Goal: Task Accomplishment & Management: Manage account settings

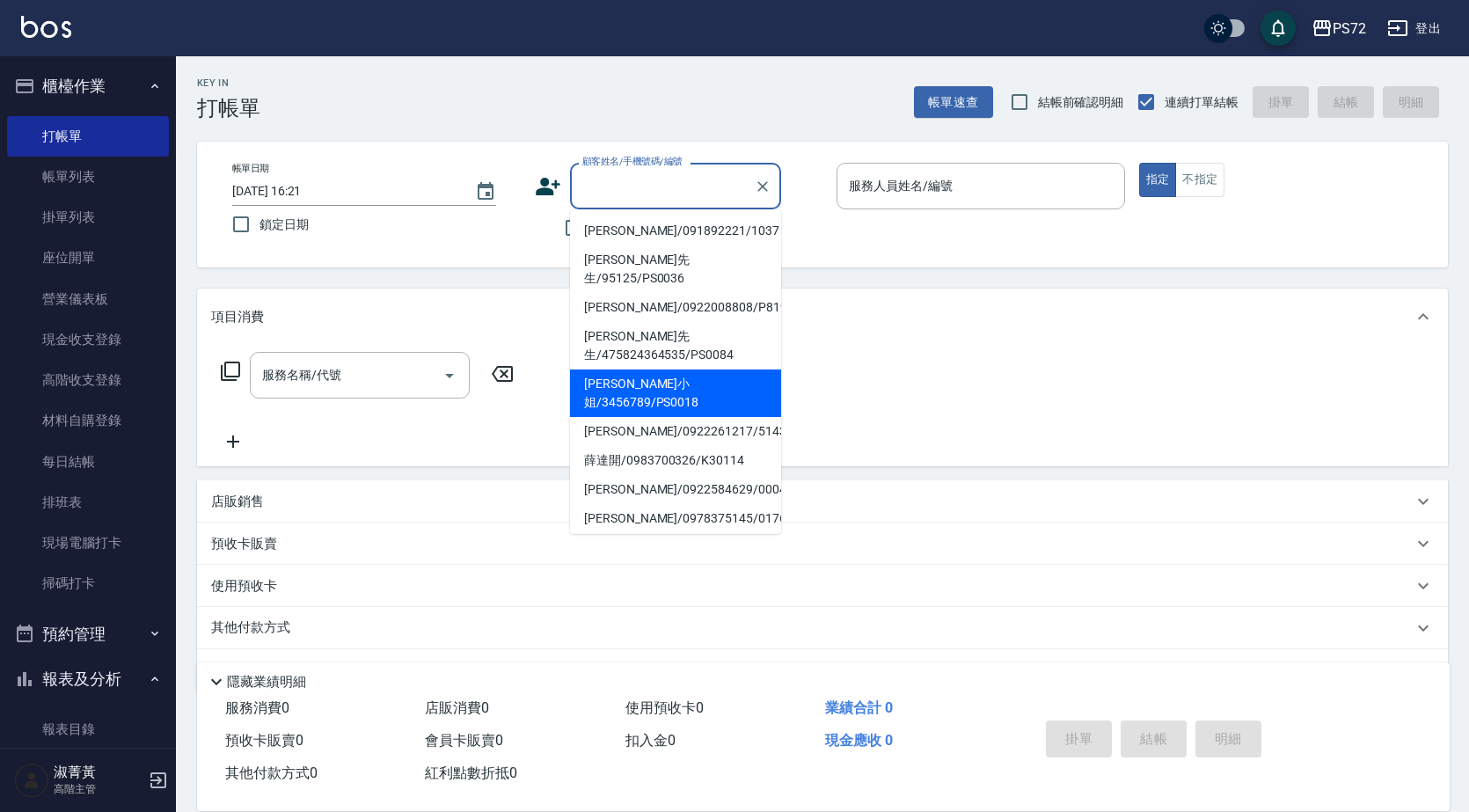
drag, startPoint x: 685, startPoint y: 353, endPoint x: 962, endPoint y: 221, distance: 306.8
click at [685, 370] on li "[PERSON_NAME]小姐/3456789/PS0018" at bounding box center [675, 393] width 211 height 48
type input "[PERSON_NAME]小姐/3456789/PS0018"
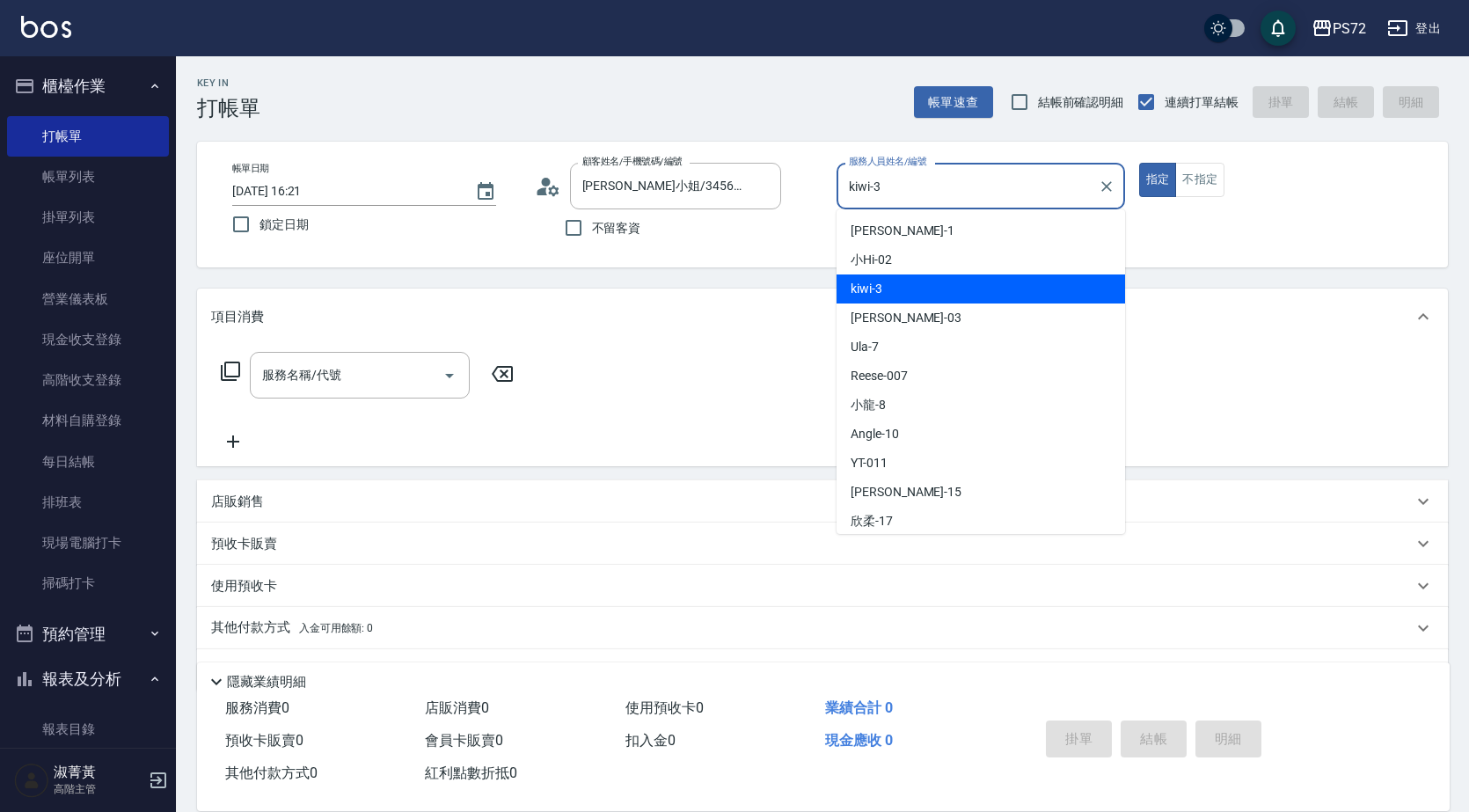
click at [940, 186] on input "kiwi-3" at bounding box center [967, 186] width 246 height 31
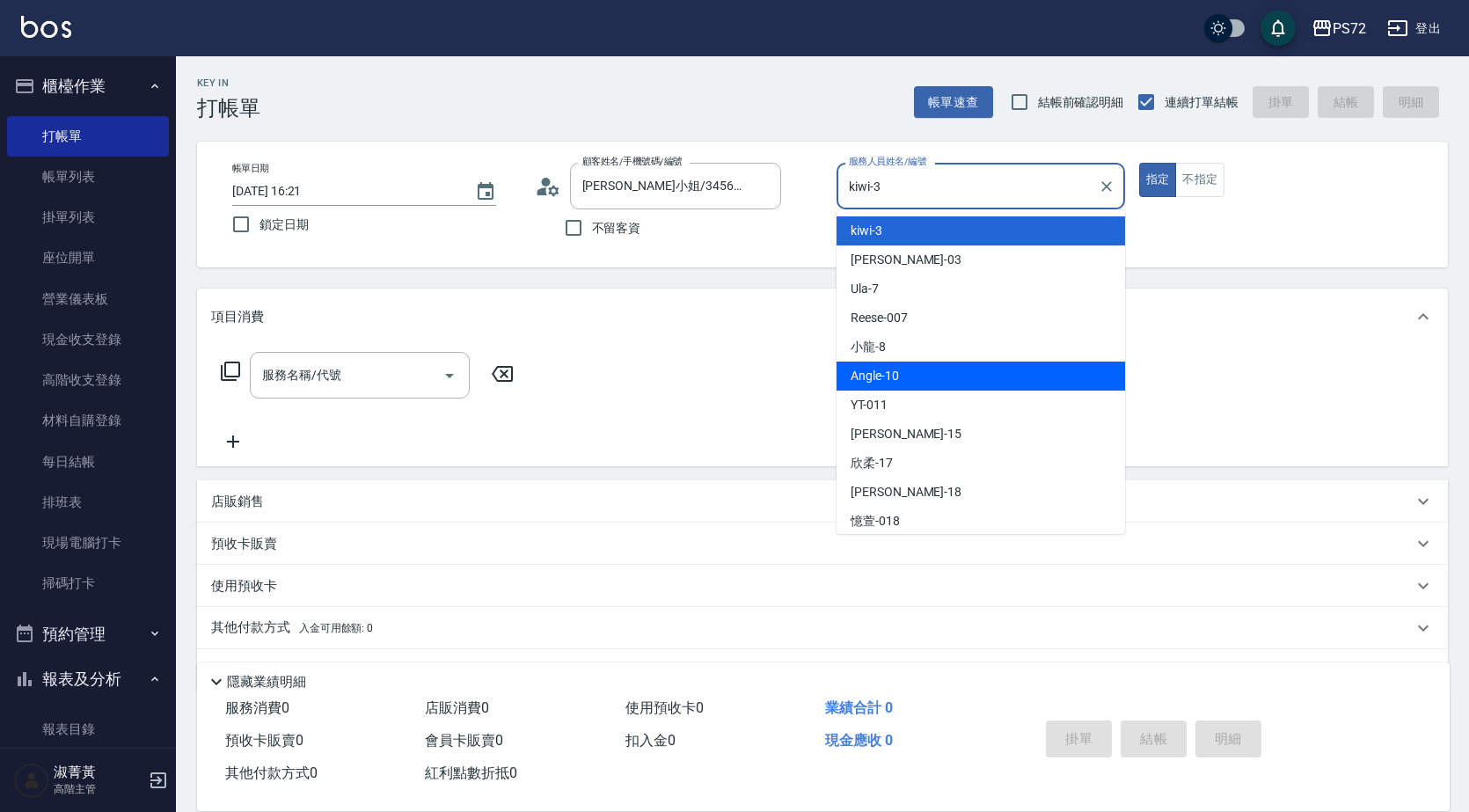
scroll to position [88, 0]
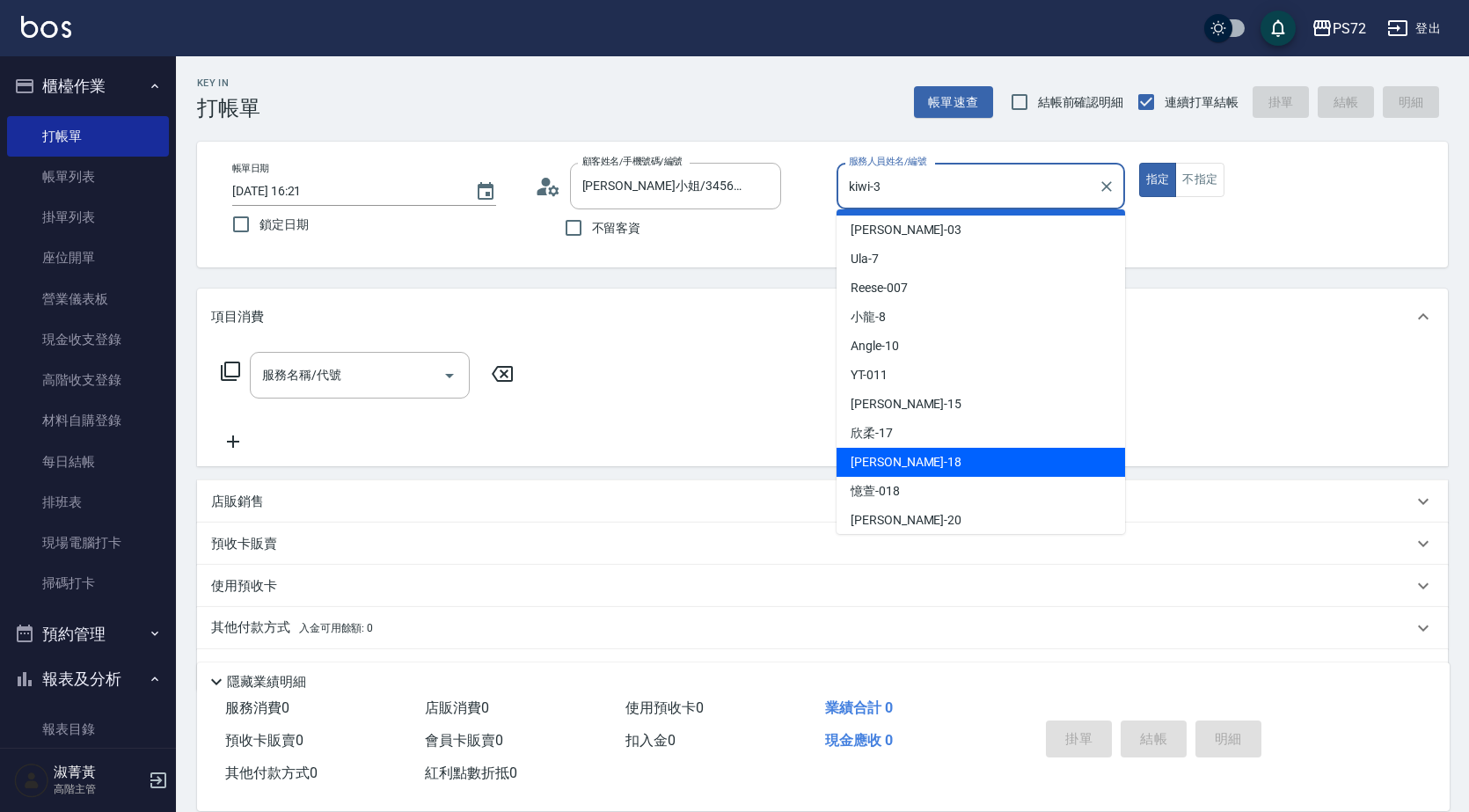
click at [903, 472] on div "[PERSON_NAME] -18" at bounding box center [981, 462] width 289 height 29
type input "[PERSON_NAME]-18"
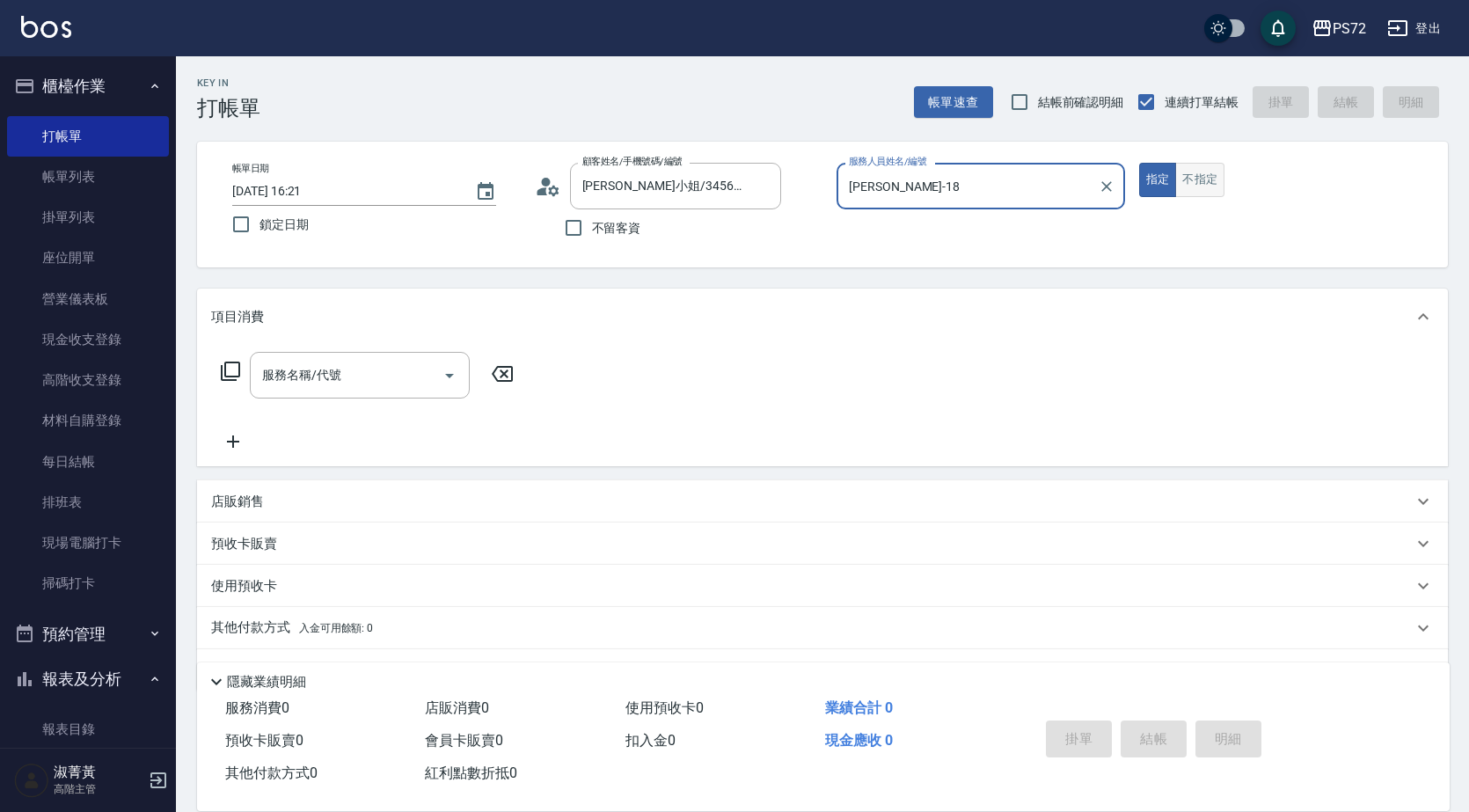
click at [1200, 180] on button "不指定" at bounding box center [1200, 179] width 50 height 34
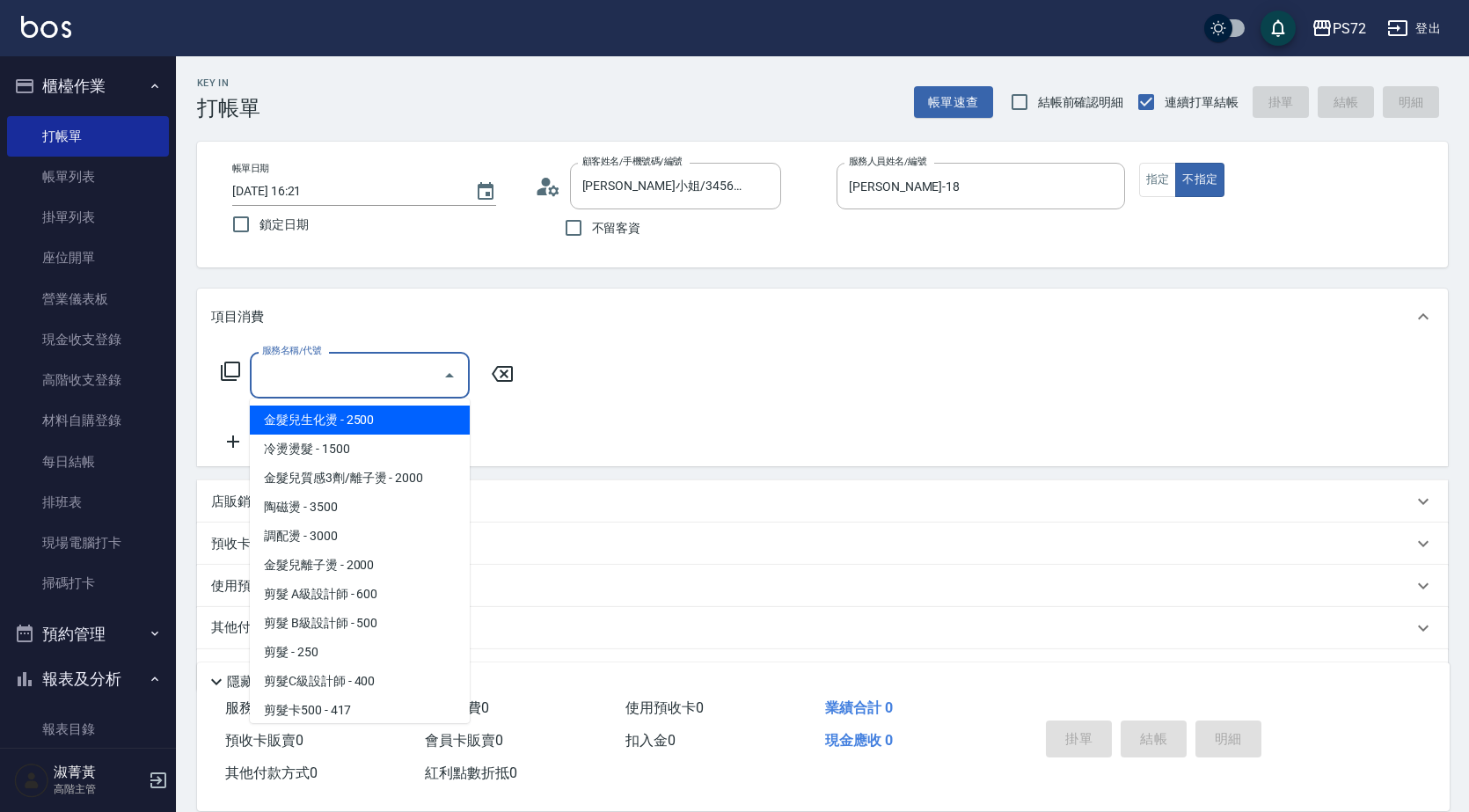
click at [378, 368] on input "服務名稱/代號" at bounding box center [346, 375] width 178 height 31
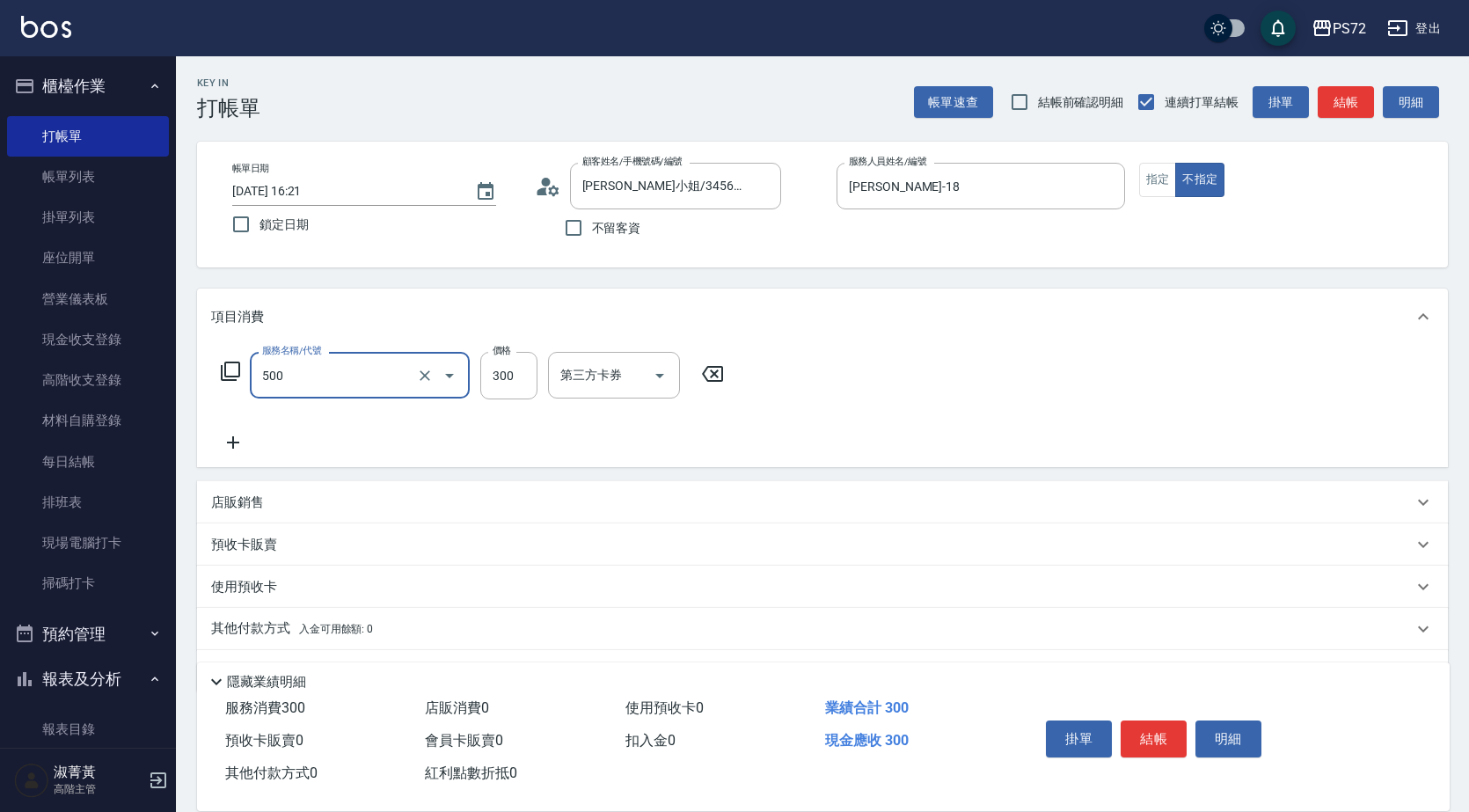
type input "洗髮(A級)(500)"
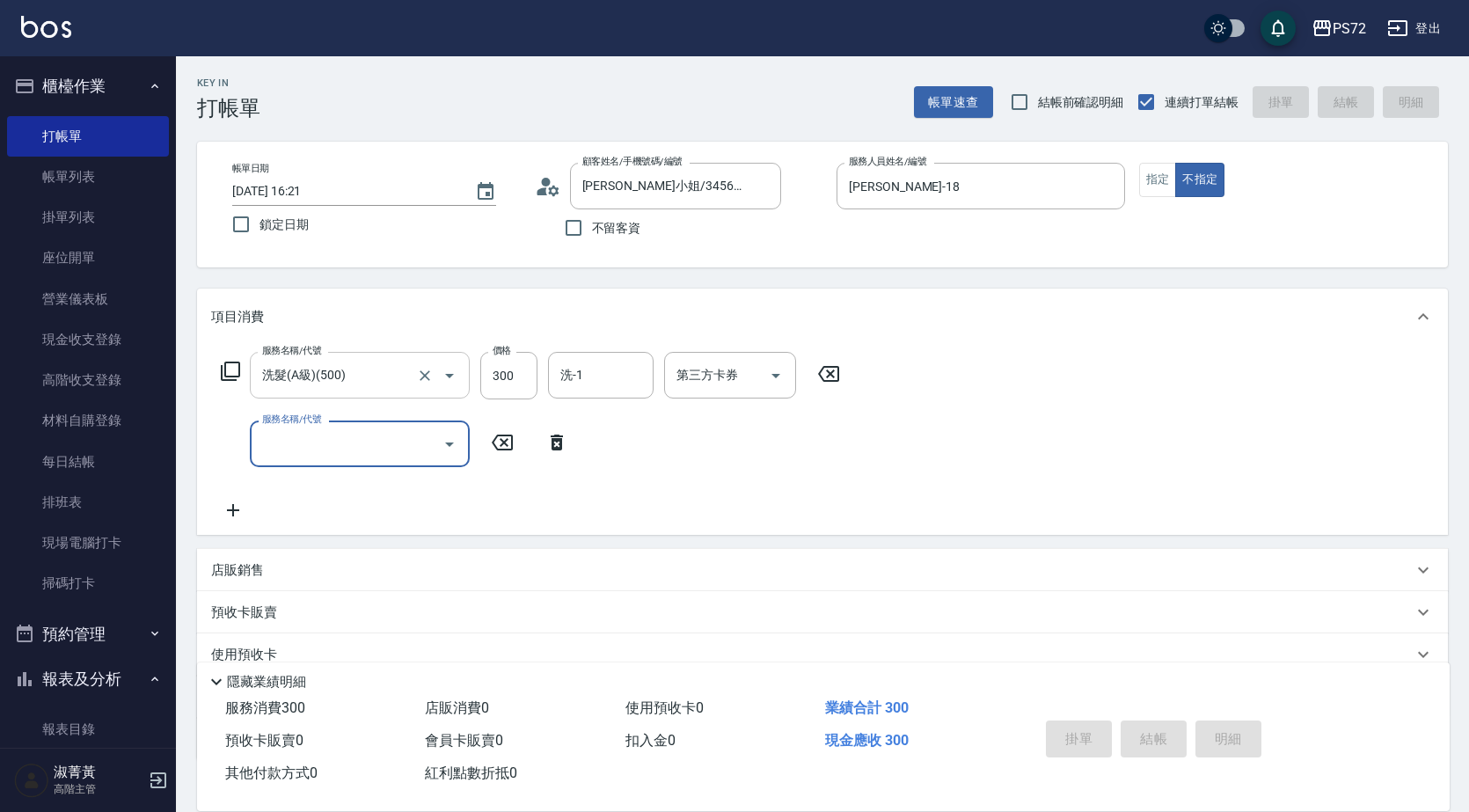
type input "[DATE] 19:50"
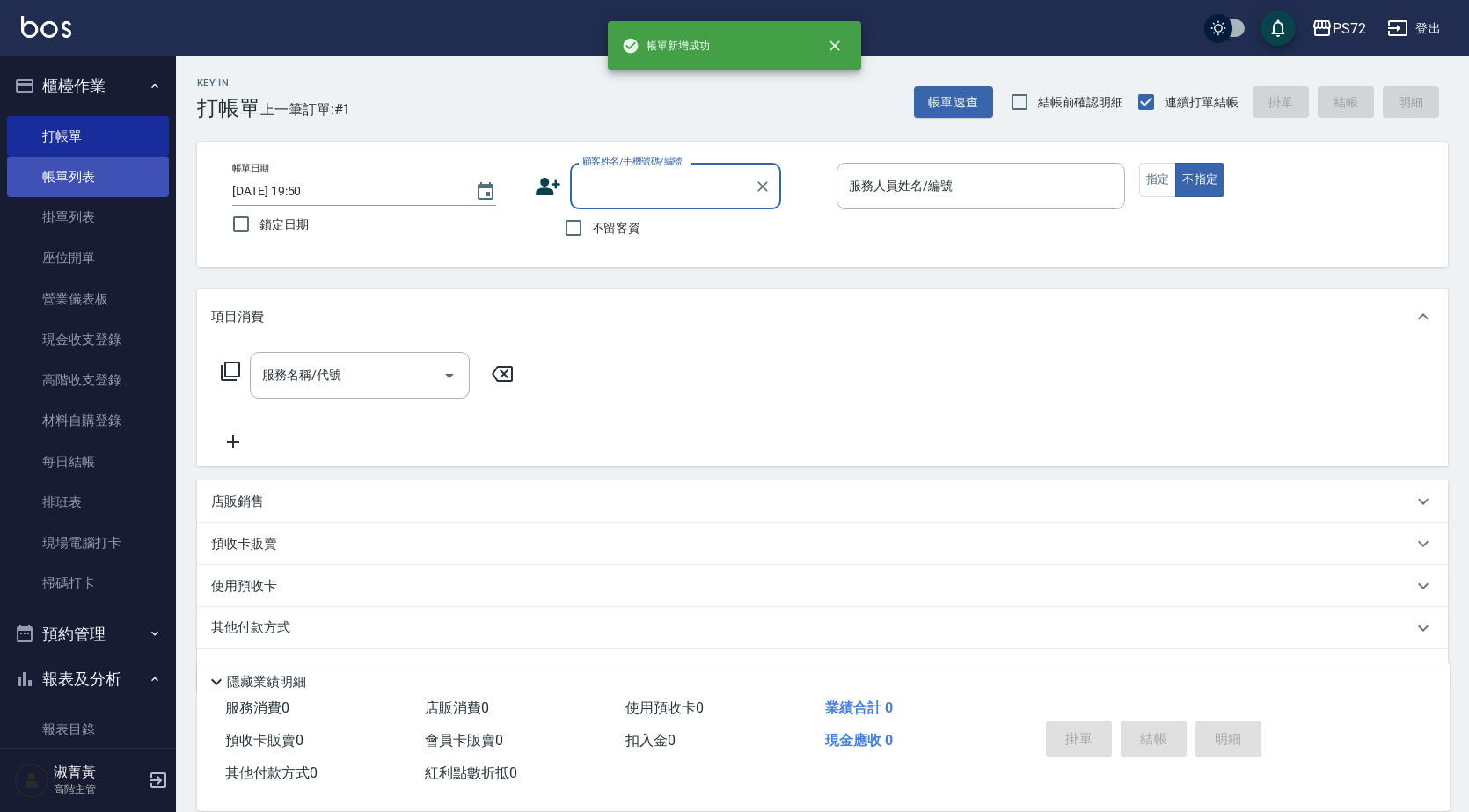
click at [111, 175] on link "帳單列表" at bounding box center [88, 177] width 161 height 41
drag, startPoint x: 111, startPoint y: 175, endPoint x: 133, endPoint y: 134, distance: 46.5
click at [111, 175] on link "帳單列表" at bounding box center [88, 177] width 161 height 41
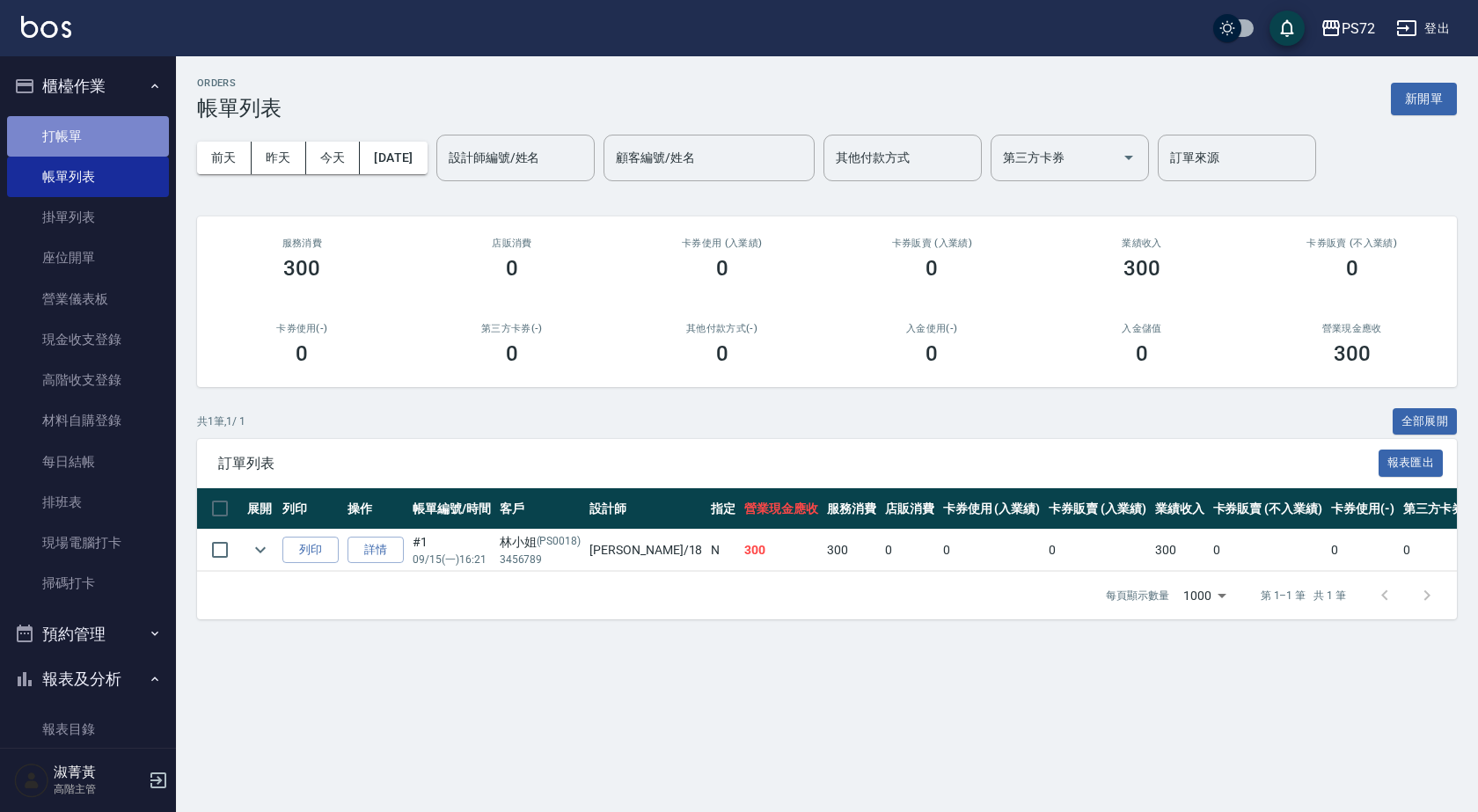
click at [128, 138] on link "打帳單" at bounding box center [88, 136] width 162 height 41
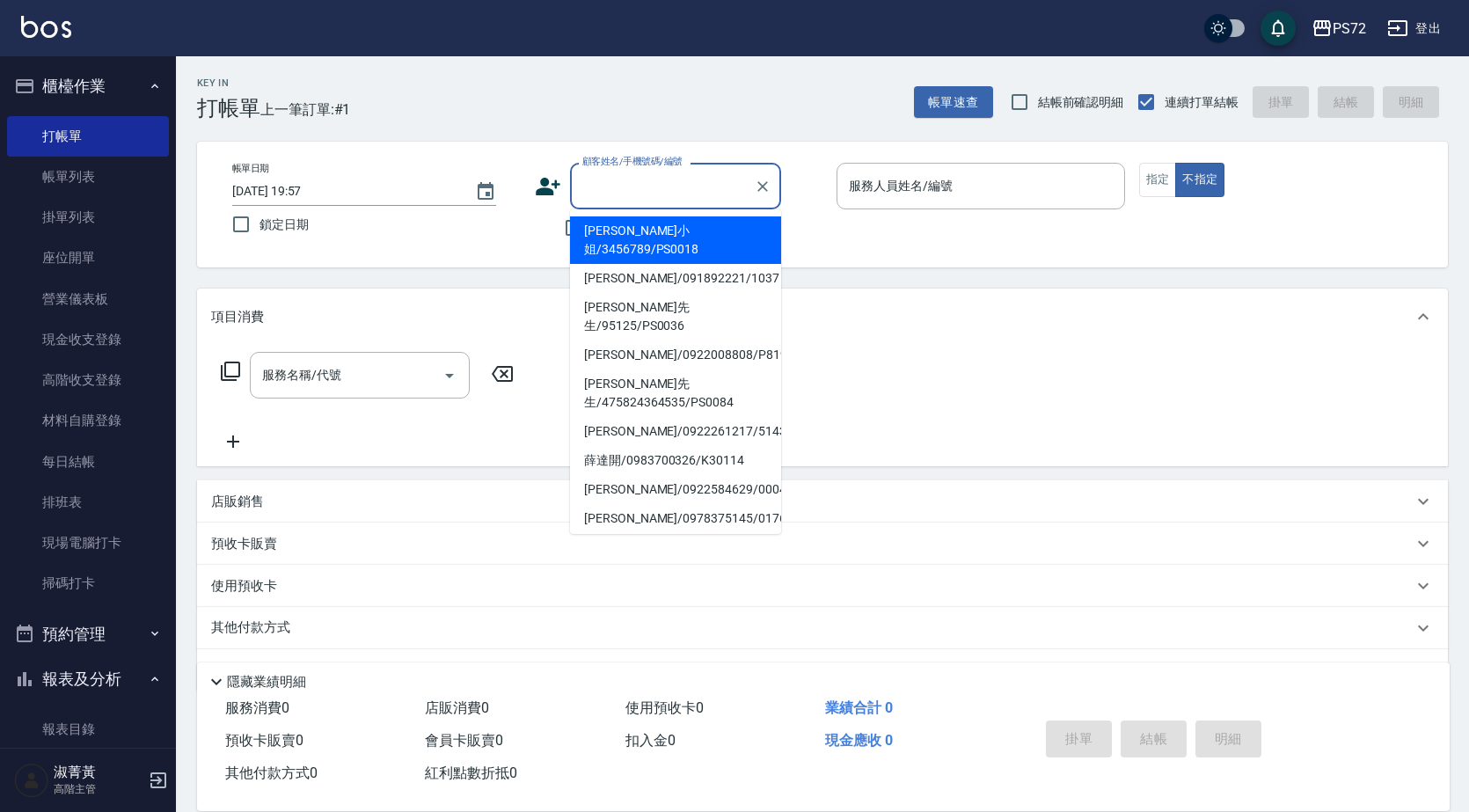
click at [599, 189] on input "顧客姓名/手機號碼/編號" at bounding box center [663, 186] width 169 height 31
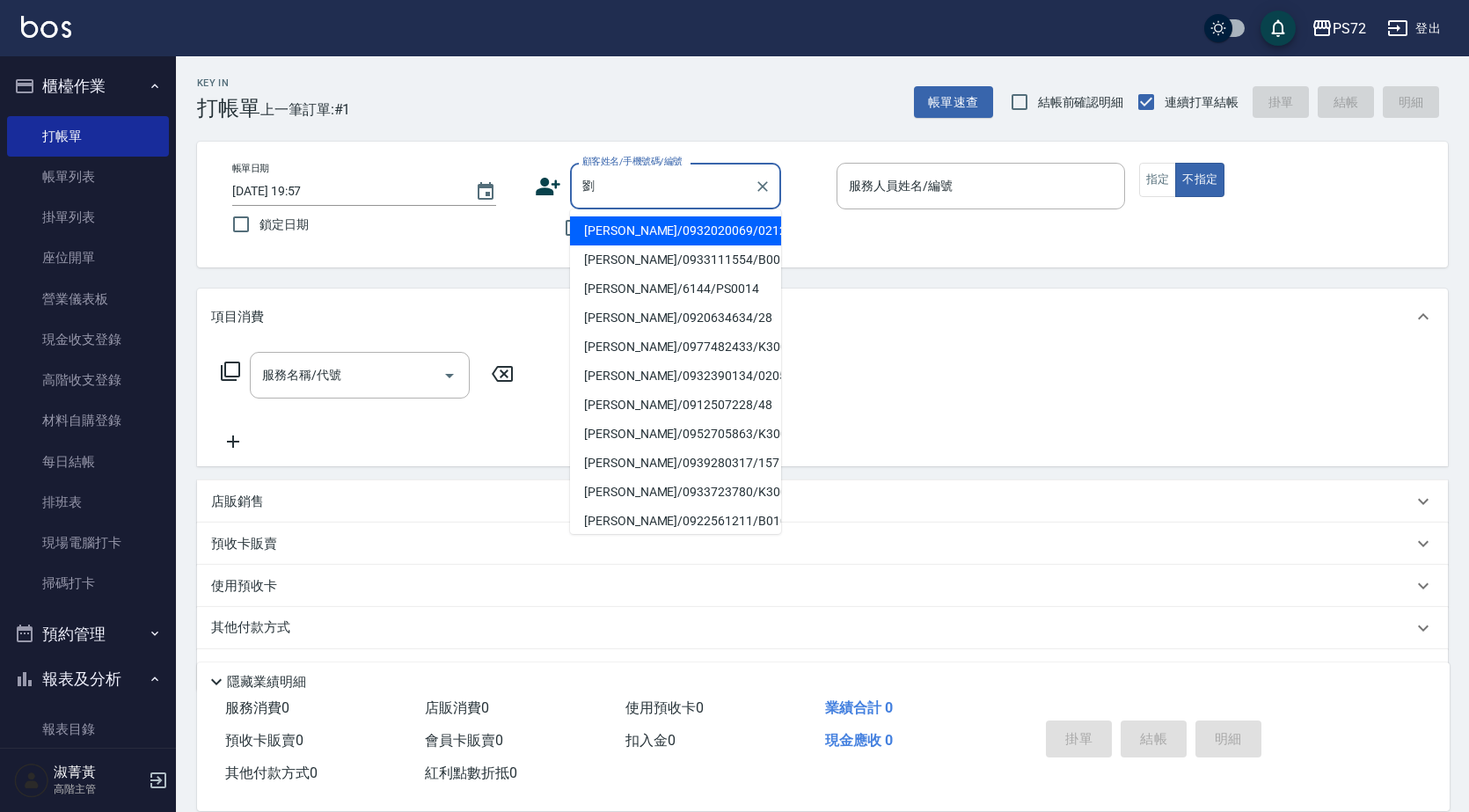
click at [695, 345] on li "[PERSON_NAME]/0977482433/K30032" at bounding box center [675, 347] width 211 height 29
type input "[PERSON_NAME]/0977482433/K30032"
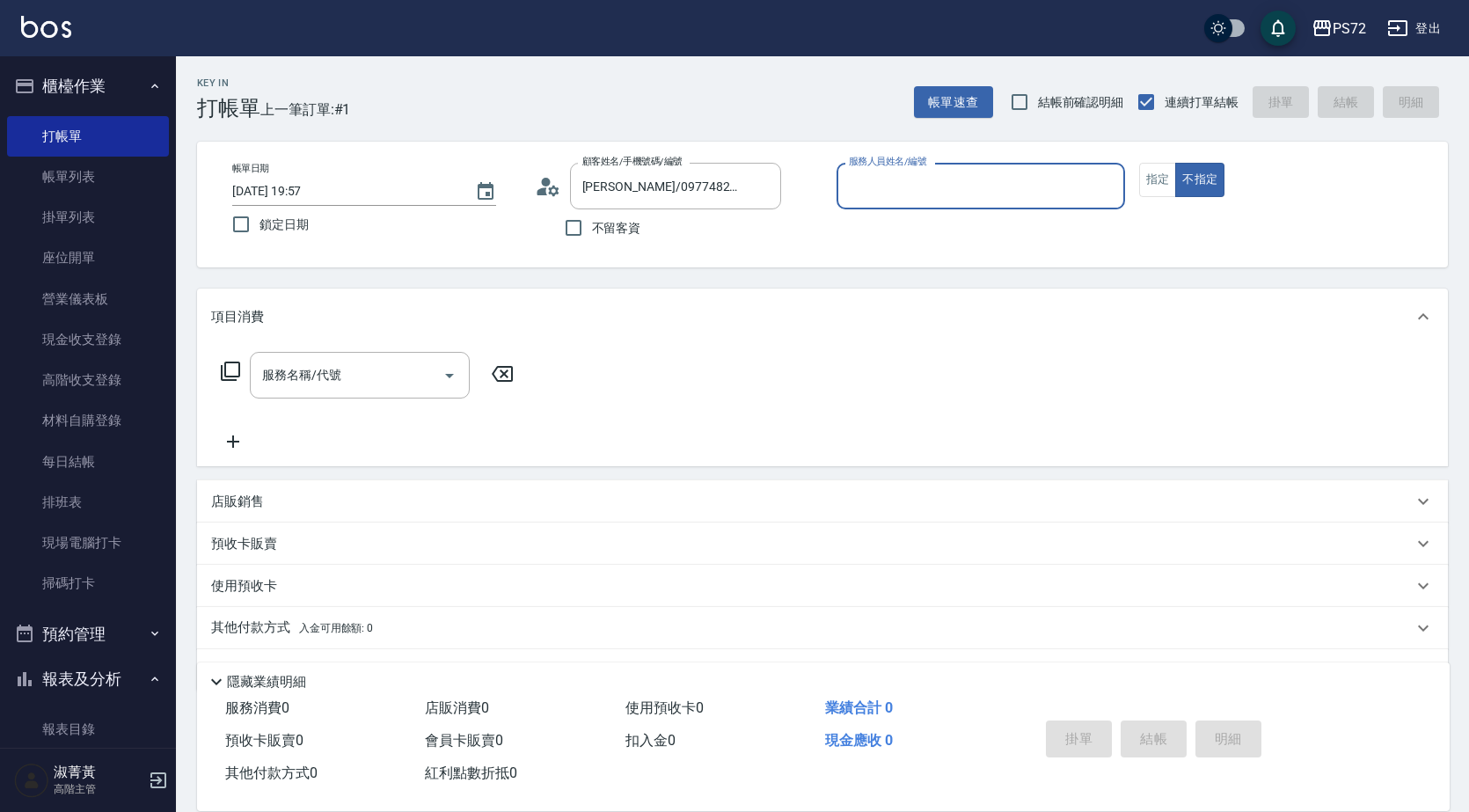
type input "kiwi-3"
drag, startPoint x: 924, startPoint y: 189, endPoint x: 952, endPoint y: 193, distance: 28.3
click at [924, 189] on input "kiwi-3" at bounding box center [967, 186] width 246 height 31
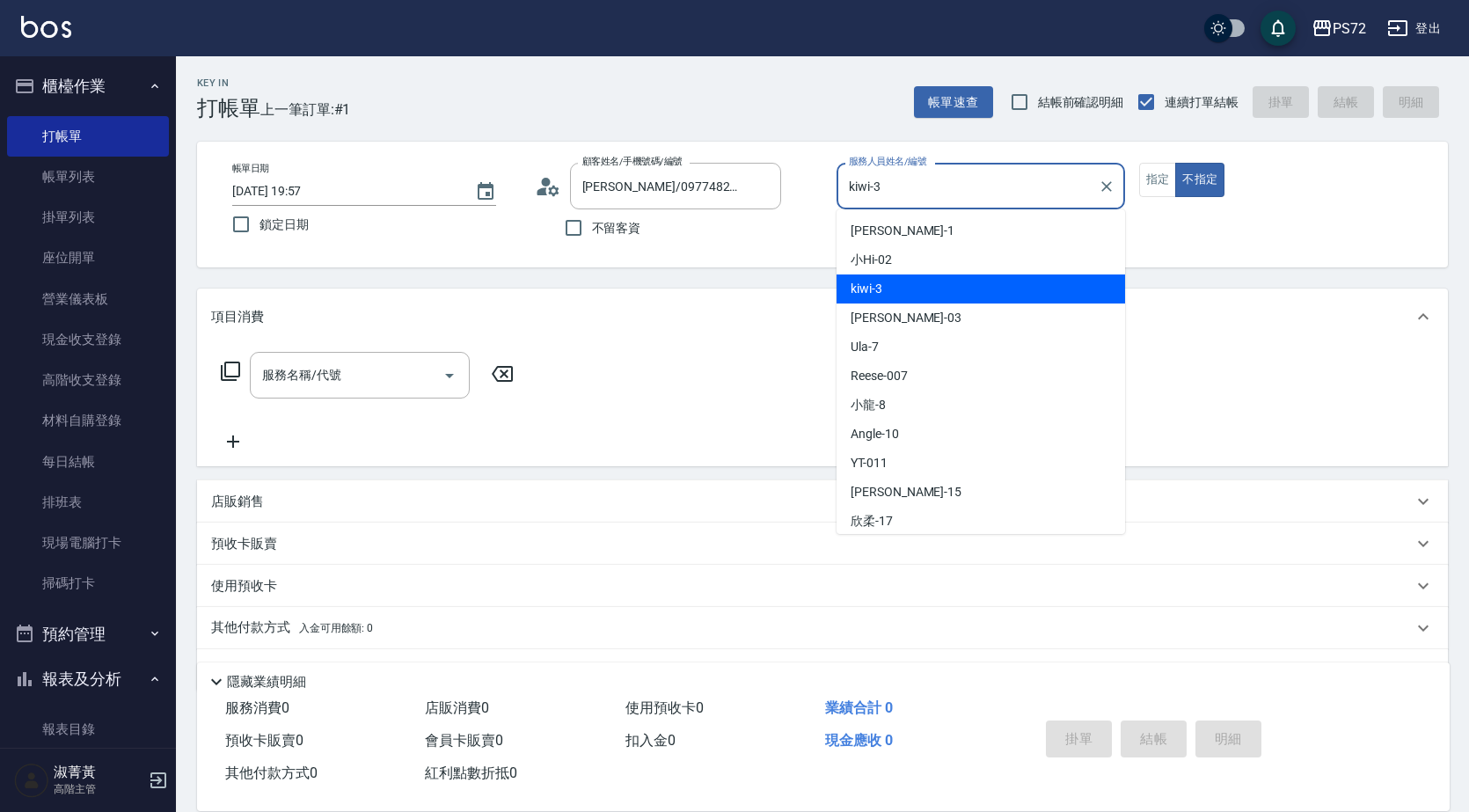
drag, startPoint x: 1164, startPoint y: 179, endPoint x: 1021, endPoint y: 265, distance: 166.9
click at [1166, 177] on button "指定" at bounding box center [1158, 179] width 38 height 34
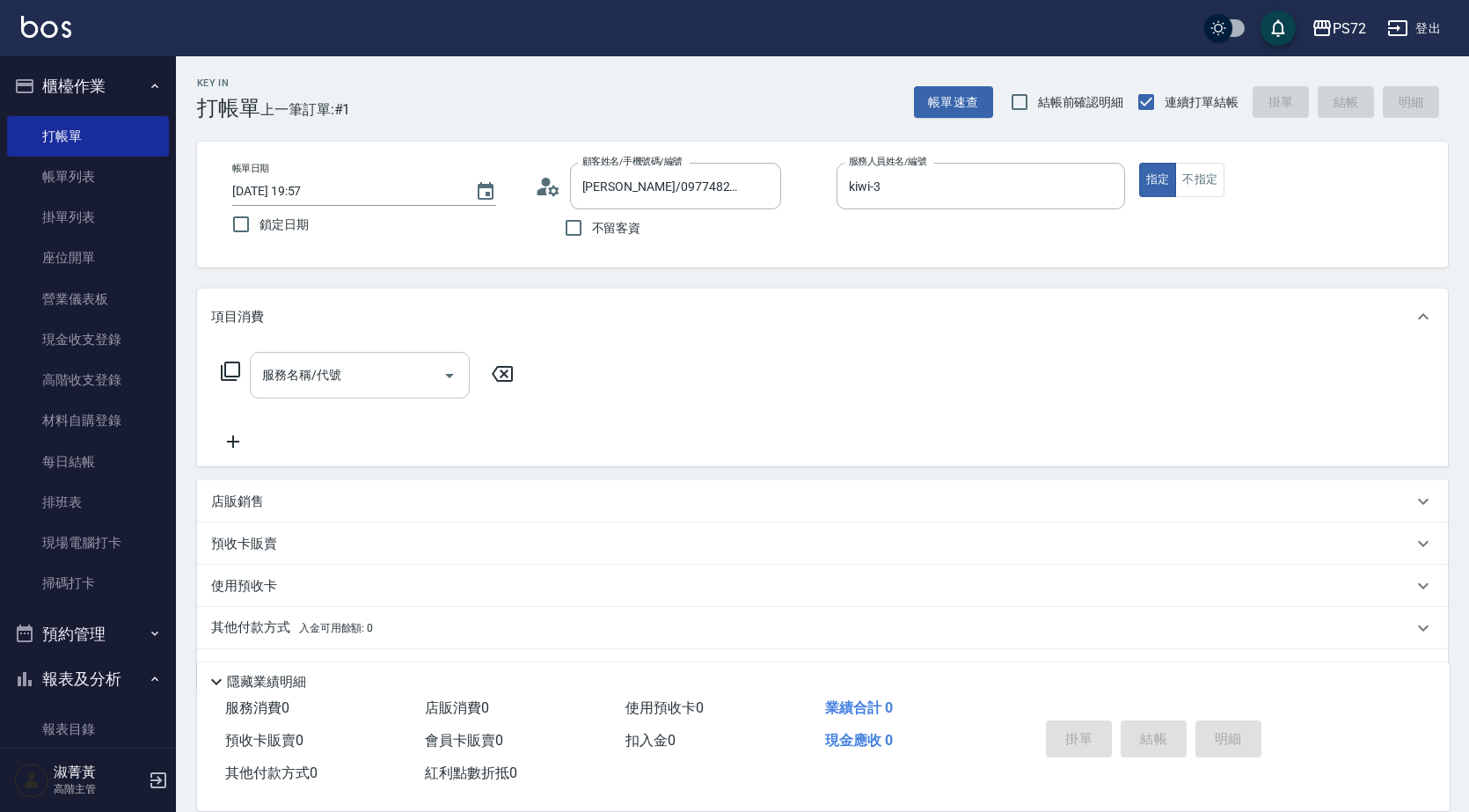
click at [371, 354] on div "服務名稱/代號" at bounding box center [360, 375] width 220 height 47
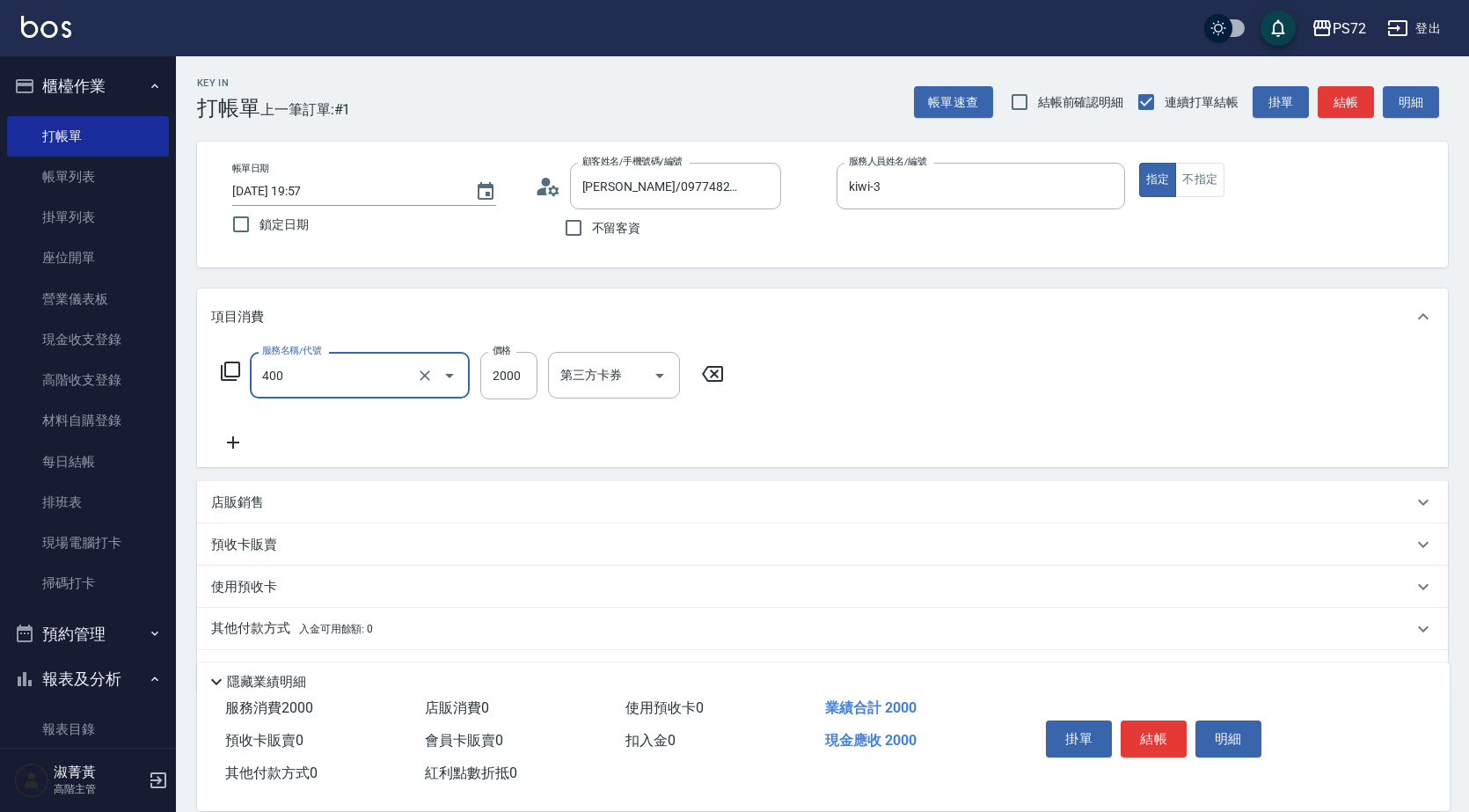
type input "染髮1500up(400)"
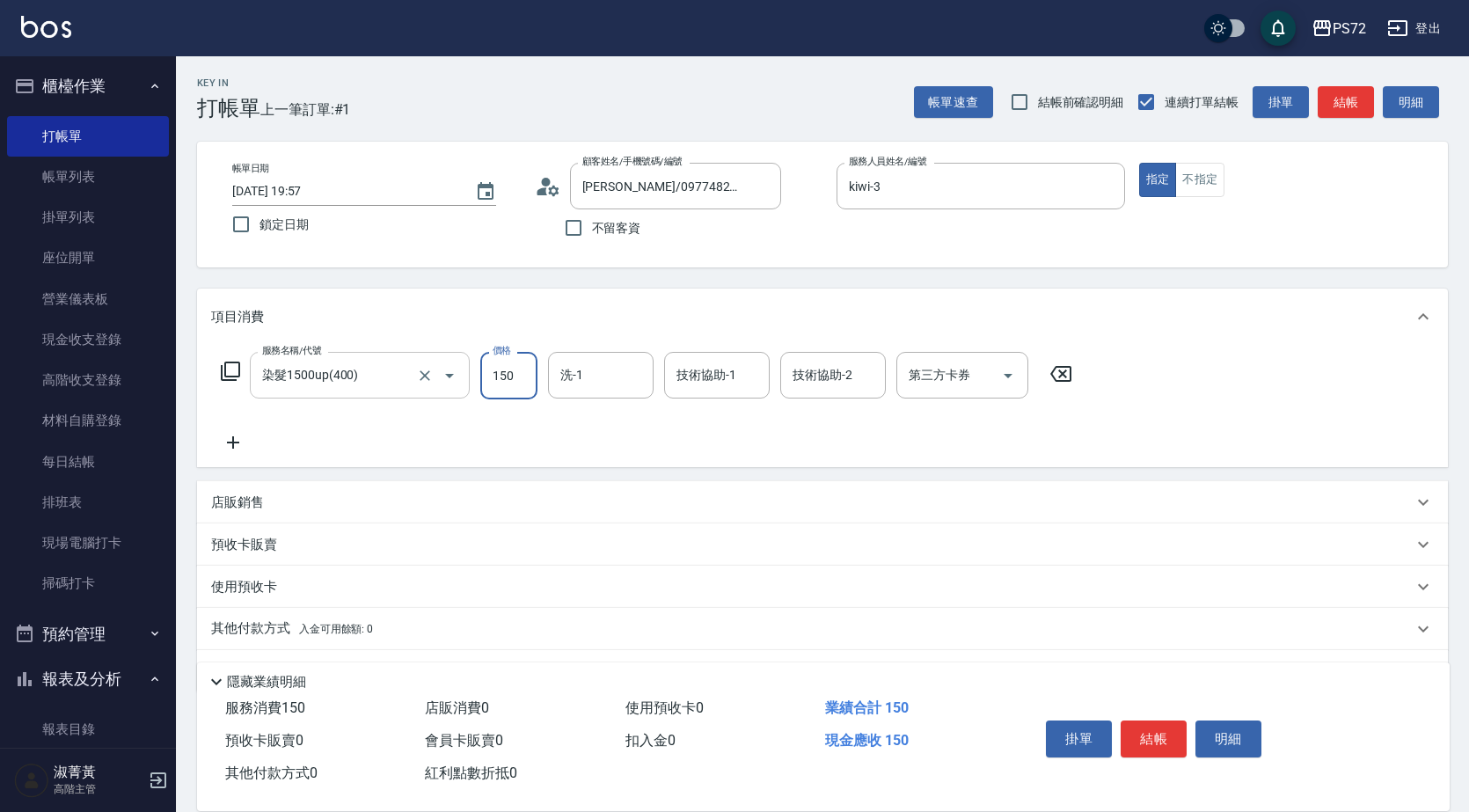
type input "1500"
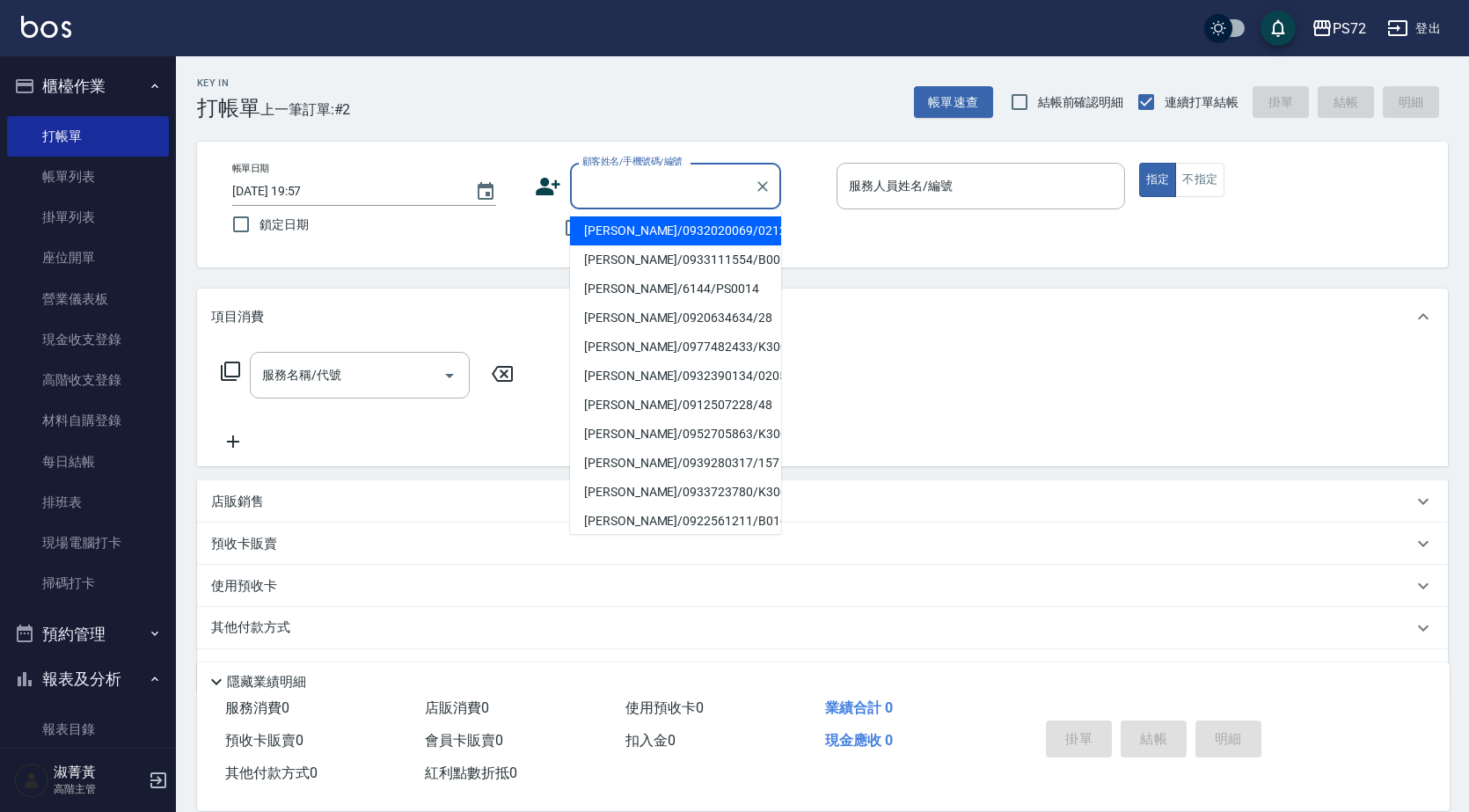
click at [665, 182] on input "顧客姓名/手機號碼/編號" at bounding box center [663, 186] width 169 height 31
click at [767, 190] on icon "Clear" at bounding box center [763, 186] width 11 height 11
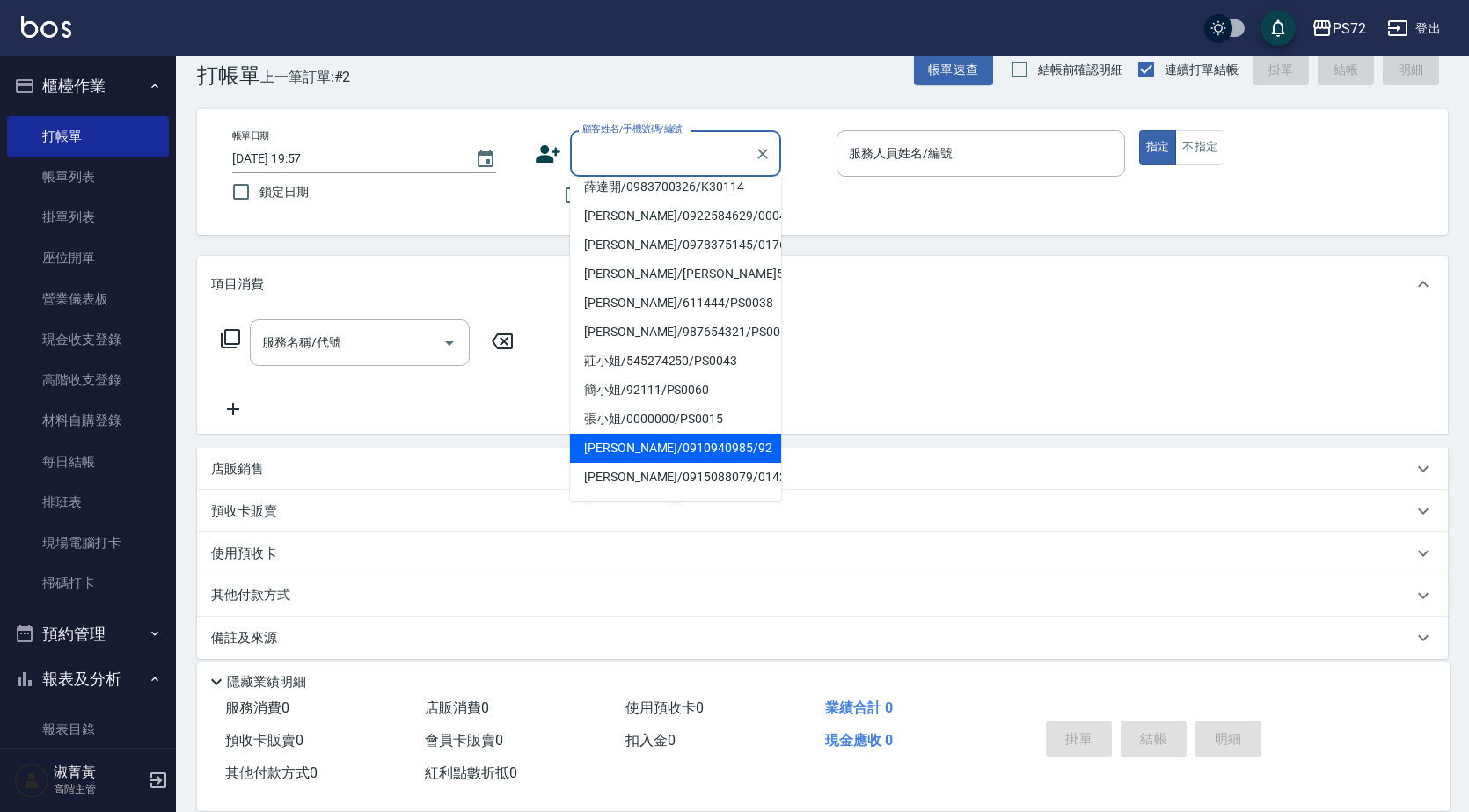
scroll to position [49, 0]
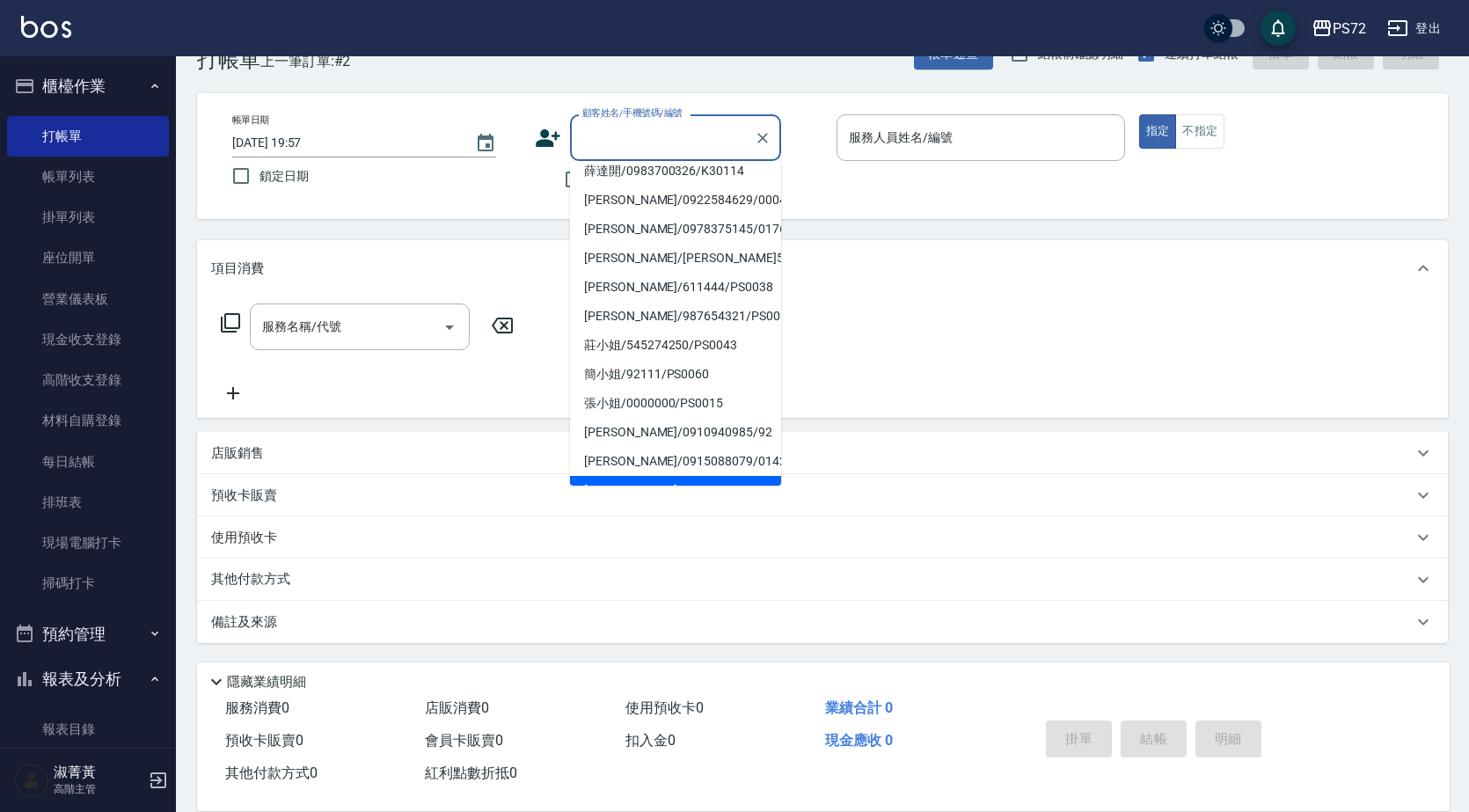
click at [663, 476] on li "[PERSON_NAME]/0952496456/1067" at bounding box center [675, 490] width 211 height 29
type input "[PERSON_NAME]/0952496456/1067"
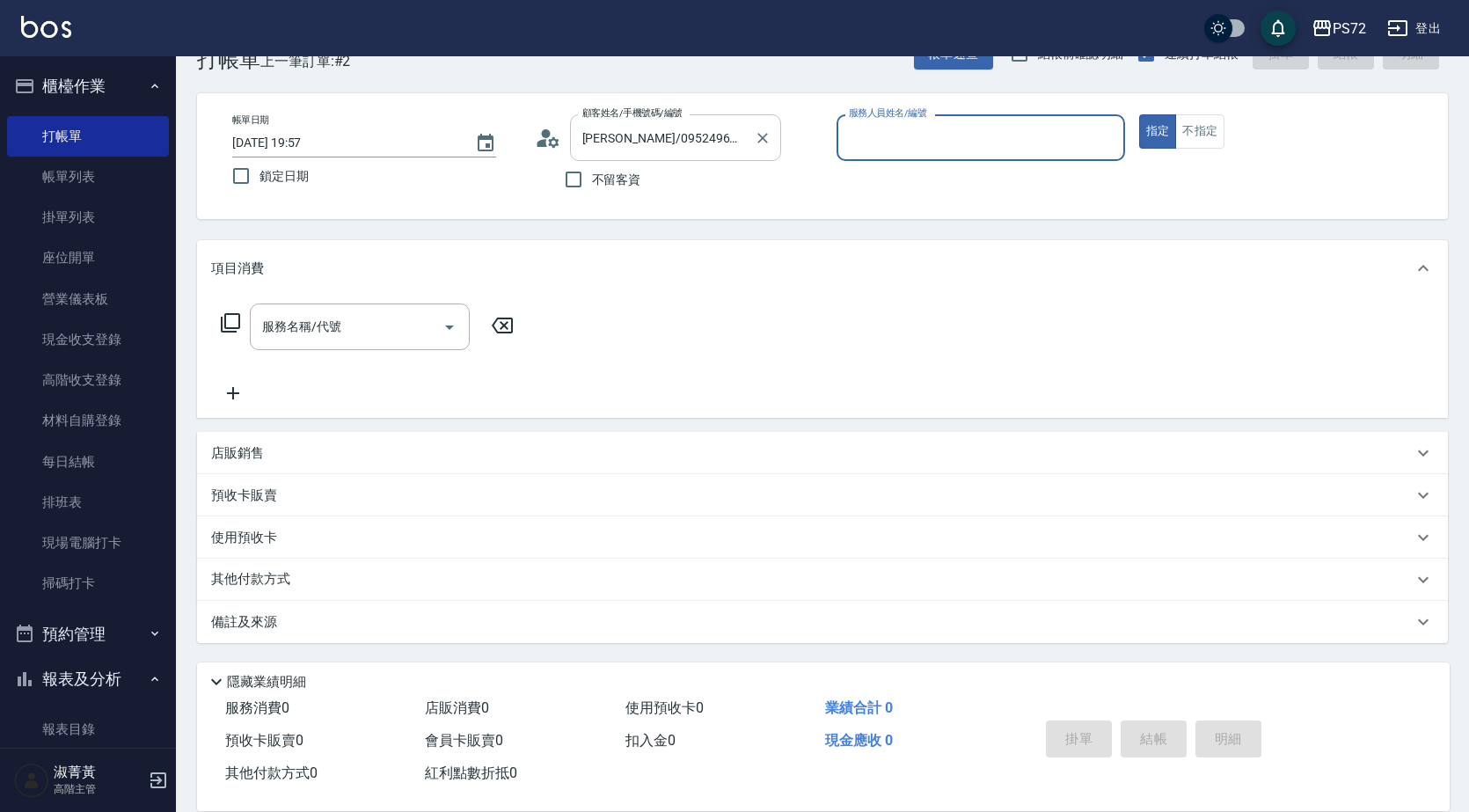
type input "[PERSON_NAME]-1"
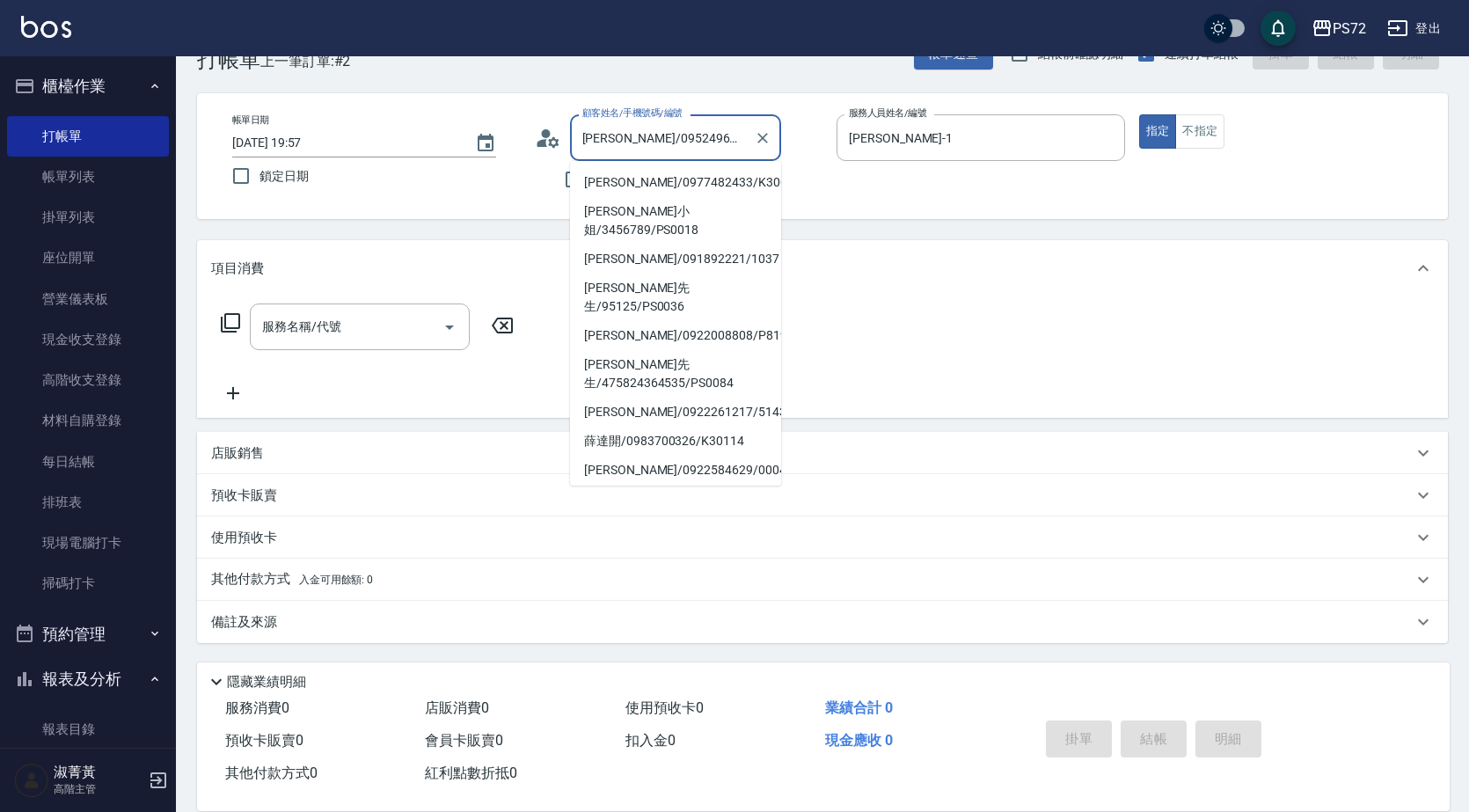
scroll to position [234, 0]
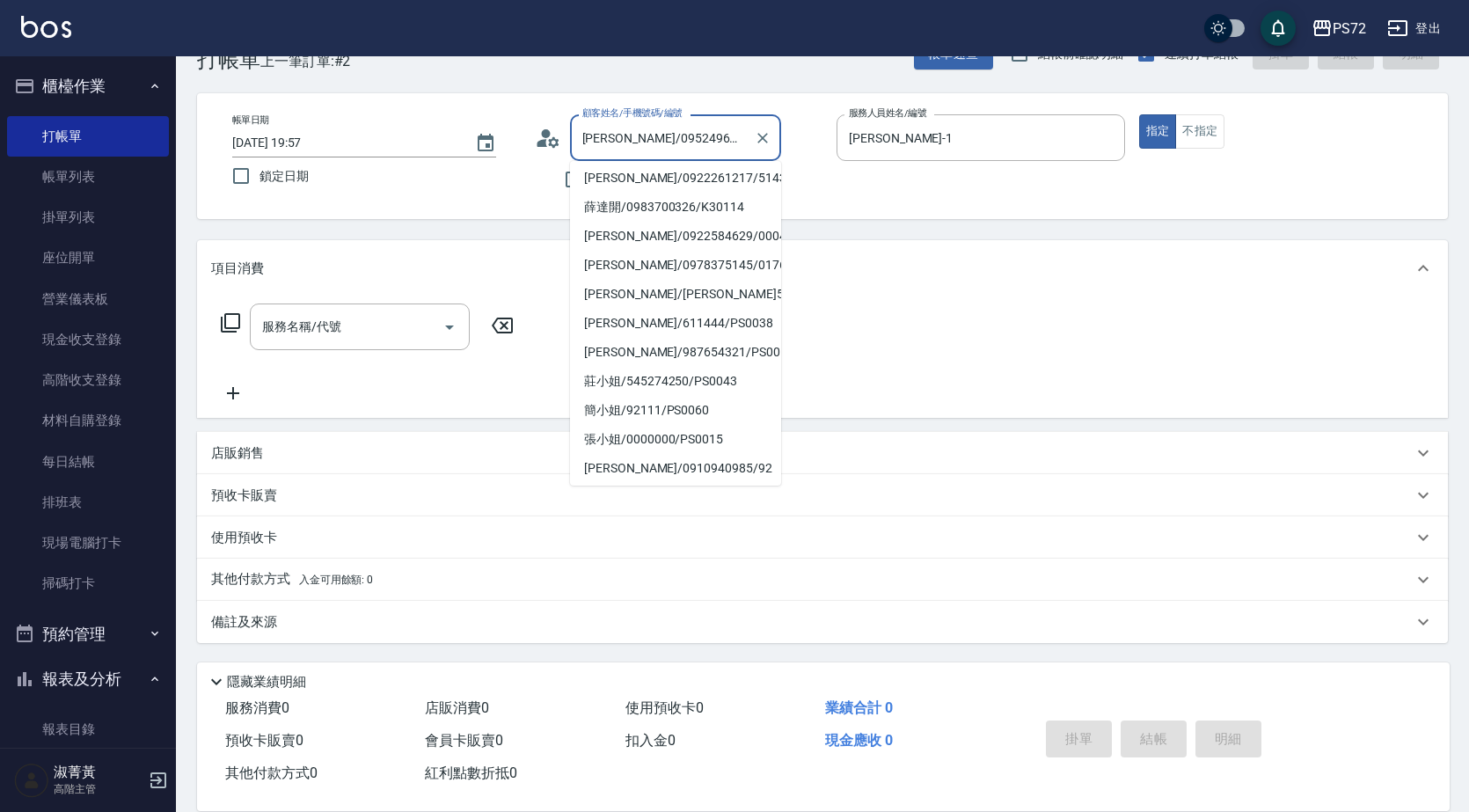
drag, startPoint x: 734, startPoint y: 138, endPoint x: 595, endPoint y: 131, distance: 139.2
click at [595, 131] on input "[PERSON_NAME]/0952496456/1067" at bounding box center [663, 138] width 169 height 31
type input "卓"
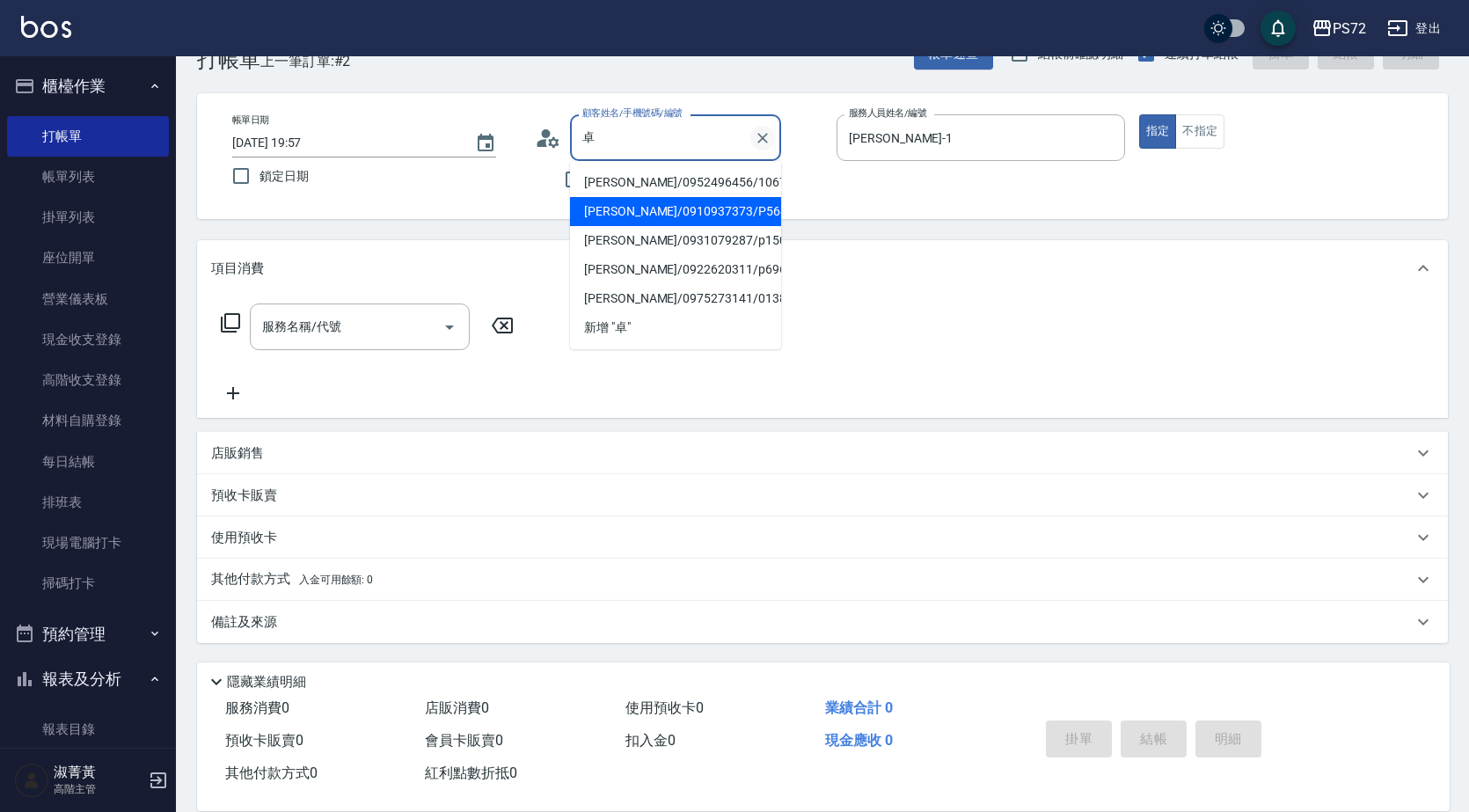
click at [764, 127] on button "Clear" at bounding box center [762, 137] width 24 height 24
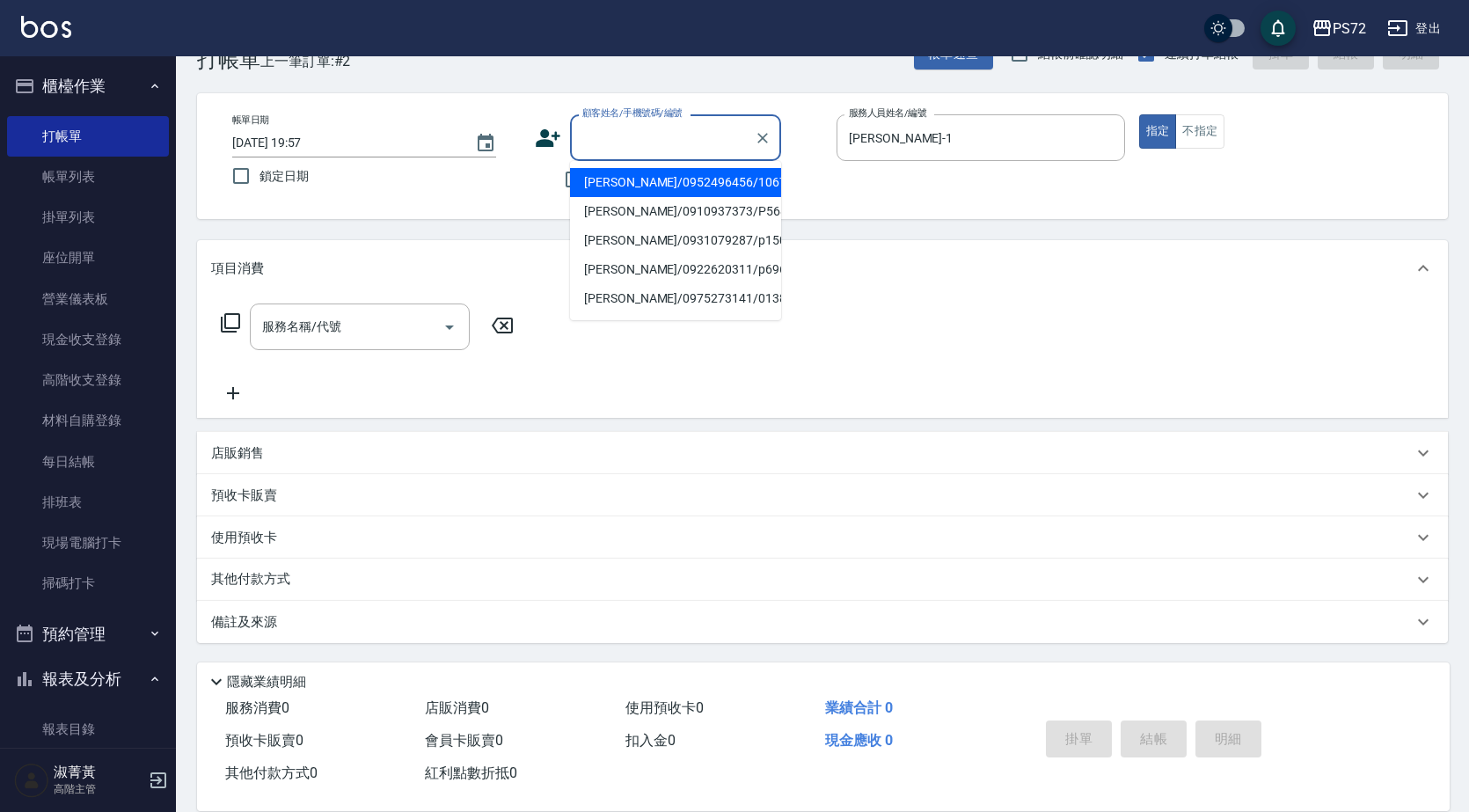
click at [713, 133] on input "顧客姓名/手機號碼/編號" at bounding box center [663, 138] width 169 height 31
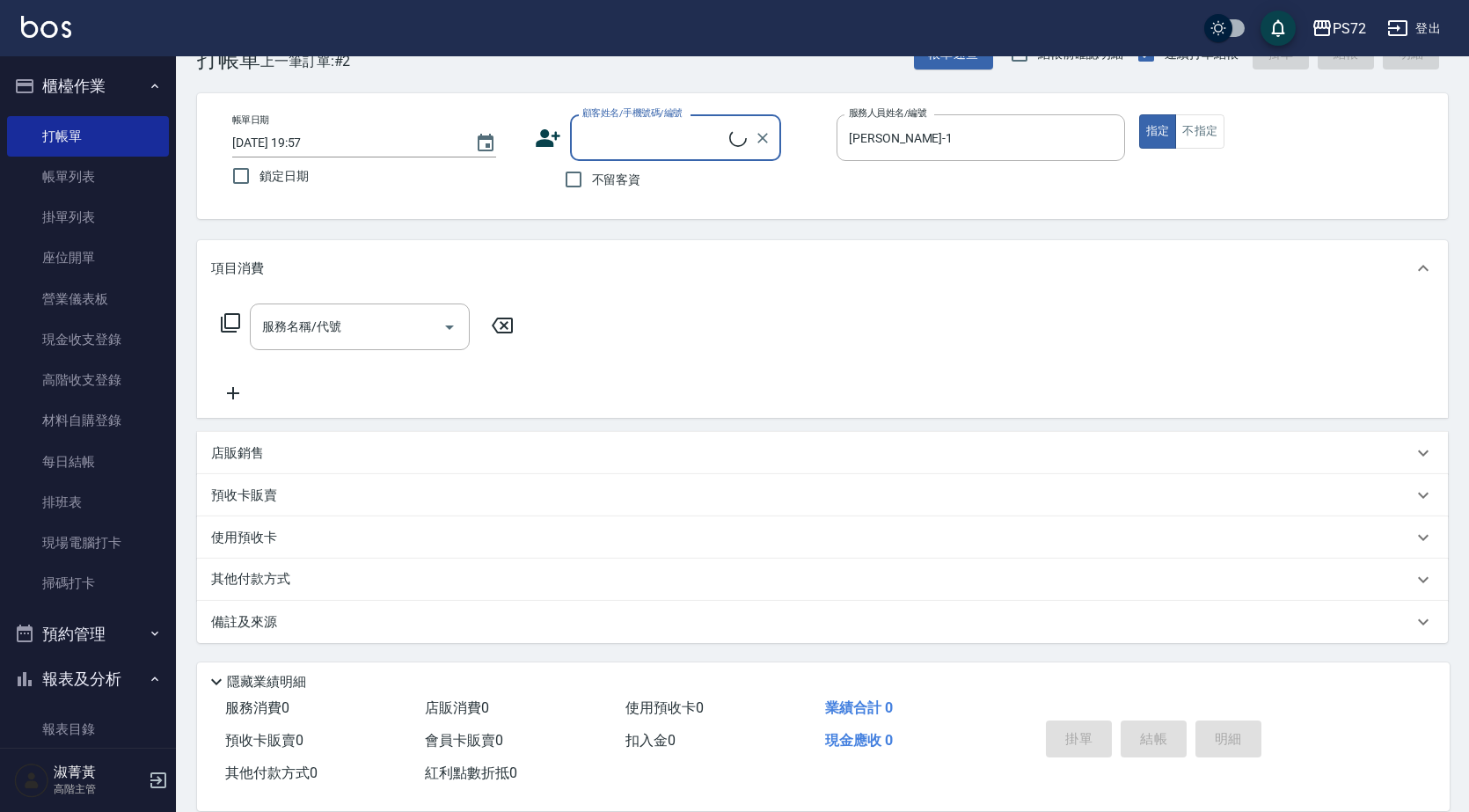
click at [712, 133] on input "顧客姓名/手機號碼/編號" at bounding box center [654, 138] width 152 height 31
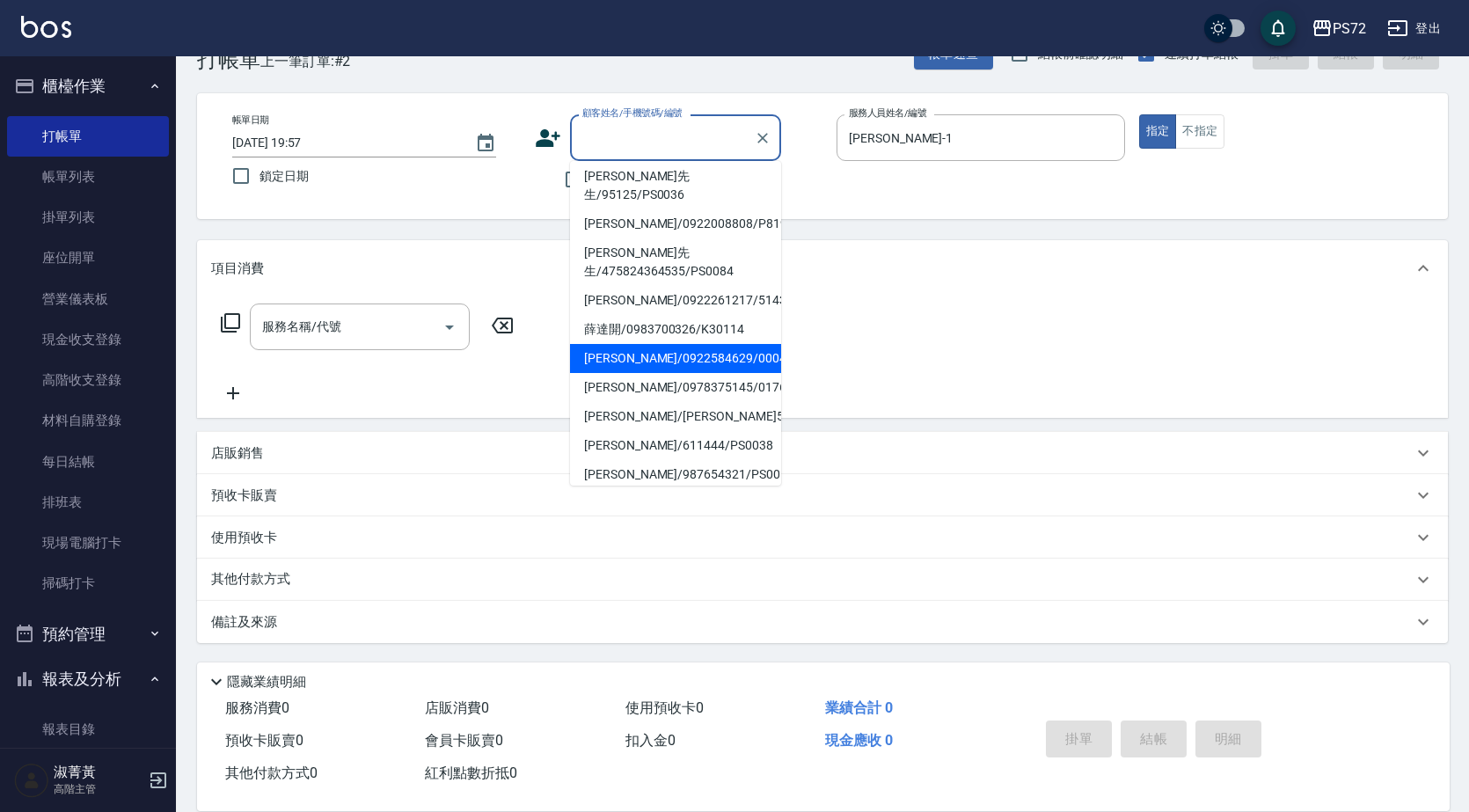
scroll to position [270, 0]
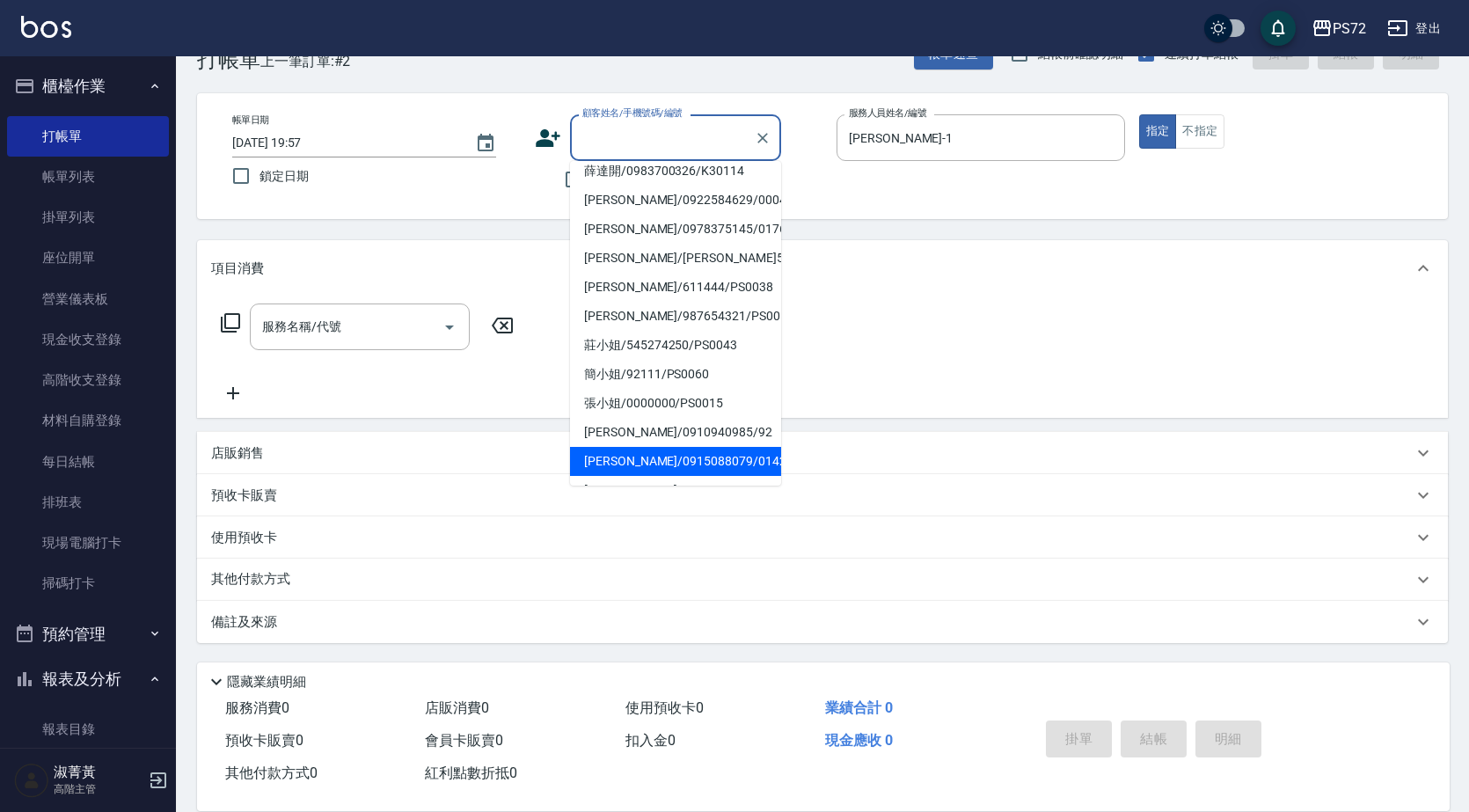
click at [663, 446] on li "[PERSON_NAME]/0915088079/0142" at bounding box center [675, 461] width 211 height 29
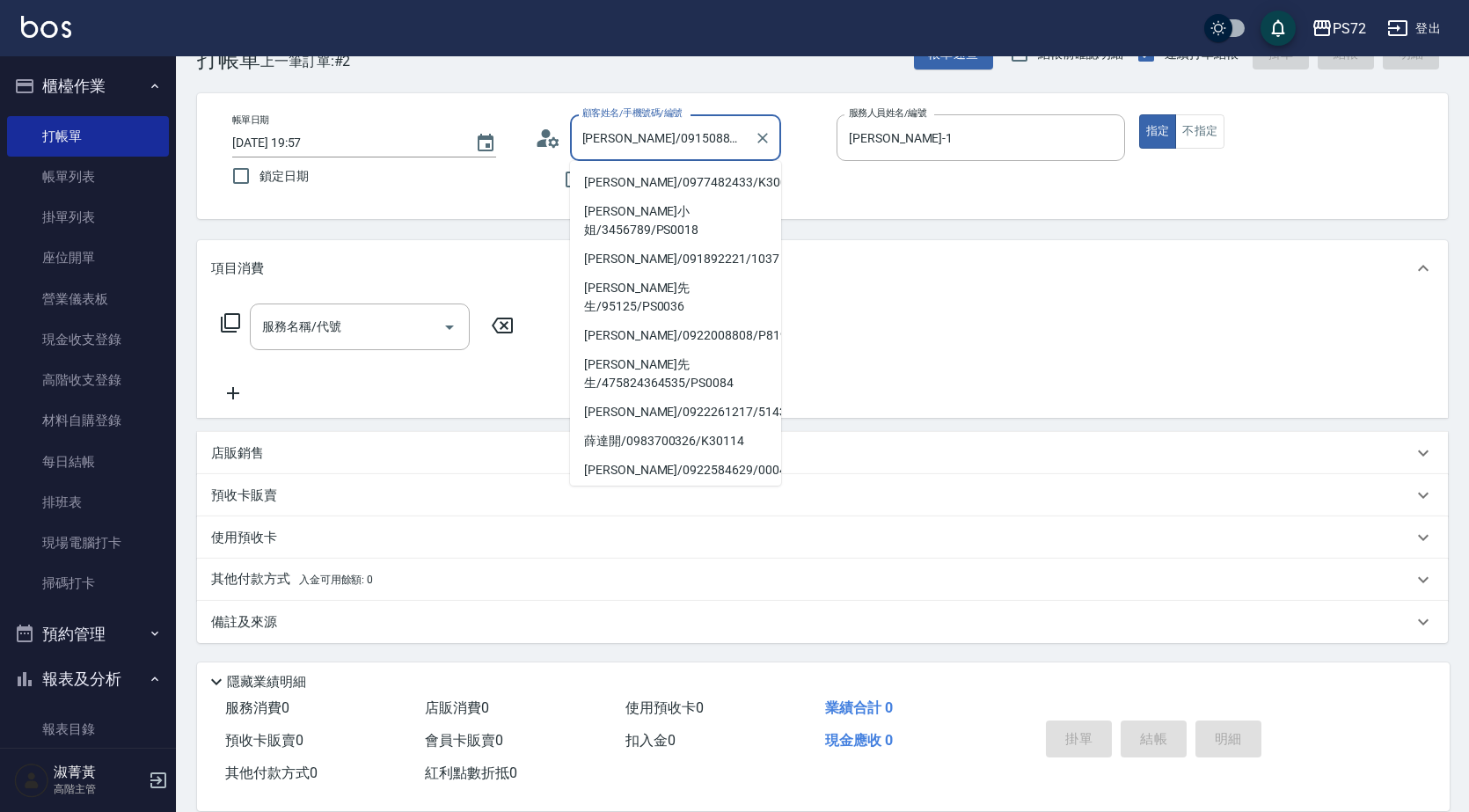
scroll to position [205, 0]
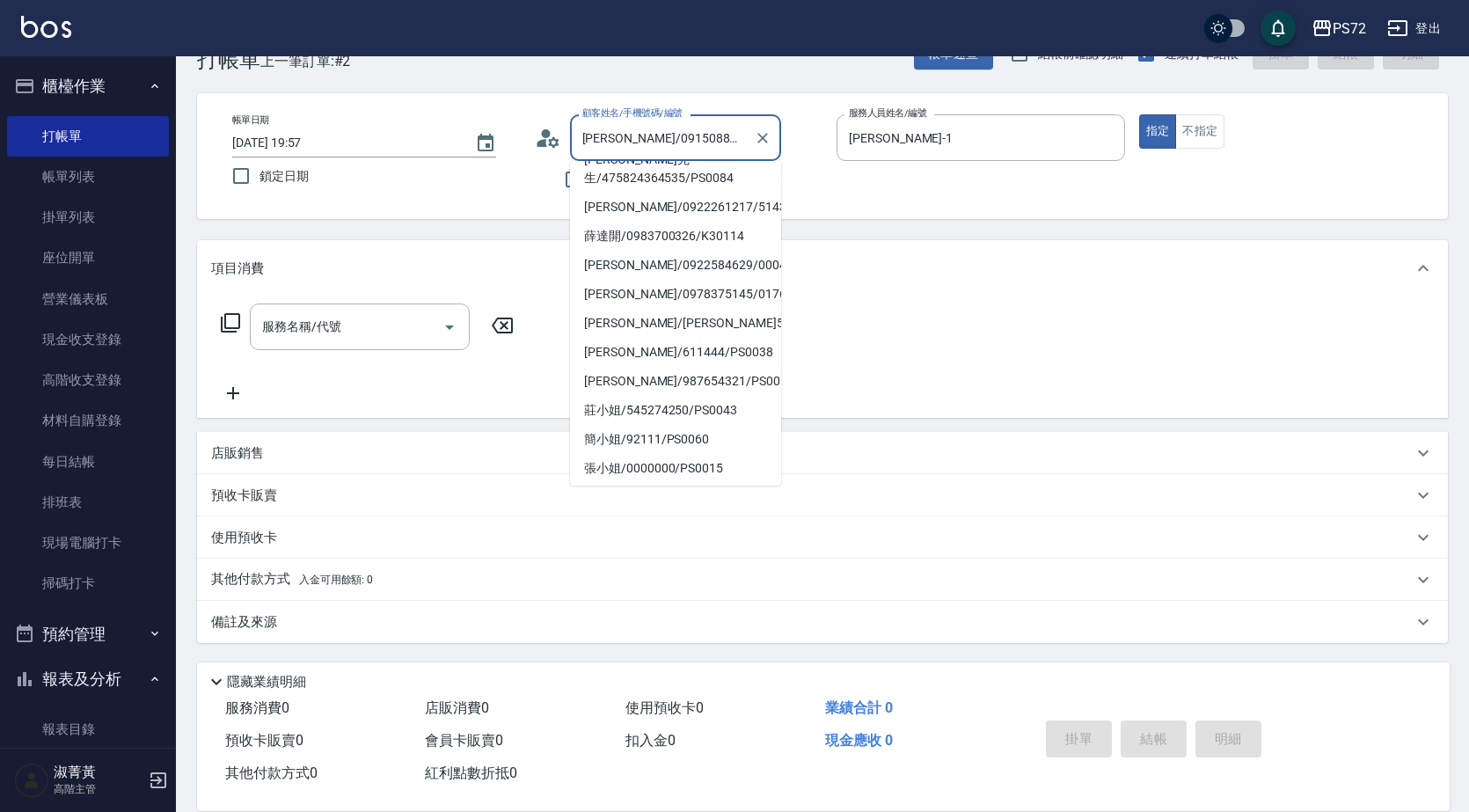
drag, startPoint x: 732, startPoint y: 130, endPoint x: 595, endPoint y: 146, distance: 137.9
click at [595, 146] on input "[PERSON_NAME]/0915088079/0142" at bounding box center [663, 138] width 169 height 31
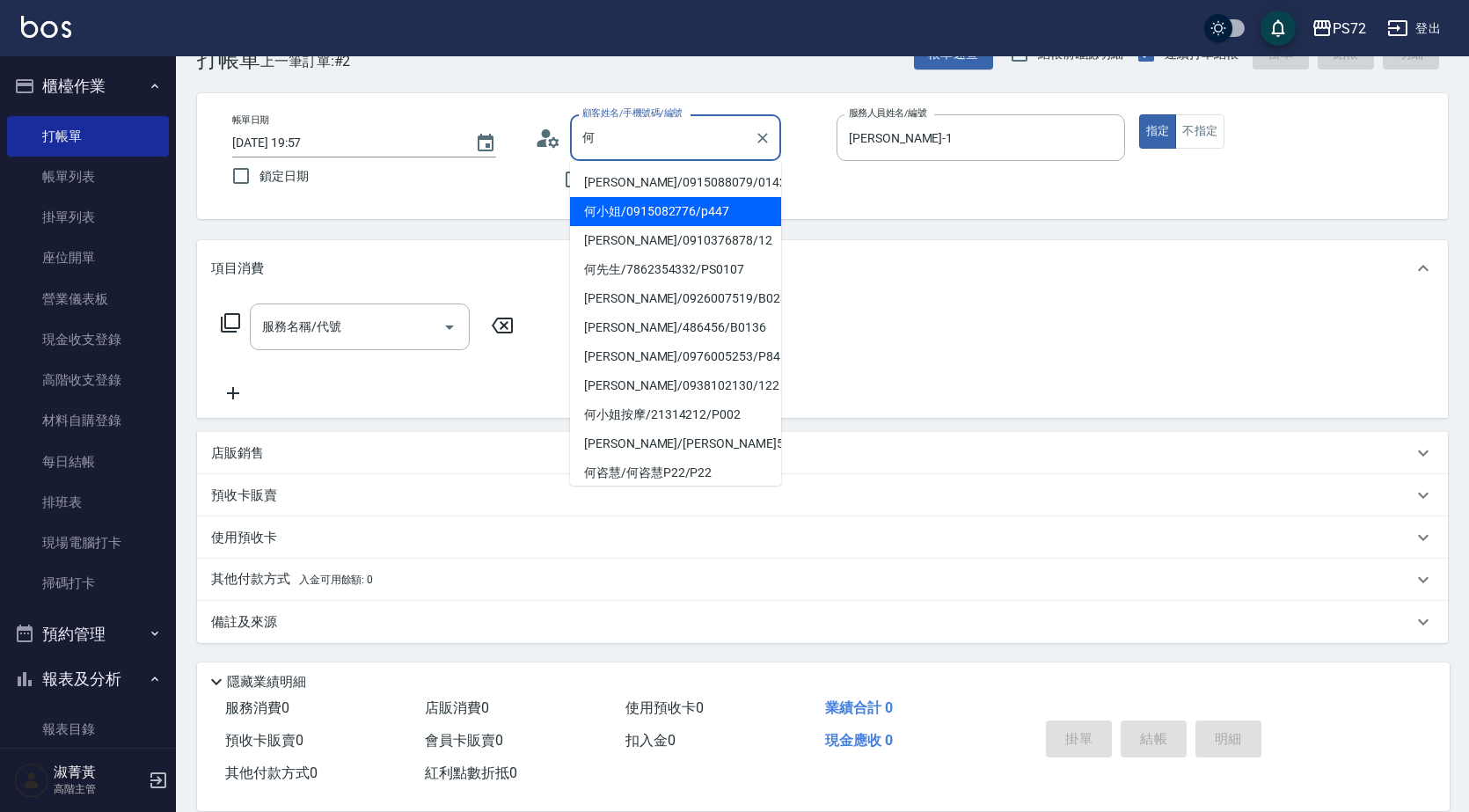
click at [699, 215] on li "何小姐/0915082776/p447" at bounding box center [675, 212] width 211 height 29
type input "何小姐/0915082776/p447"
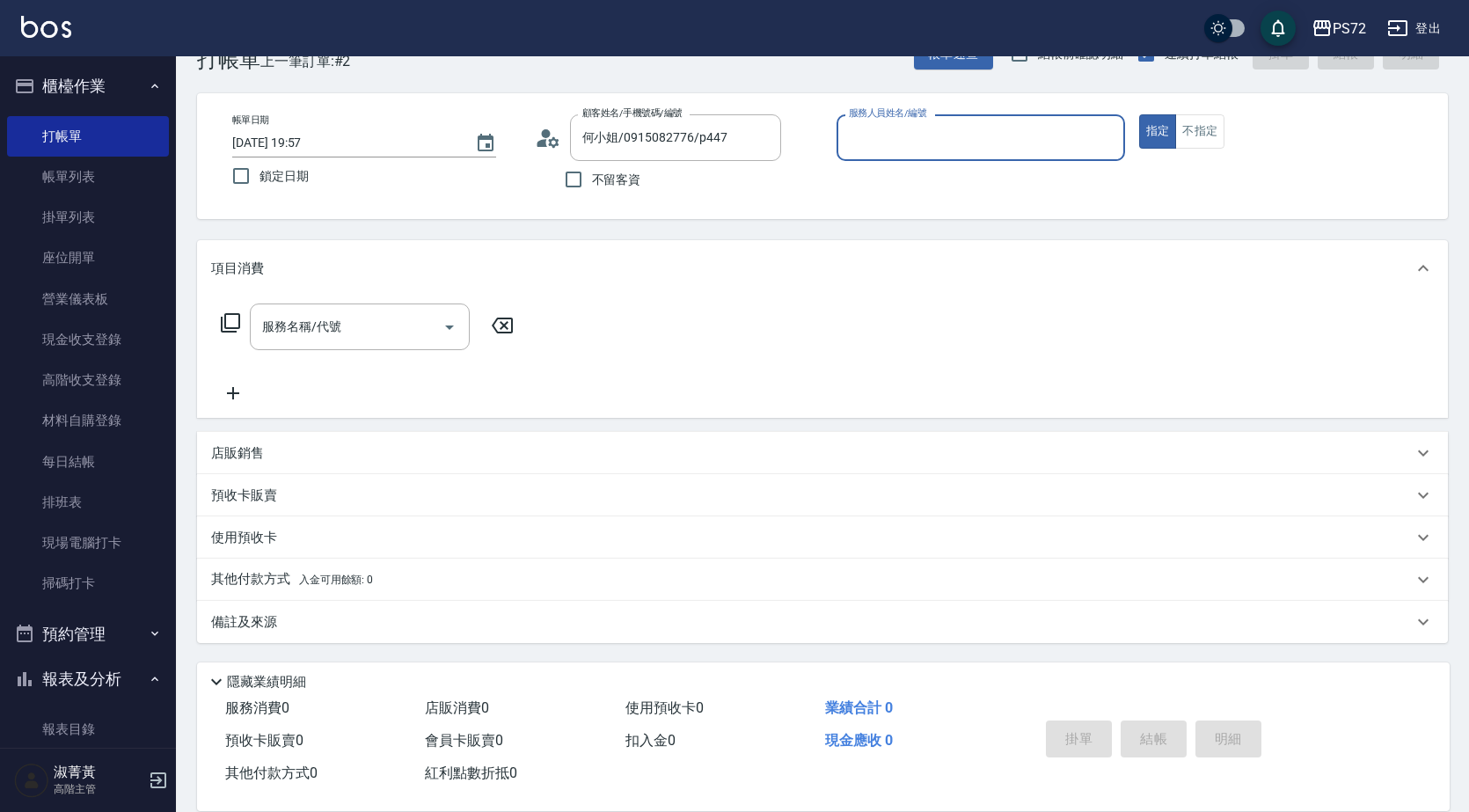
click at [882, 151] on input "服務人員姓名/編號" at bounding box center [981, 138] width 272 height 31
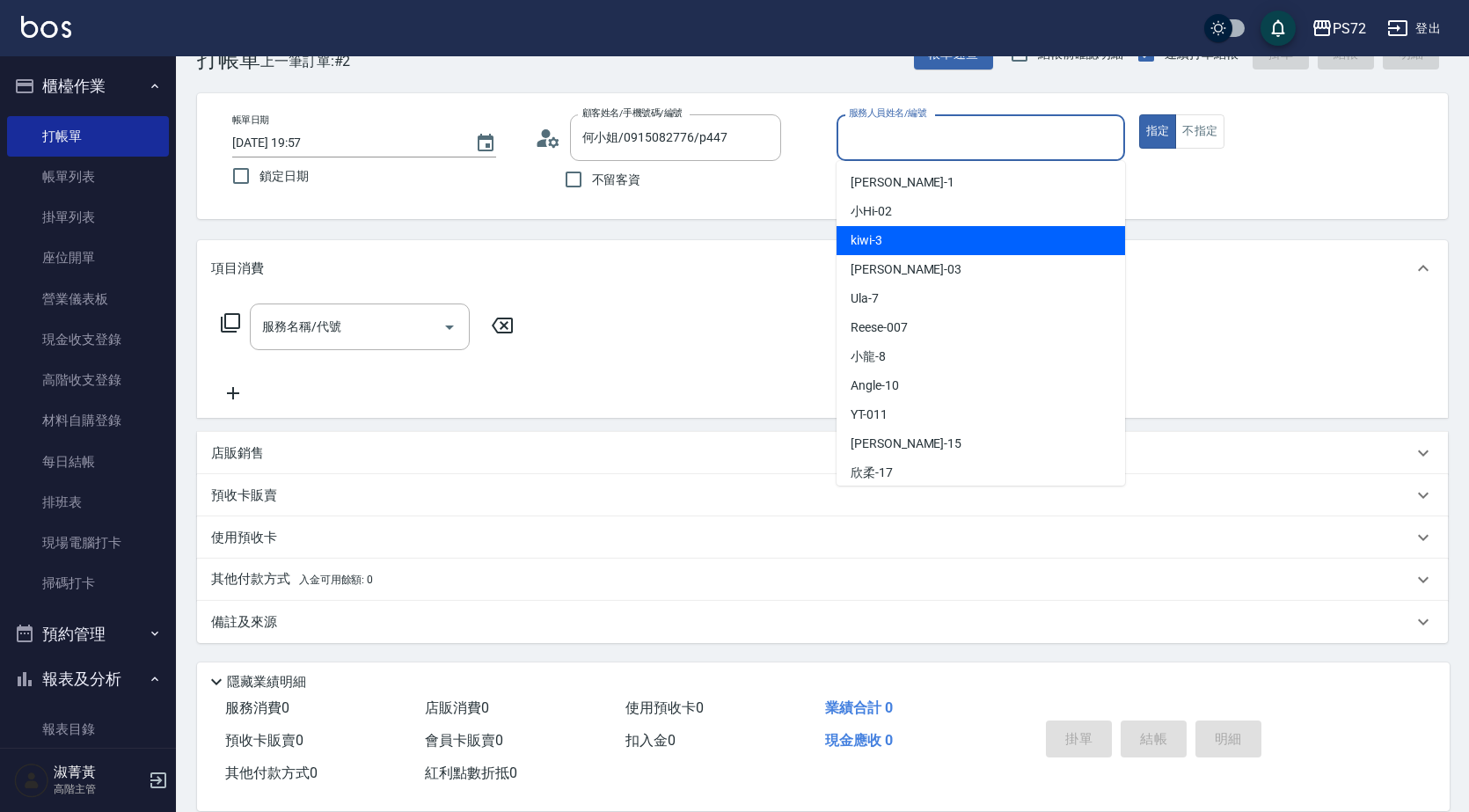
click at [905, 244] on div "kiwi -3" at bounding box center [981, 240] width 289 height 29
type input "kiwi-3"
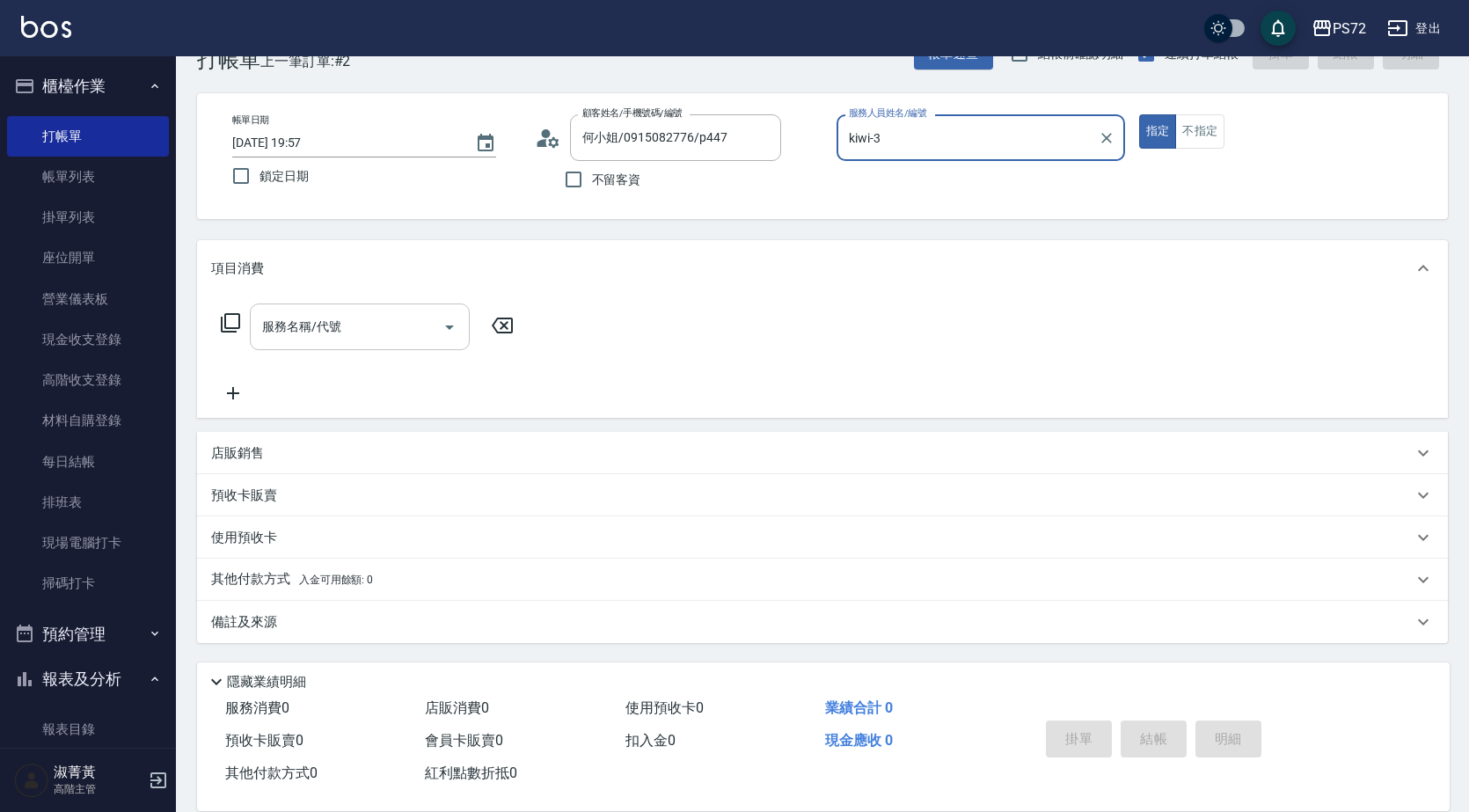
click at [314, 319] on div "服務名稱/代號 服務名稱/代號" at bounding box center [360, 327] width 220 height 47
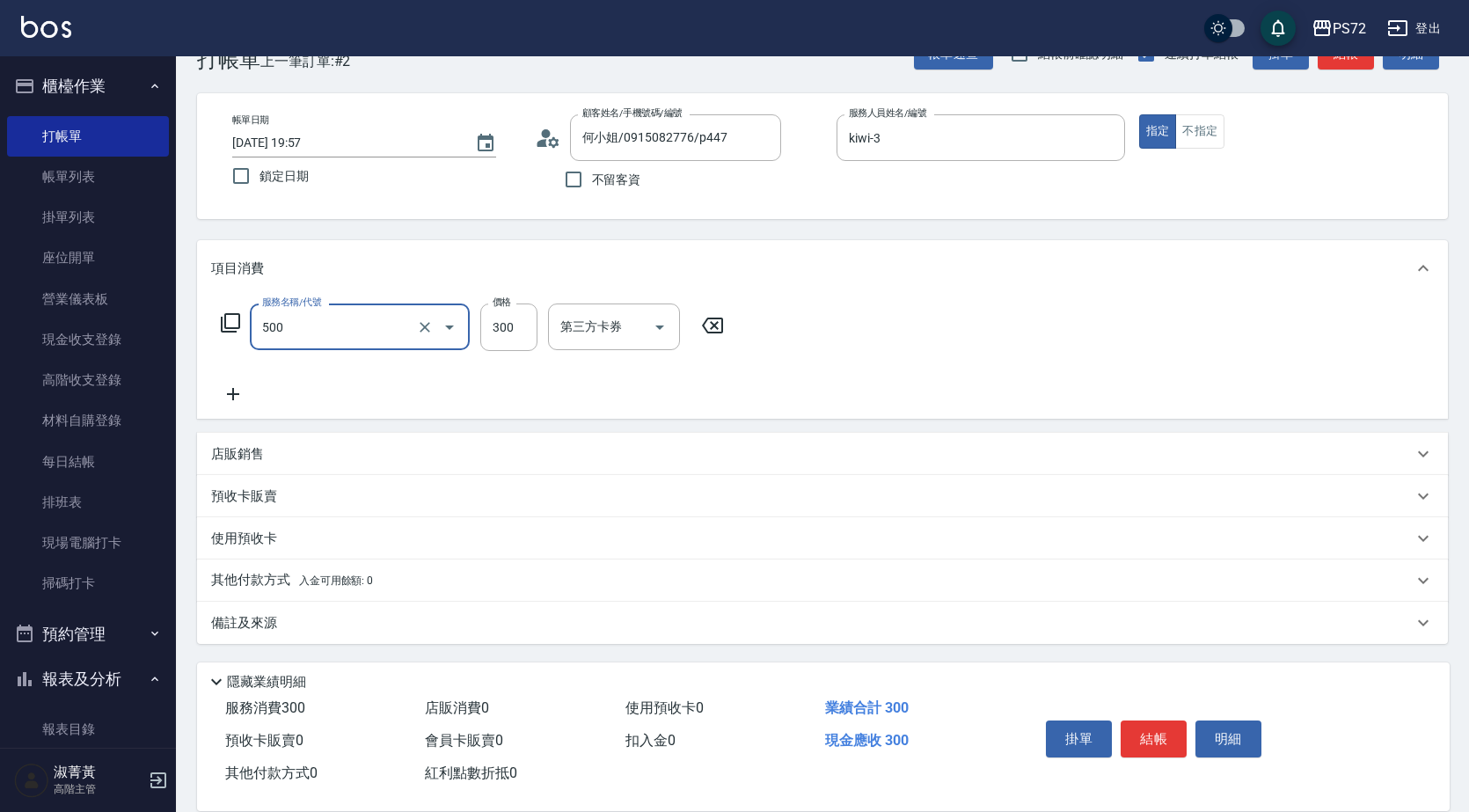
type input "洗髮(A級)(500)"
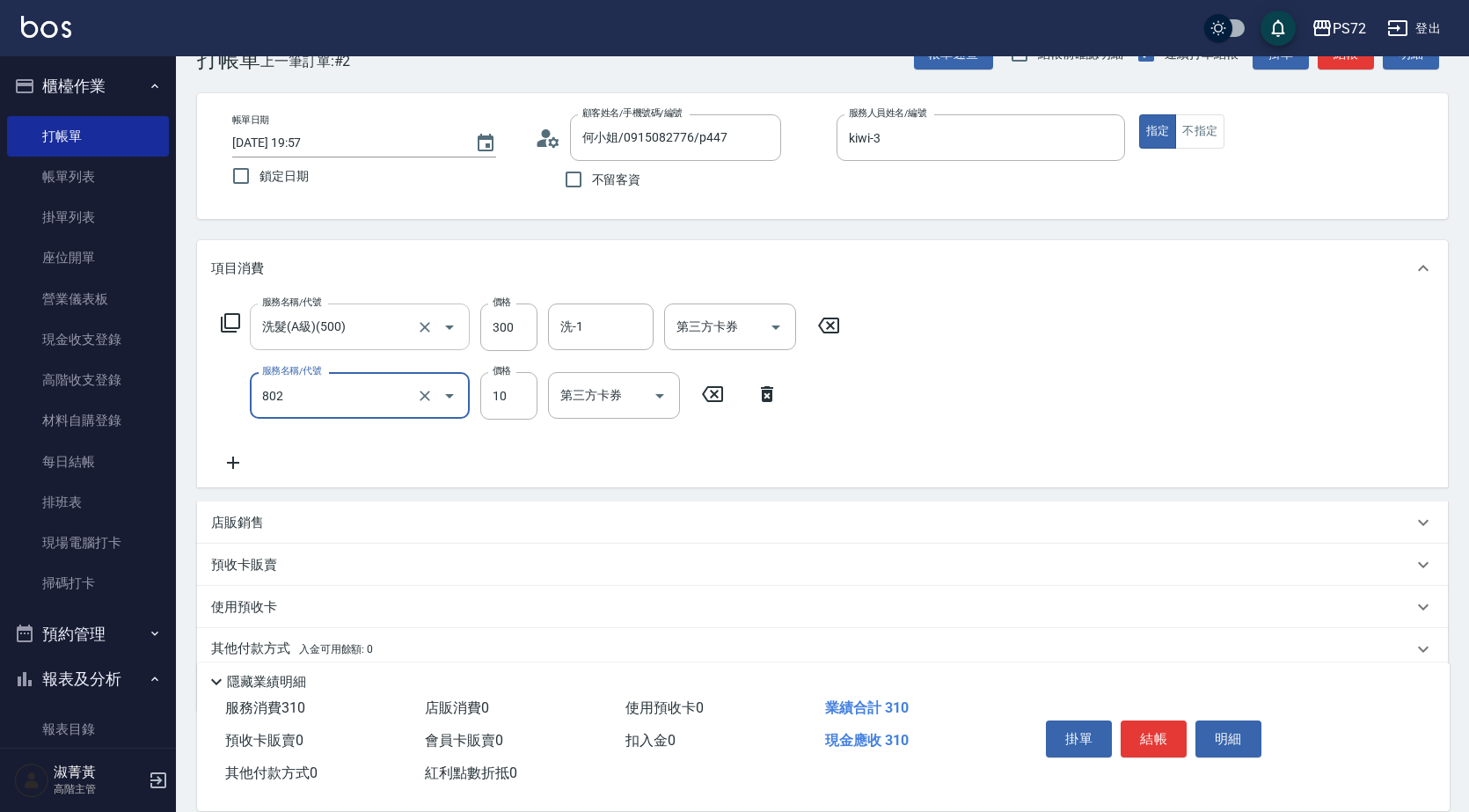
type input "潤絲(802)"
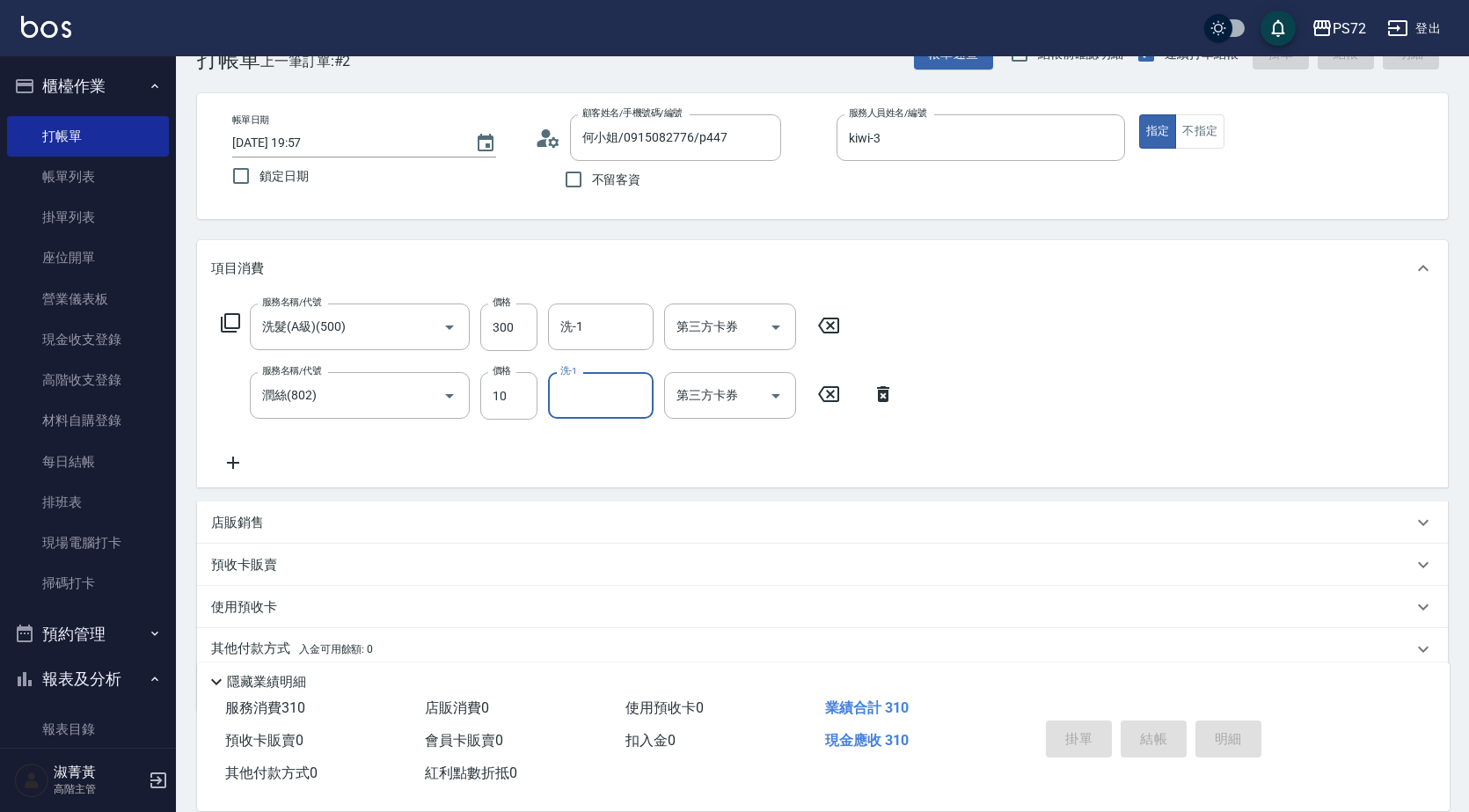
type input "[DATE] 19:59"
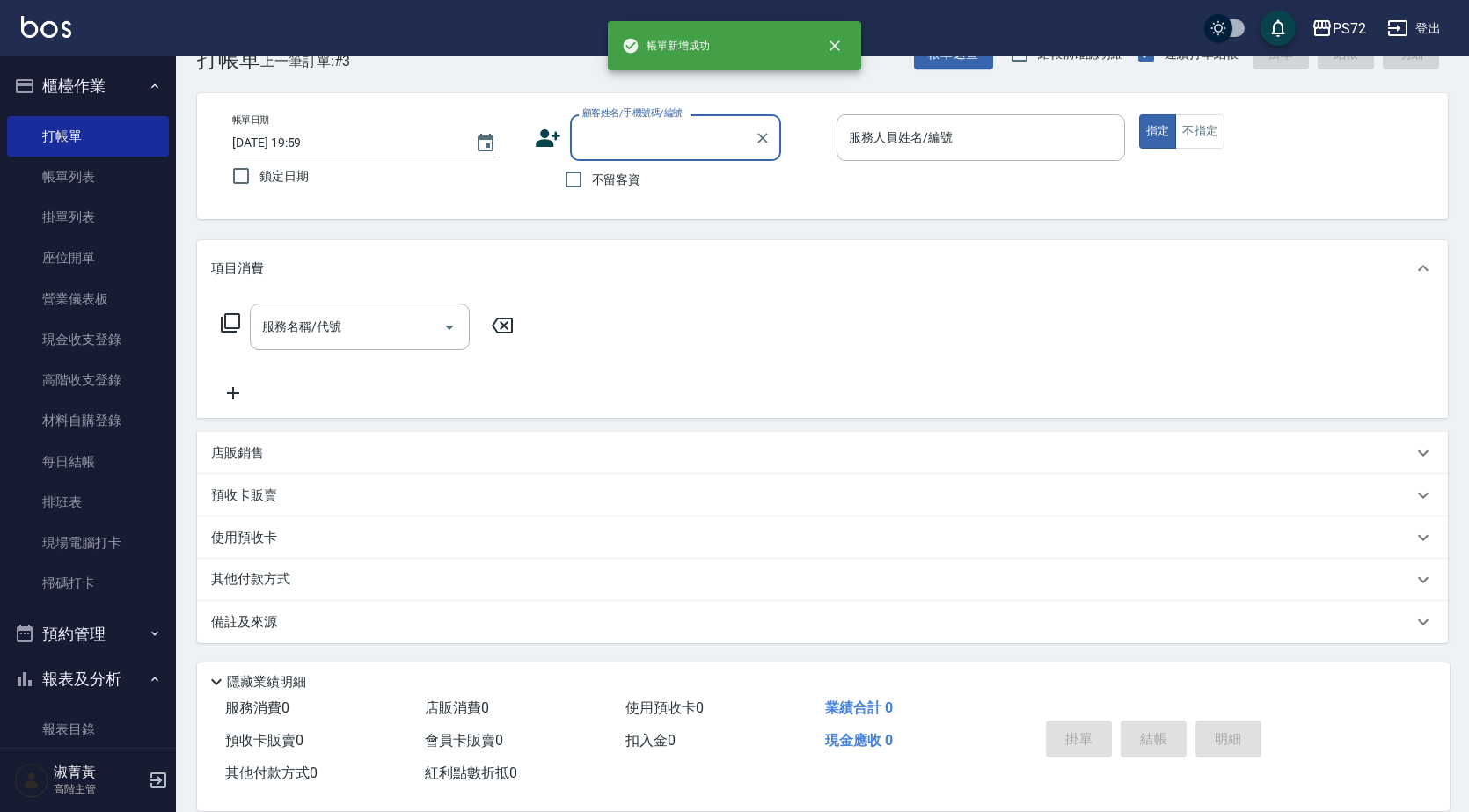
click at [643, 106] on label "顧客姓名/手機號碼/編號" at bounding box center [632, 113] width 100 height 14
click at [643, 123] on input "顧客姓名/手機號碼/編號" at bounding box center [663, 138] width 169 height 31
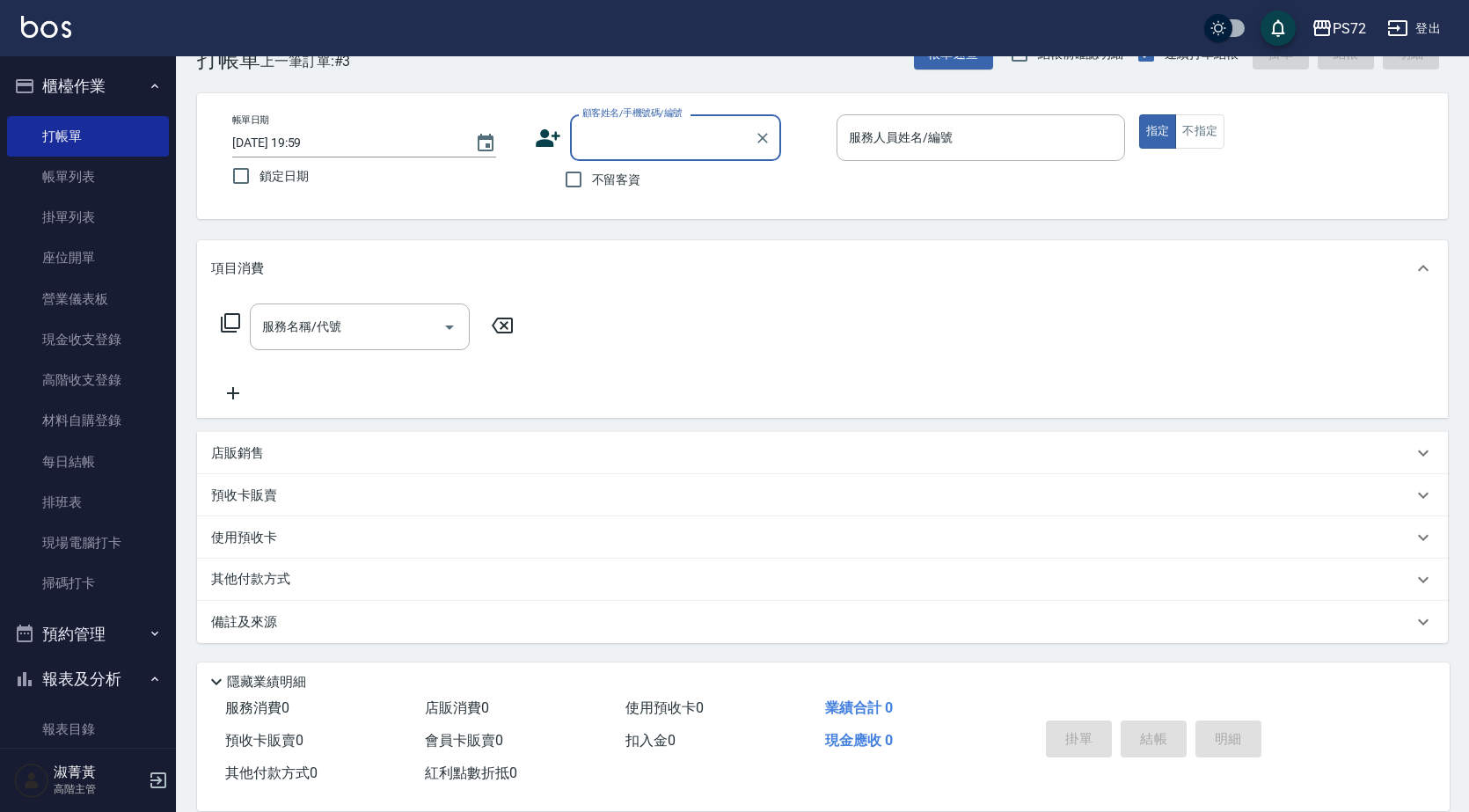
click at [638, 122] on div "顧客姓名/手機號碼/編號" at bounding box center [675, 138] width 211 height 47
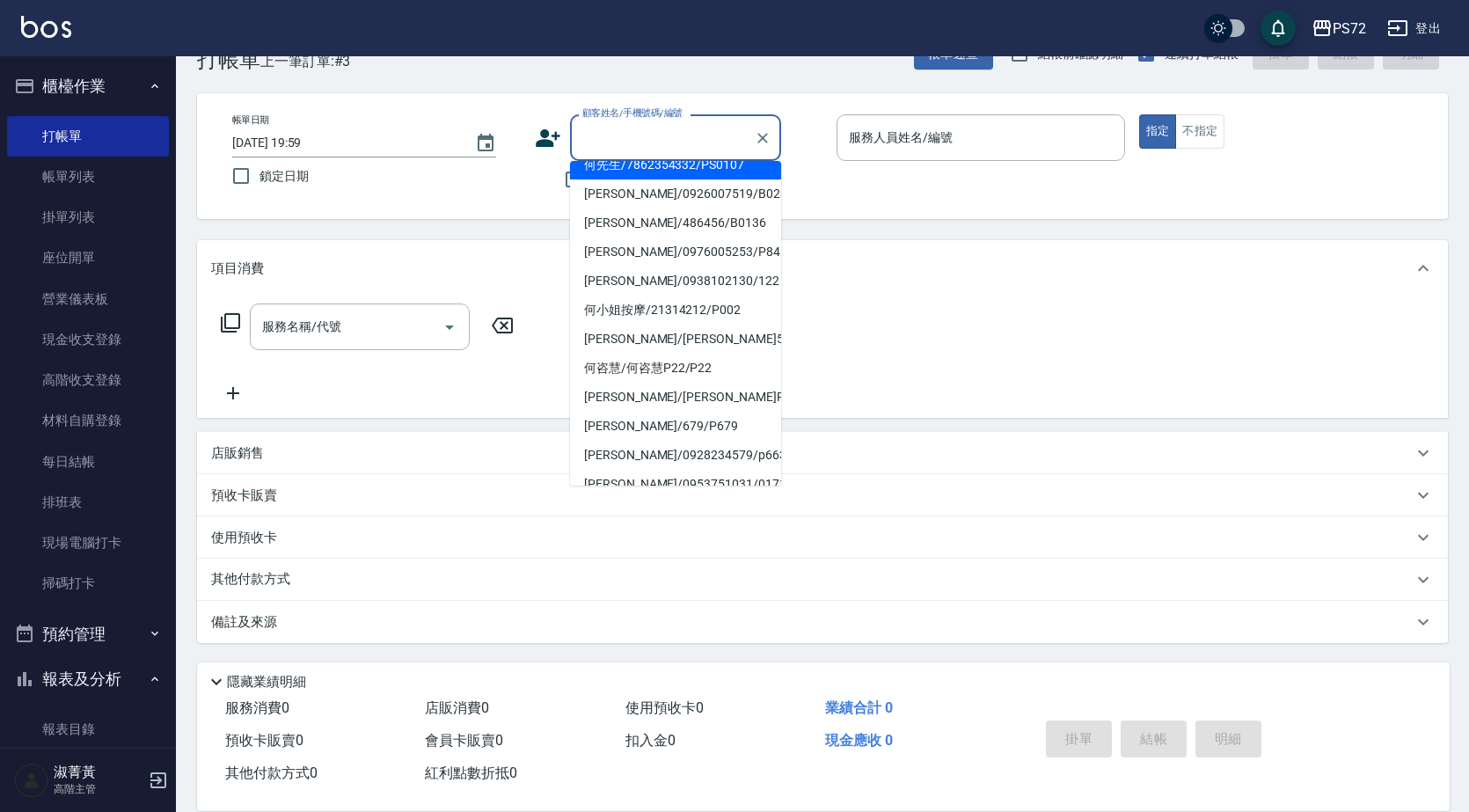
scroll to position [212, 0]
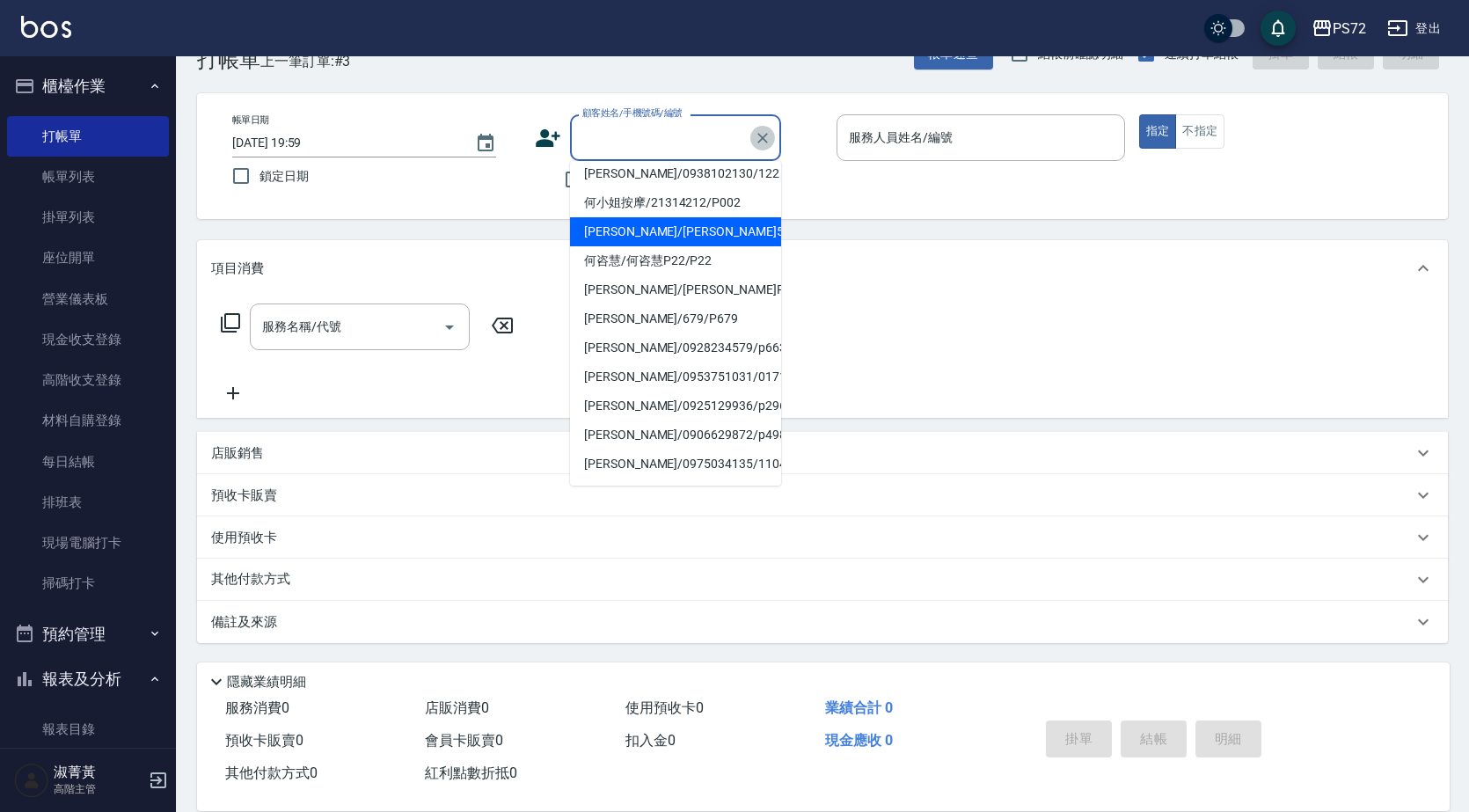
click at [773, 137] on button "Clear" at bounding box center [762, 137] width 24 height 24
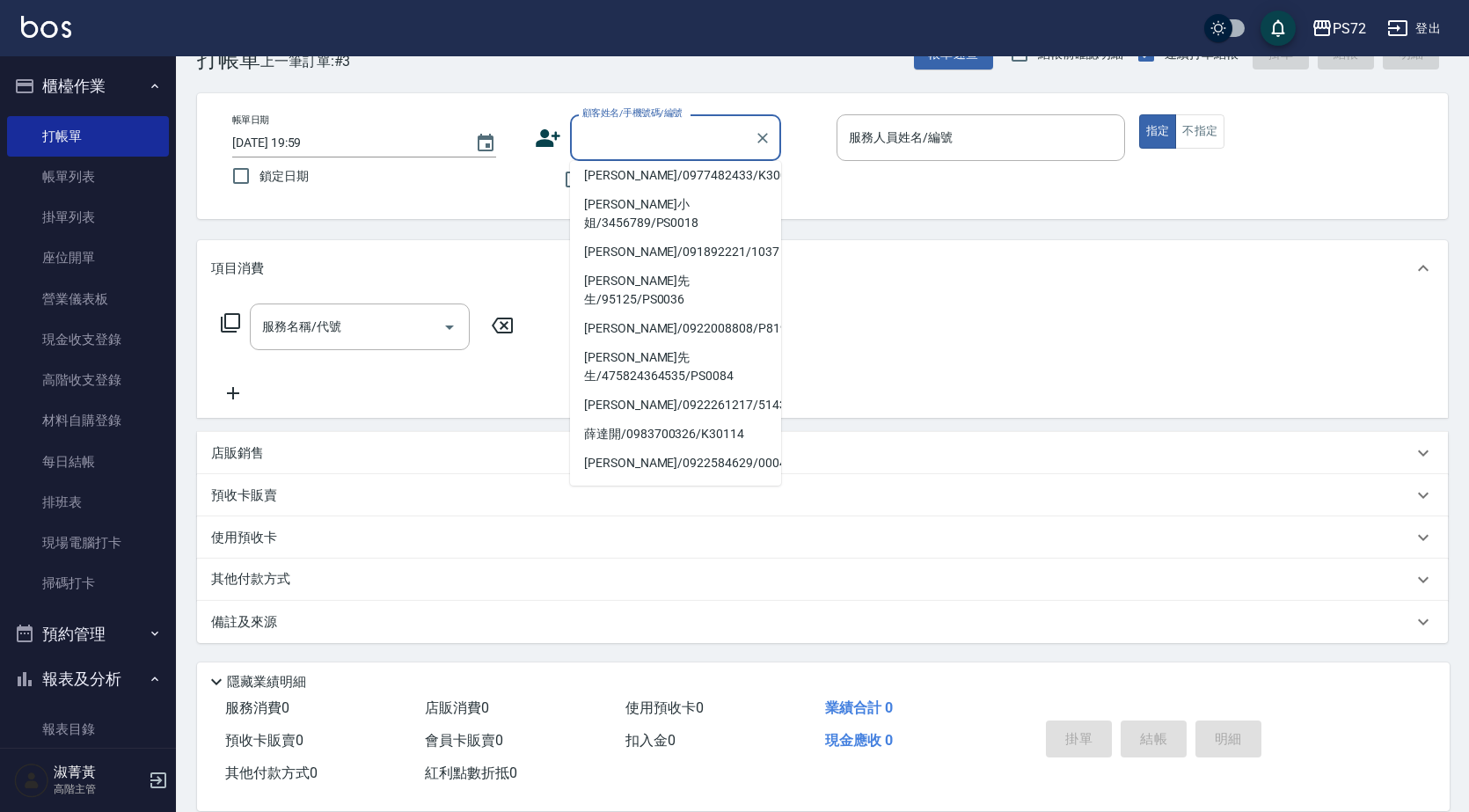
scroll to position [270, 0]
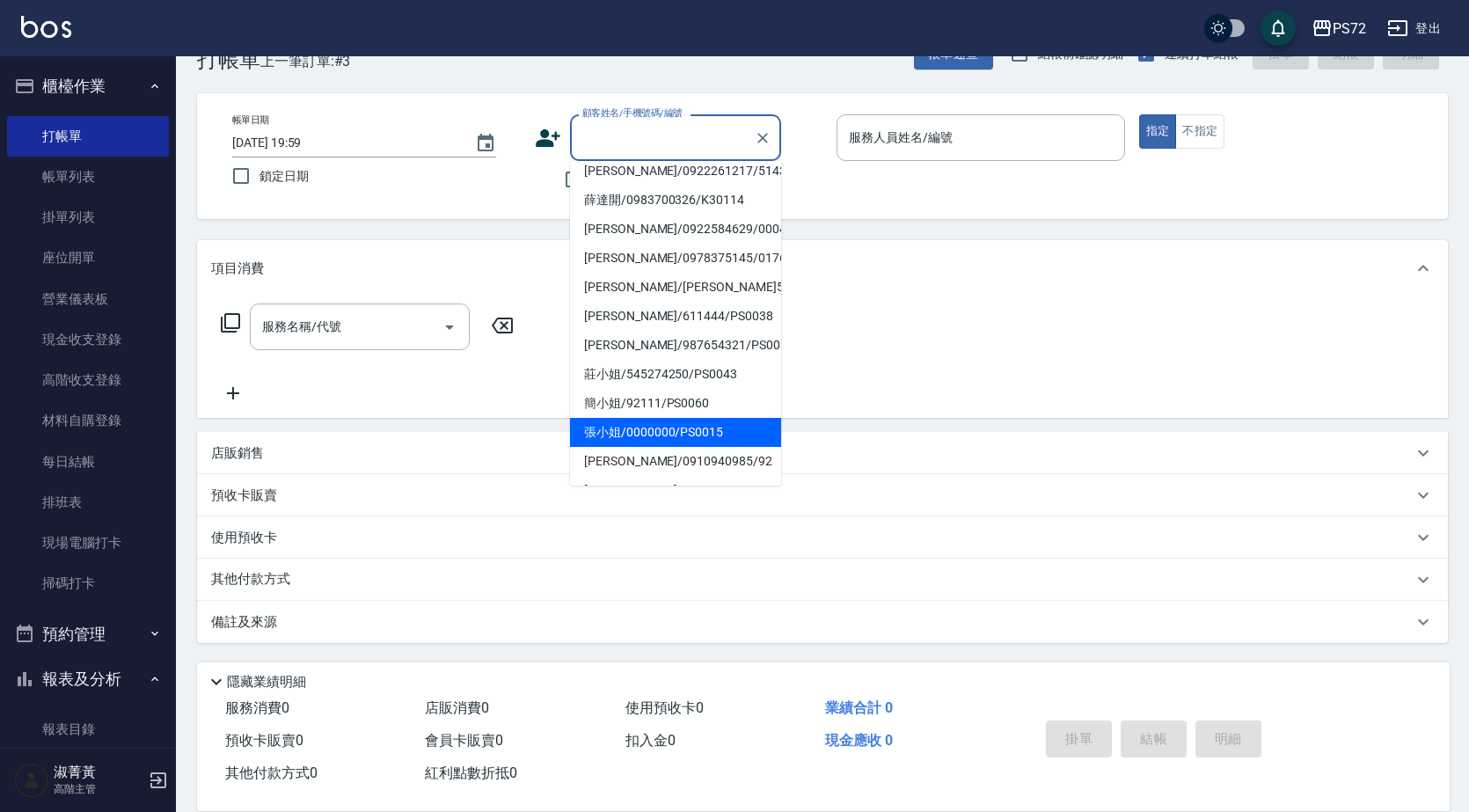
click at [655, 418] on li "張小姐/0000000/PS0015" at bounding box center [675, 433] width 211 height 29
type input "張小姐/0000000/PS0015"
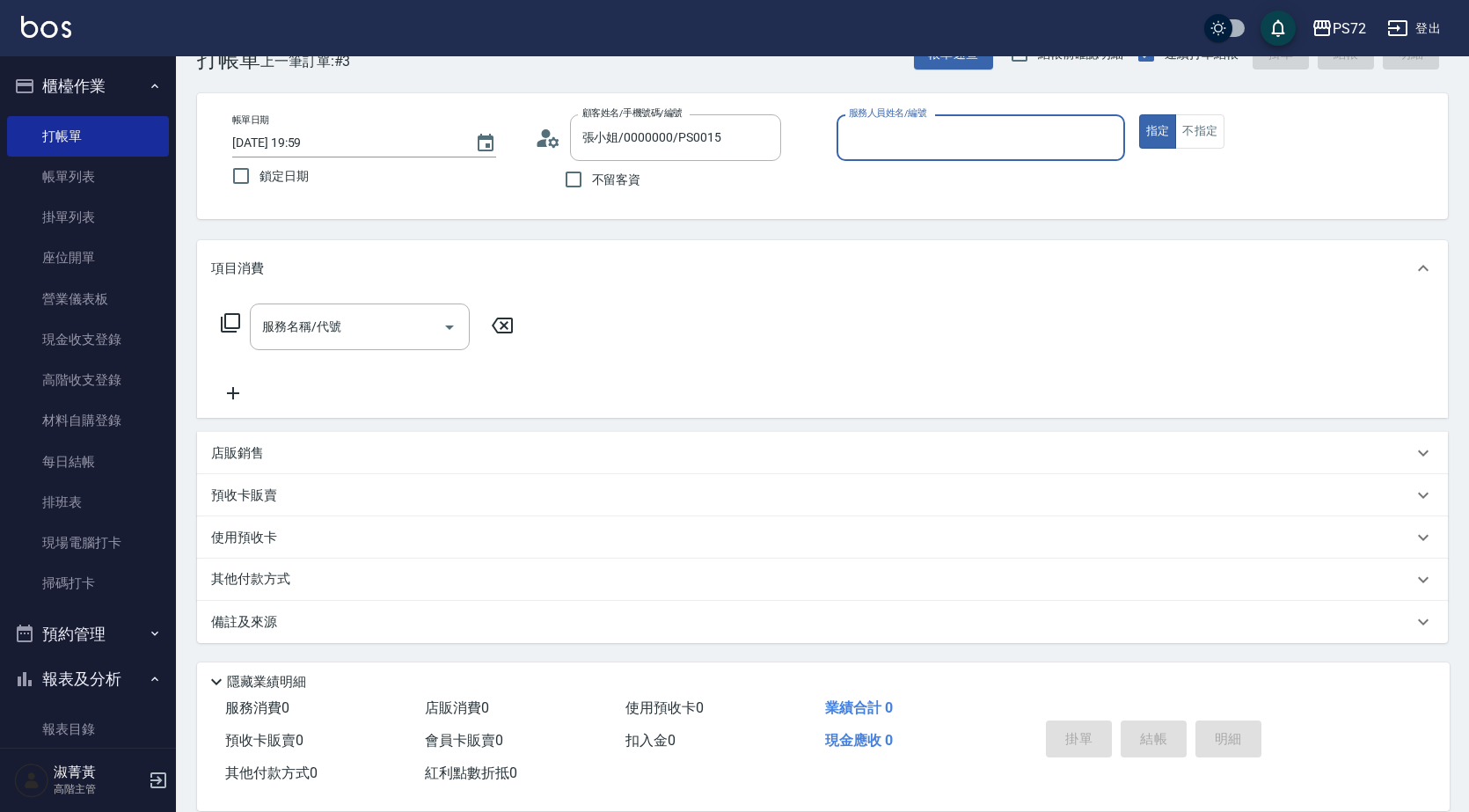
type input "kiwi-3"
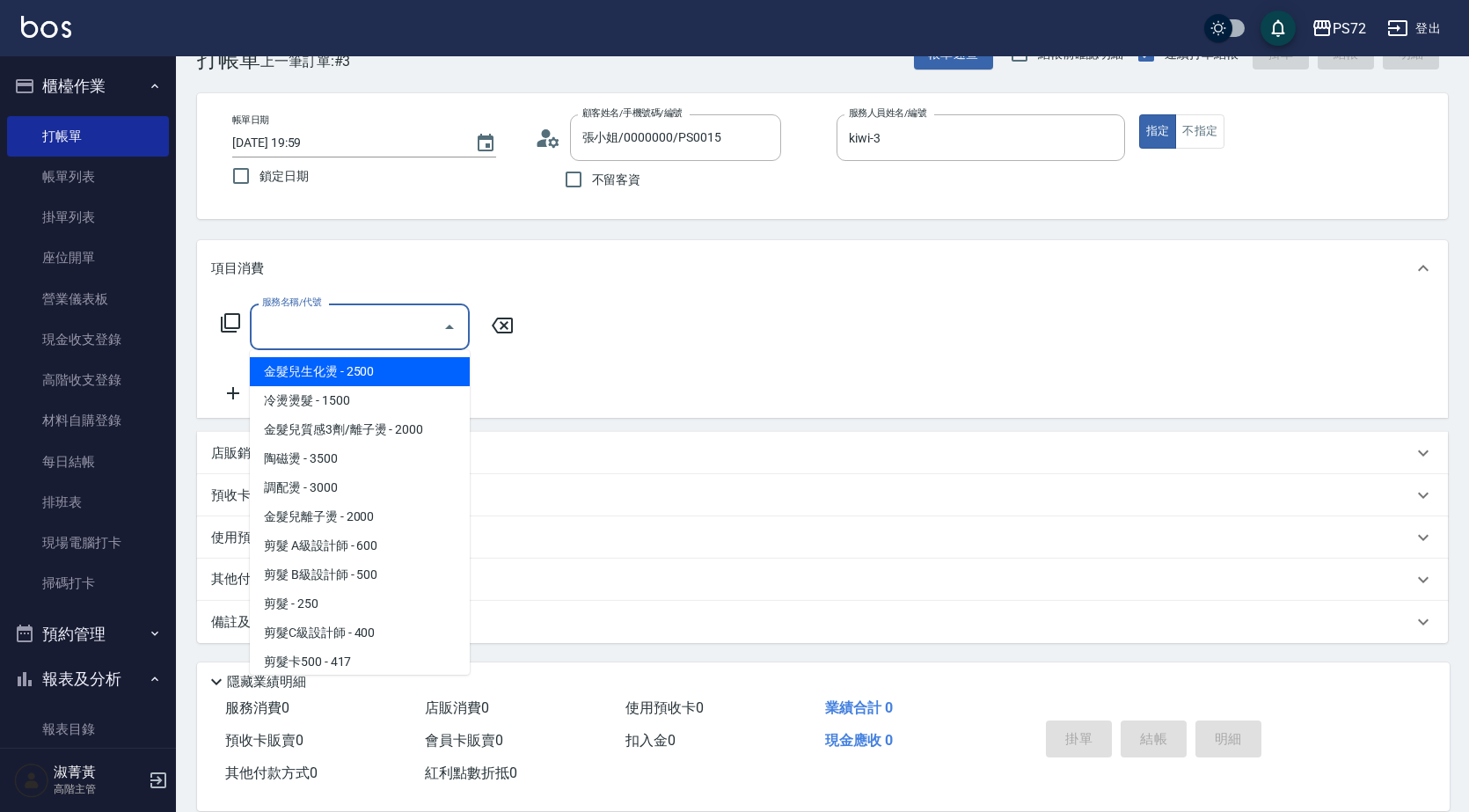
click at [363, 325] on input "服務名稱/代號" at bounding box center [346, 327] width 178 height 31
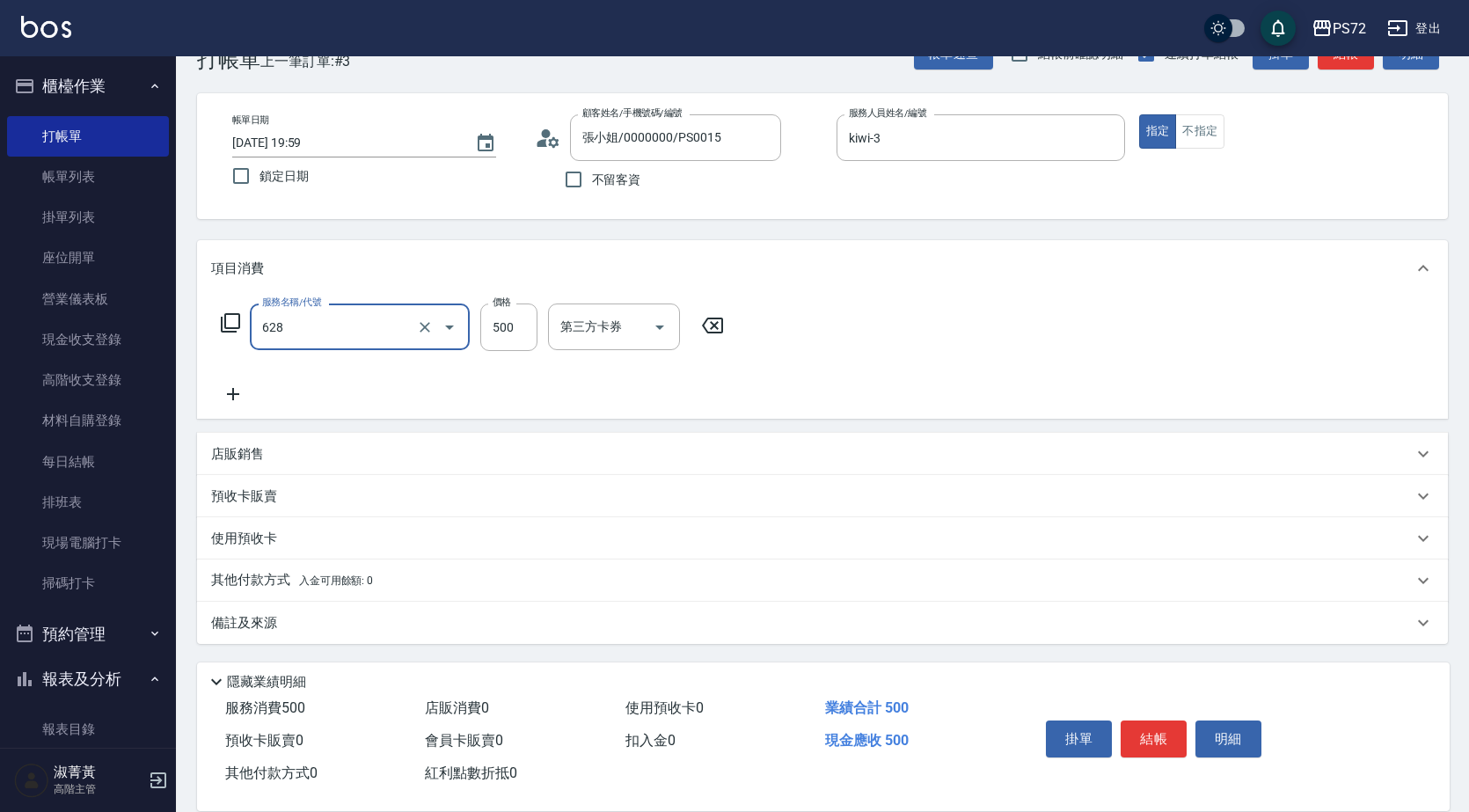
type input "寶齡舒醒清潔500(628)"
click at [506, 335] on input "500" at bounding box center [509, 327] width 57 height 48
type input "600"
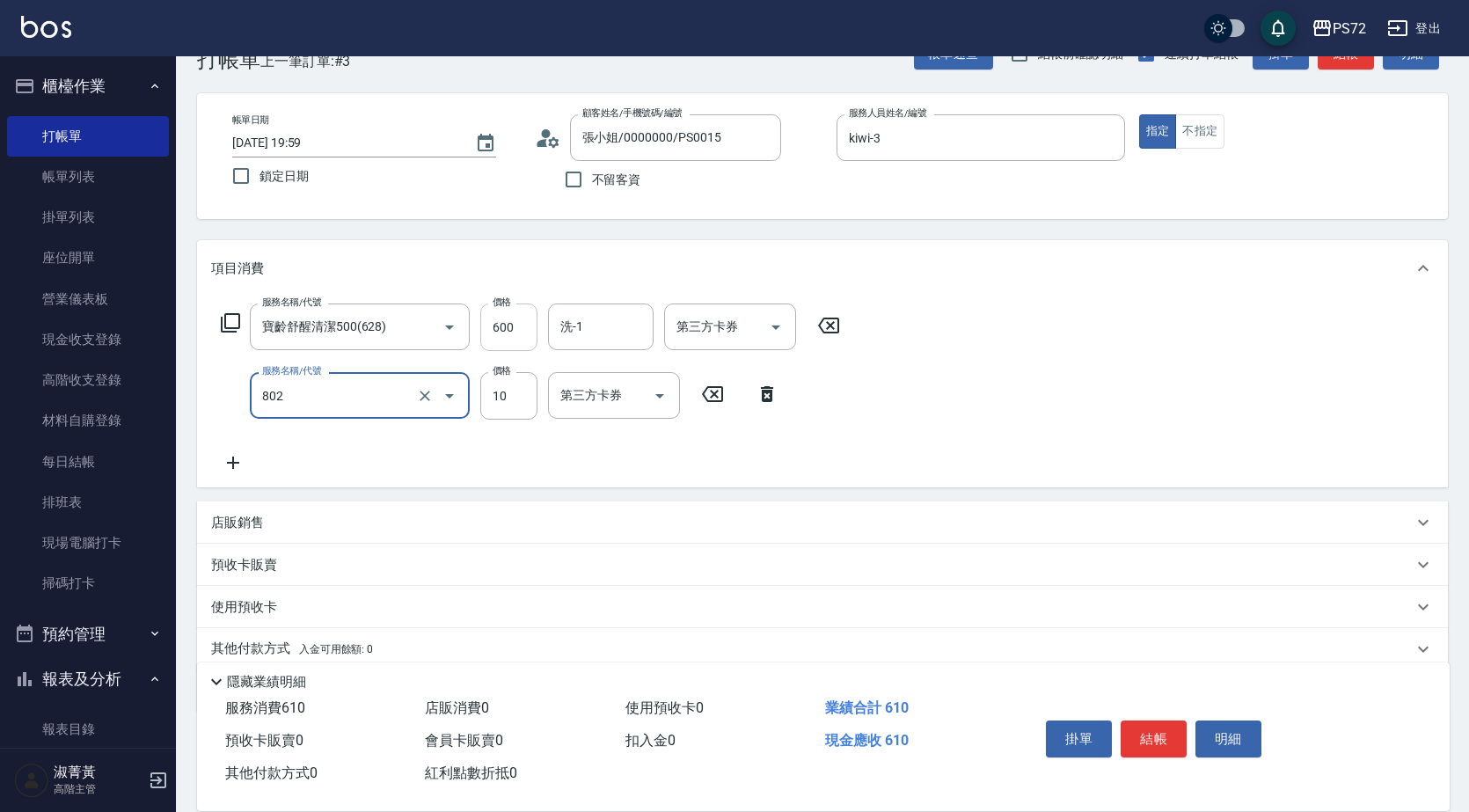
type input "潤絲(802)"
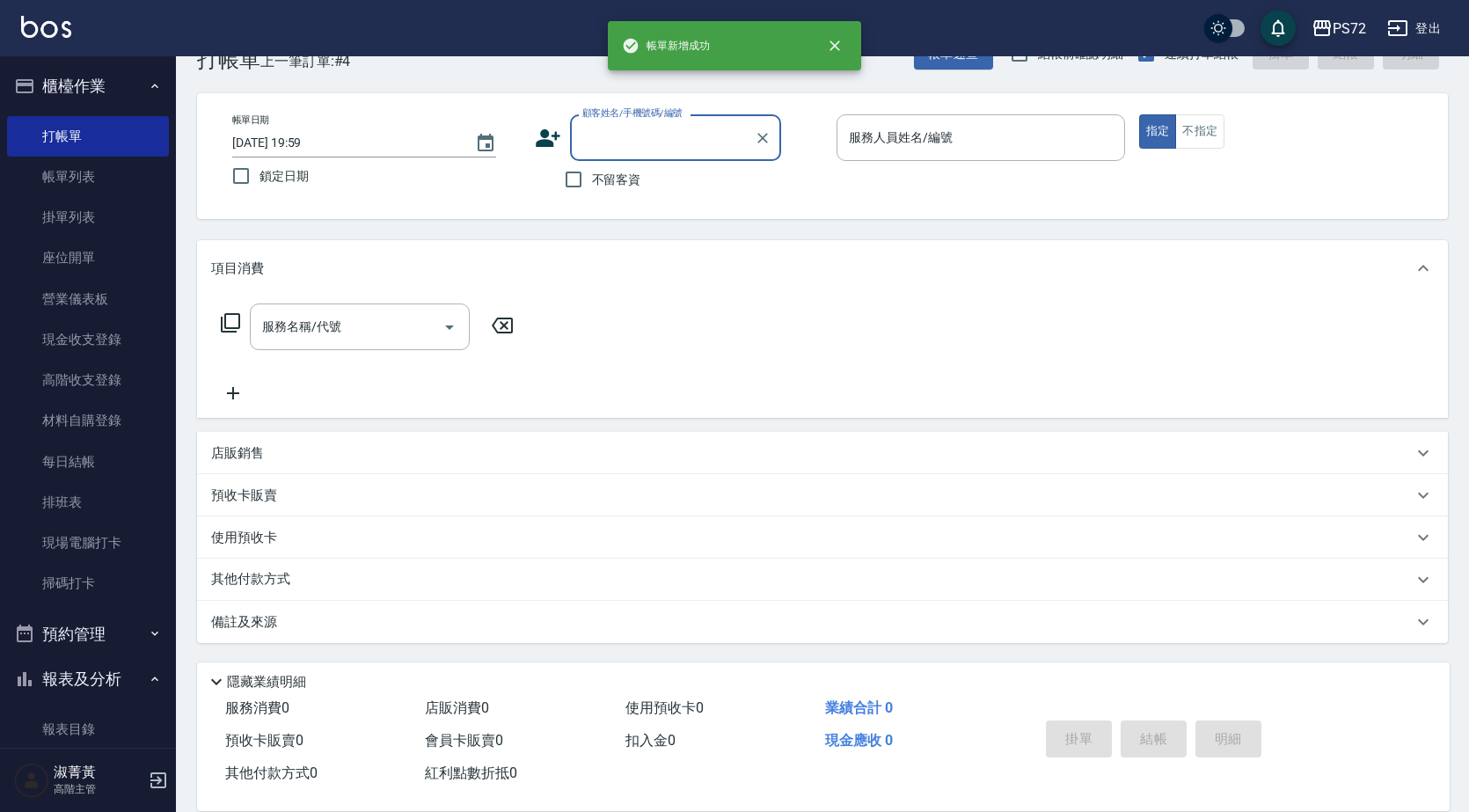
click at [675, 130] on input "顧客姓名/手機號碼/編號" at bounding box center [663, 138] width 169 height 31
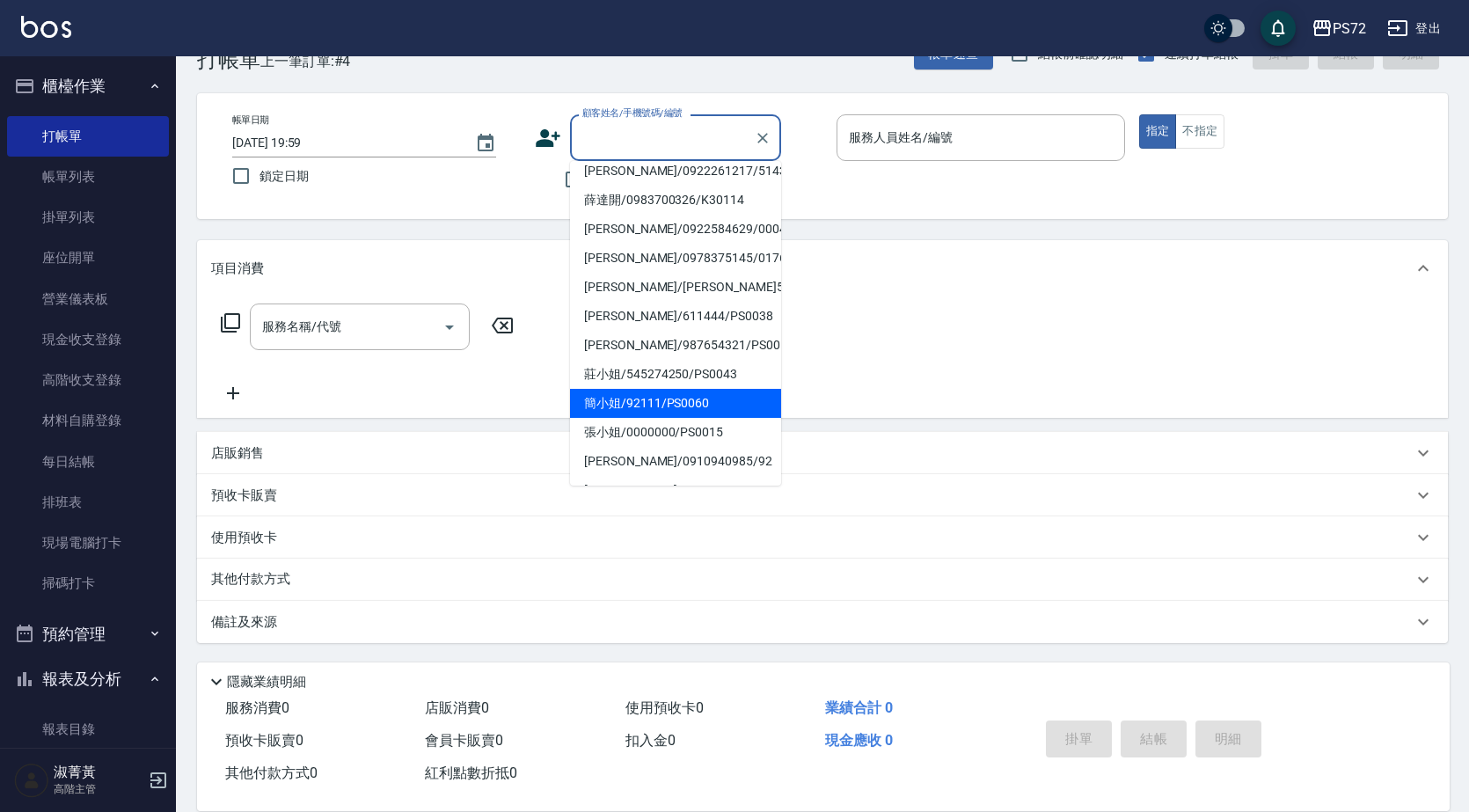
click at [672, 389] on li "簡小姐/92111/PS0060" at bounding box center [675, 404] width 211 height 29
type input "簡小姐/92111/PS0060"
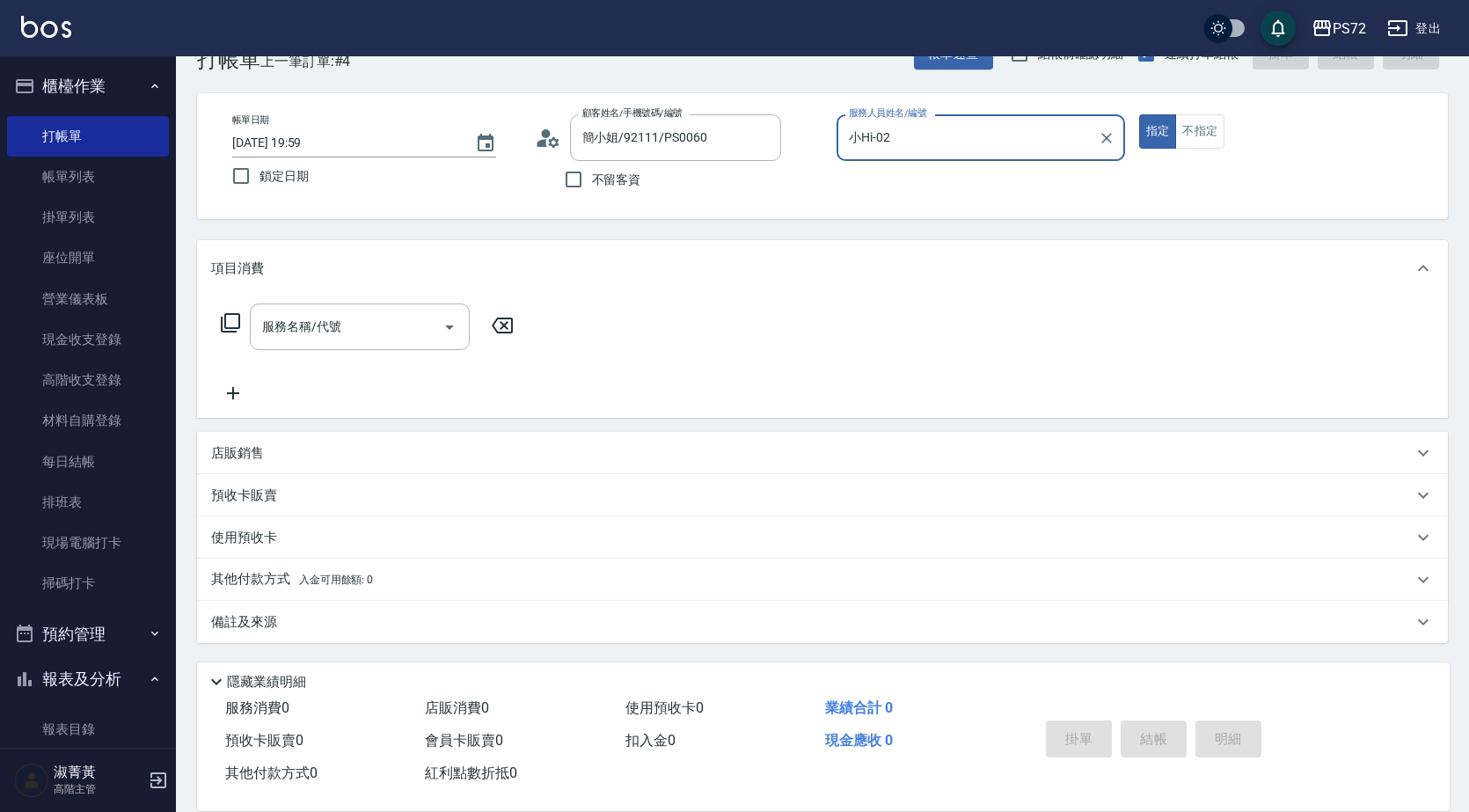
click at [916, 128] on input "小Hi-02" at bounding box center [967, 138] width 246 height 31
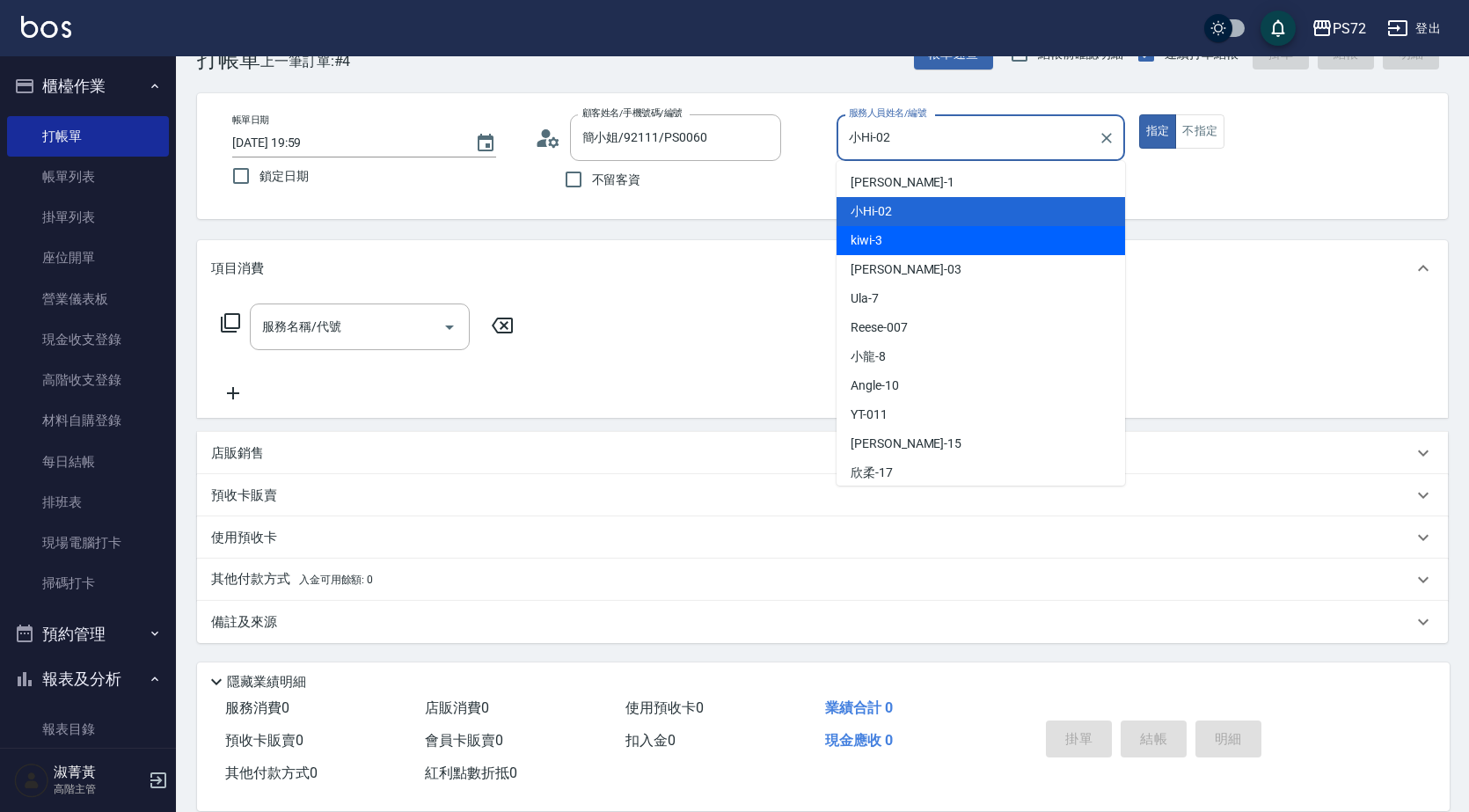
click at [965, 252] on div "kiwi -3" at bounding box center [981, 240] width 289 height 29
type input "kiwi-3"
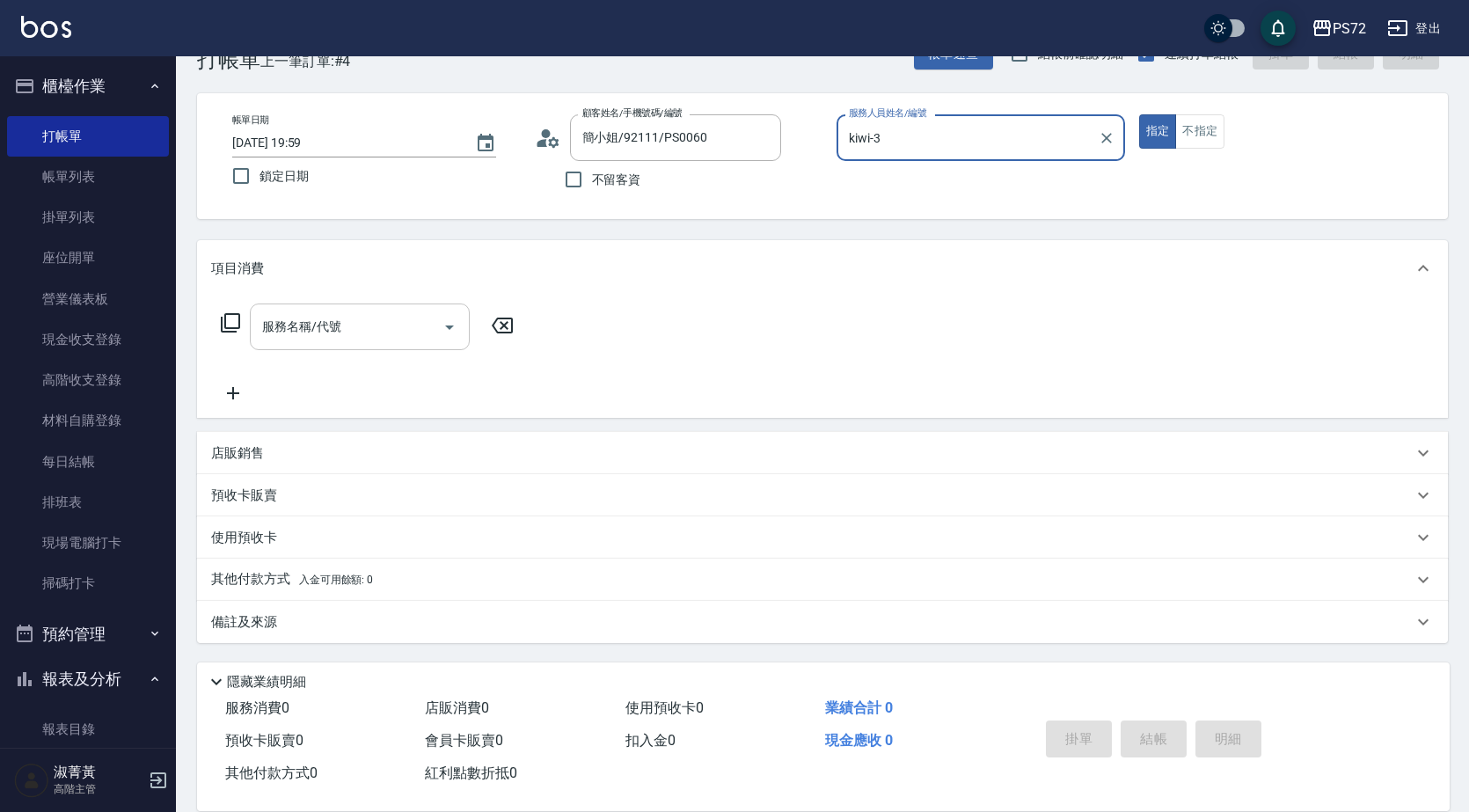
click at [373, 338] on input "服務名稱/代號" at bounding box center [346, 327] width 178 height 31
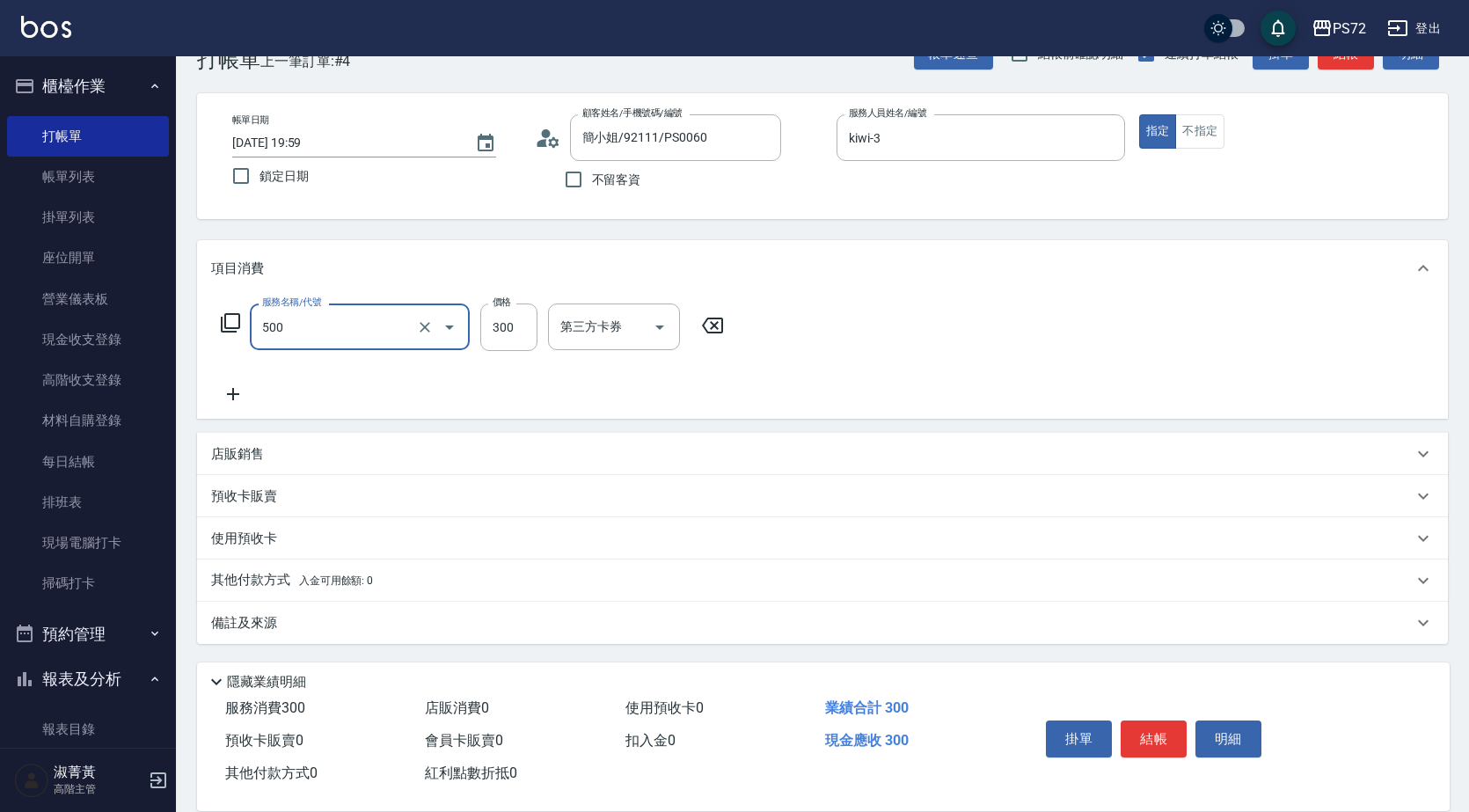
type input "洗髮(A級)(500)"
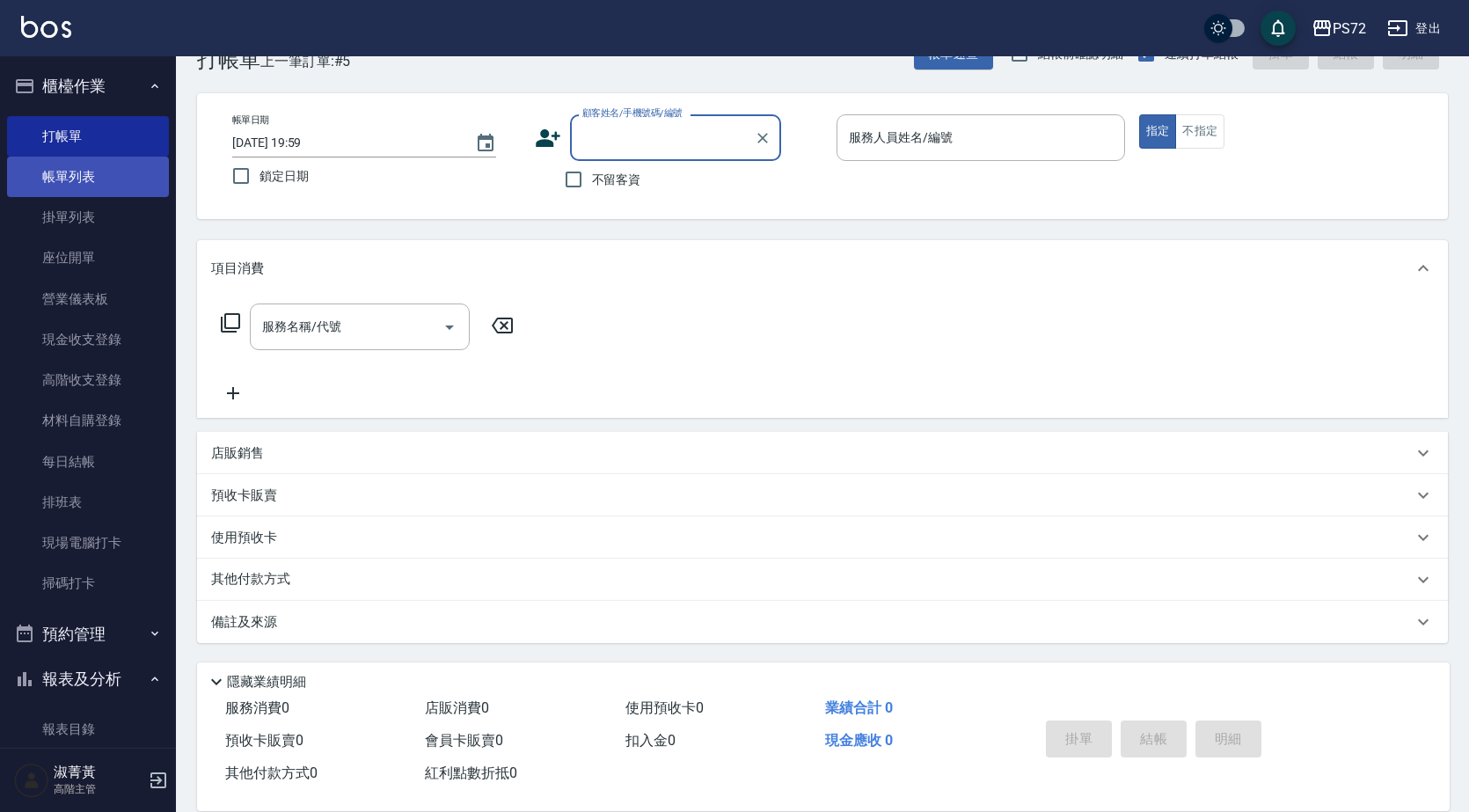
click at [25, 176] on link "帳單列表" at bounding box center [88, 177] width 161 height 41
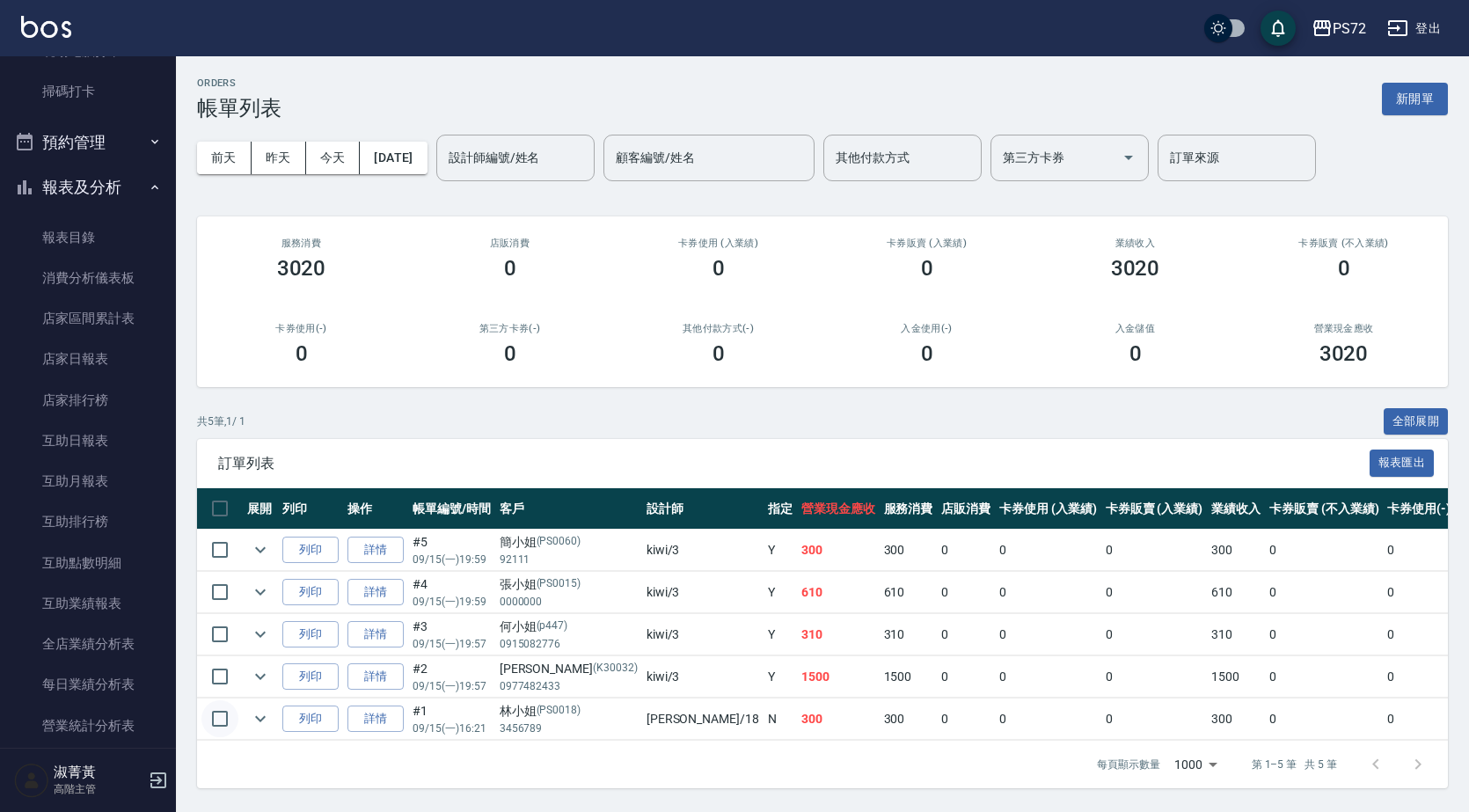
scroll to position [528, 0]
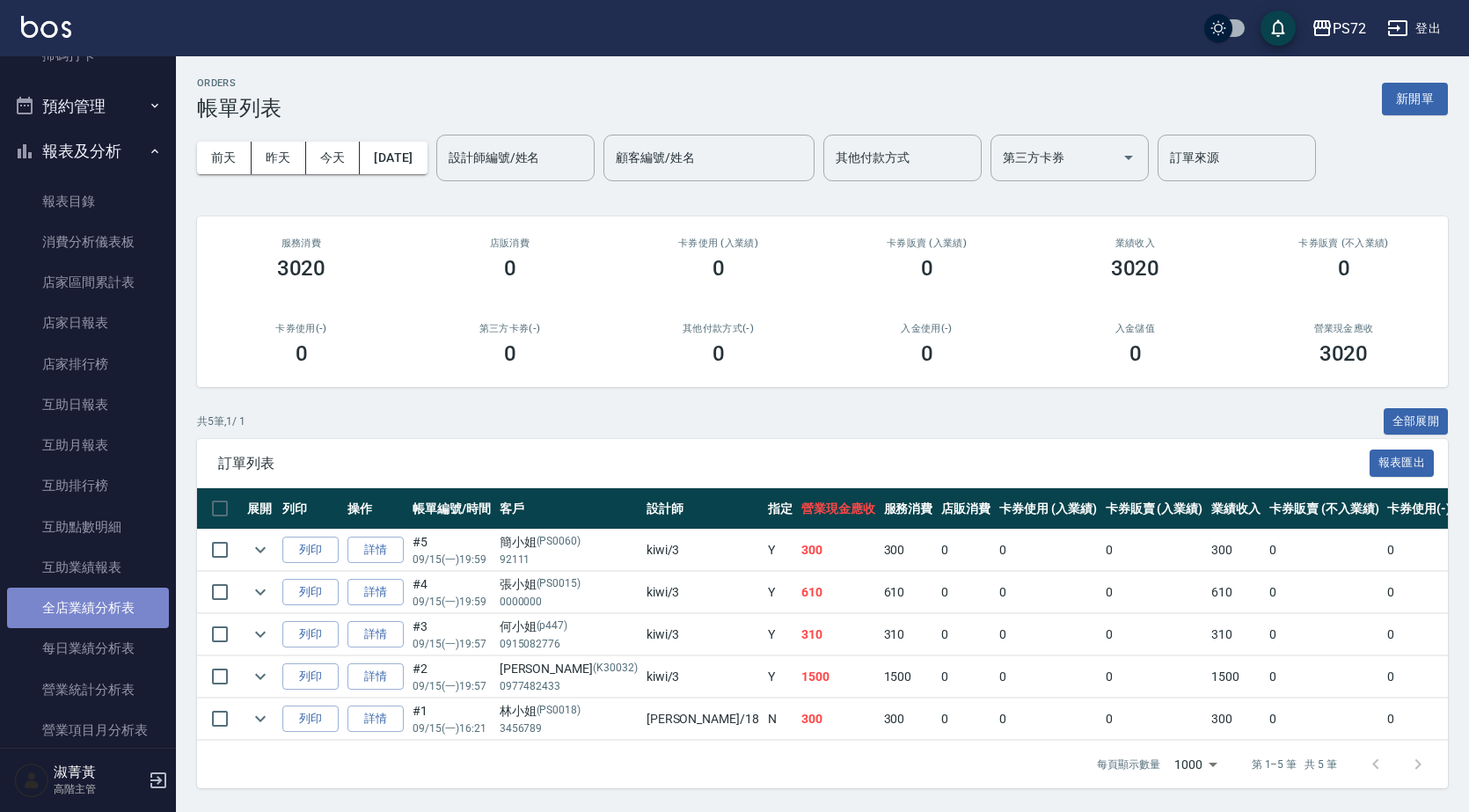
click at [96, 612] on link "全店業績分析表" at bounding box center [88, 608] width 161 height 41
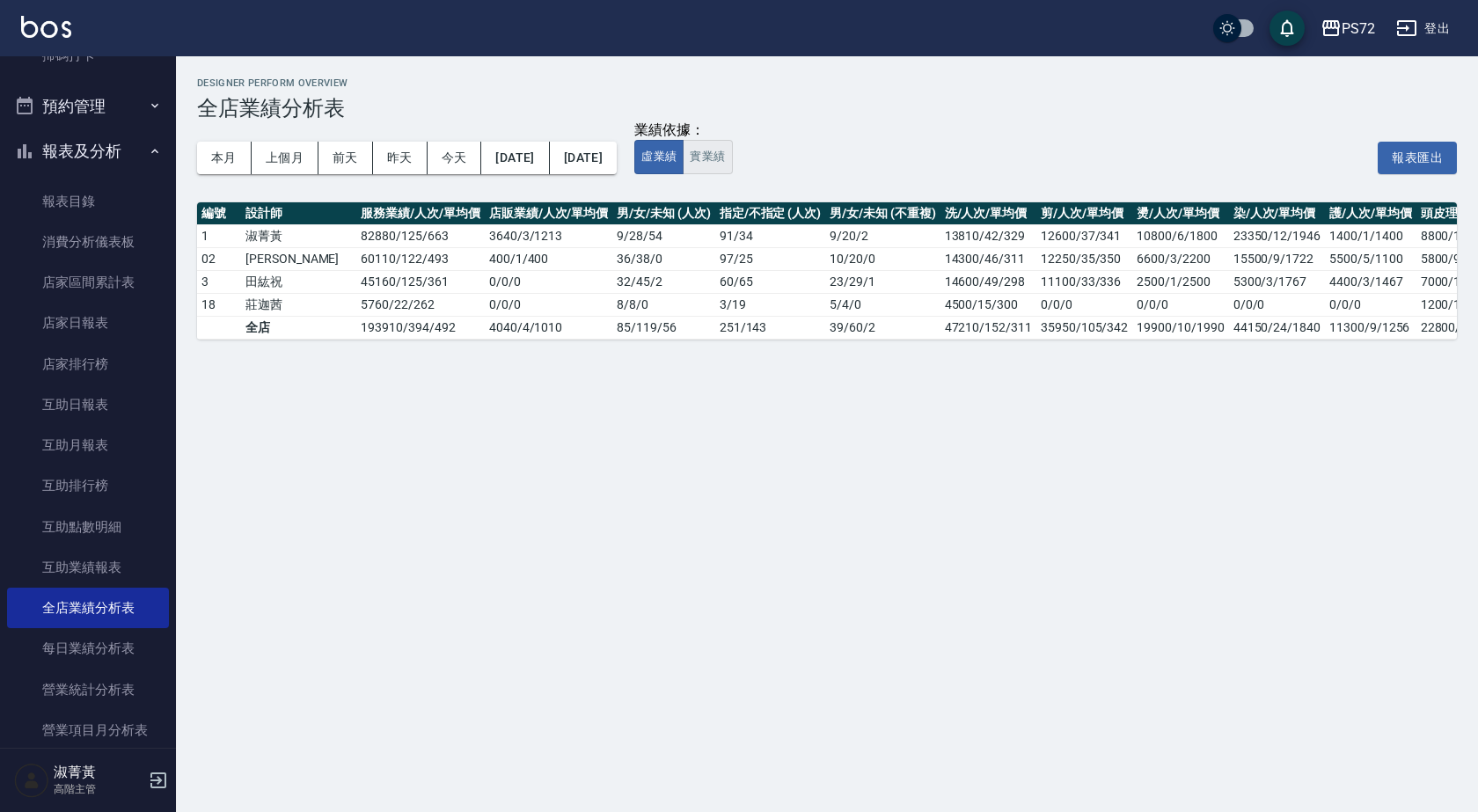
click at [732, 153] on button "實業績" at bounding box center [707, 157] width 50 height 34
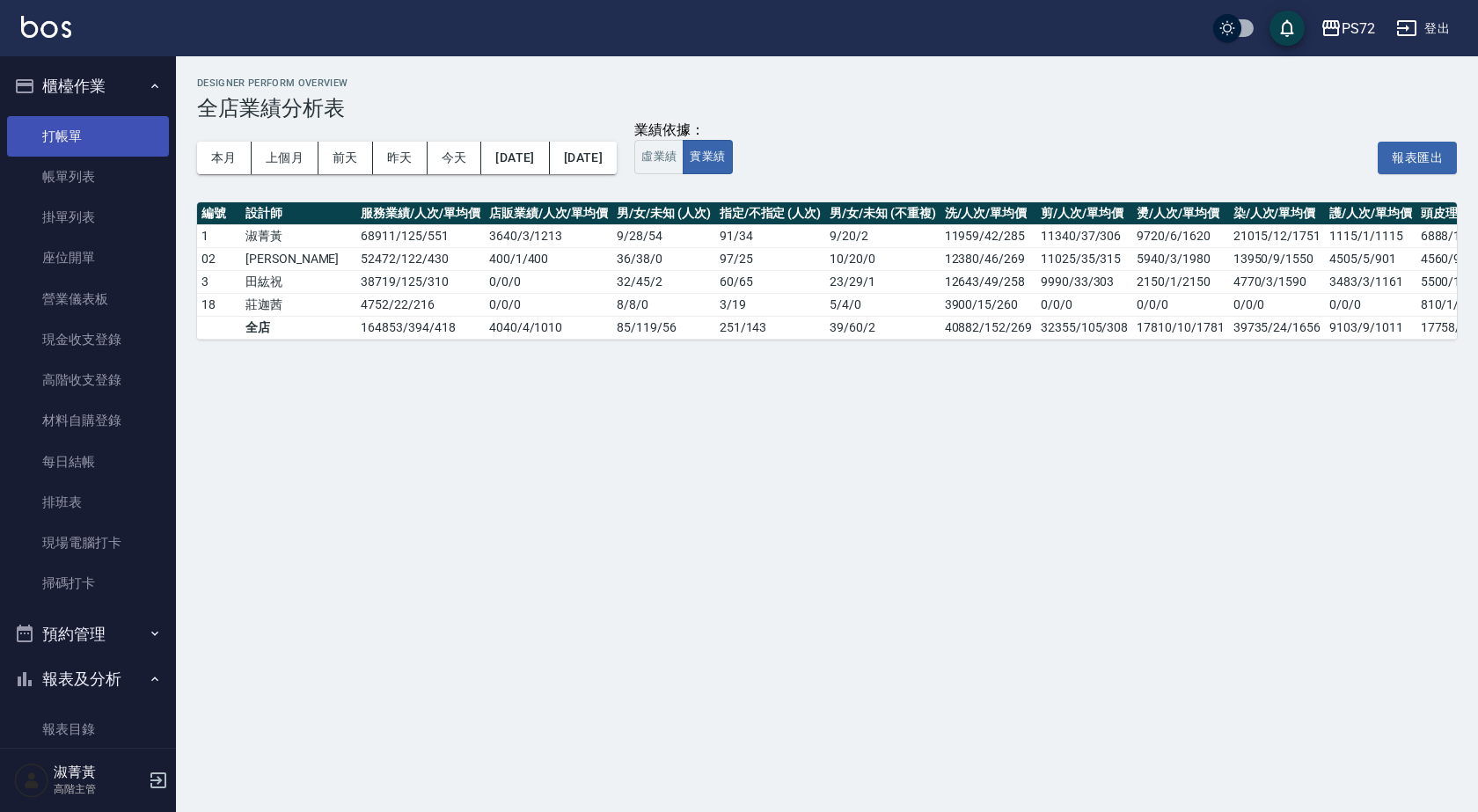
click at [127, 124] on link "打帳單" at bounding box center [88, 136] width 162 height 41
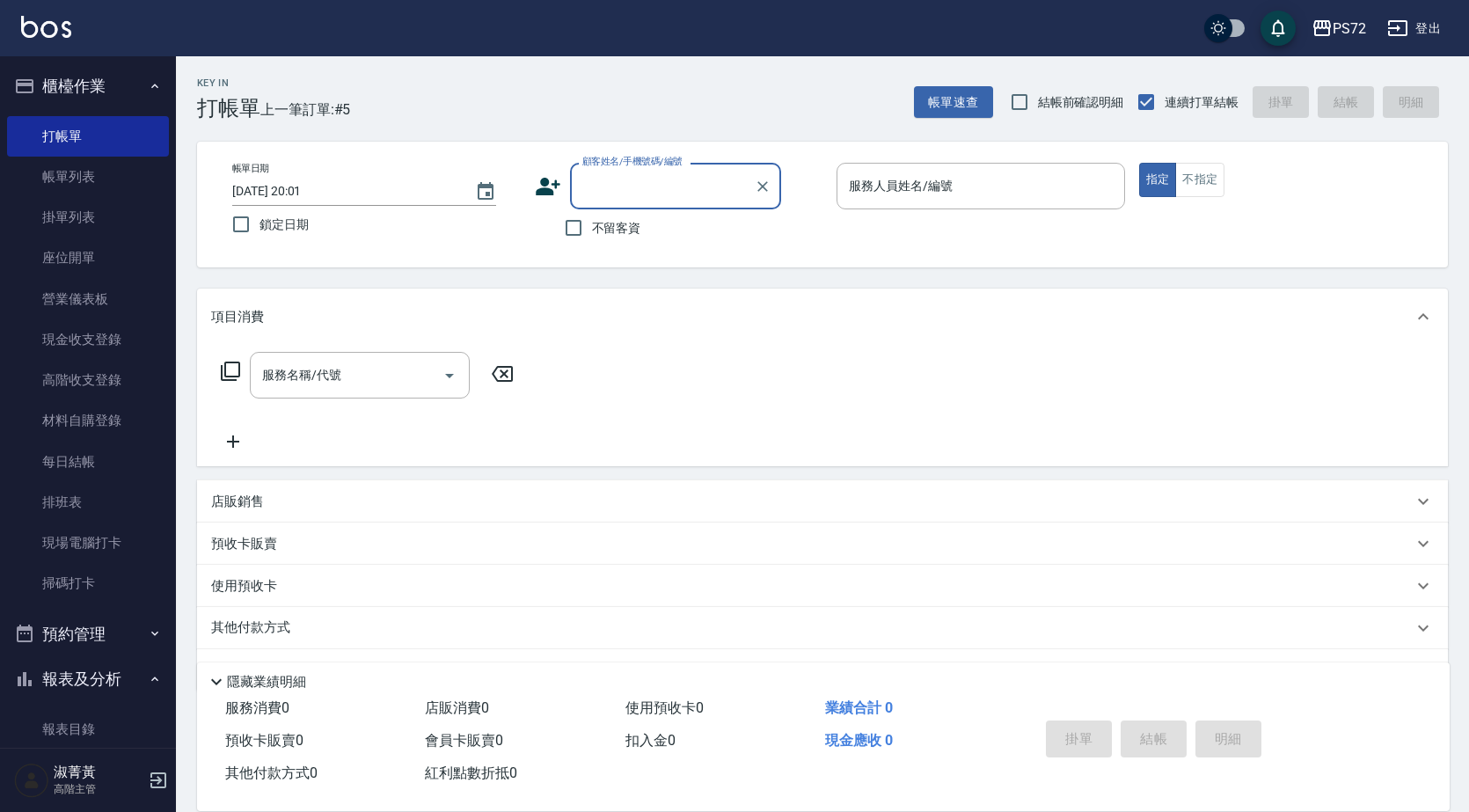
click at [631, 193] on input "顧客姓名/手機號碼/編號" at bounding box center [663, 186] width 169 height 31
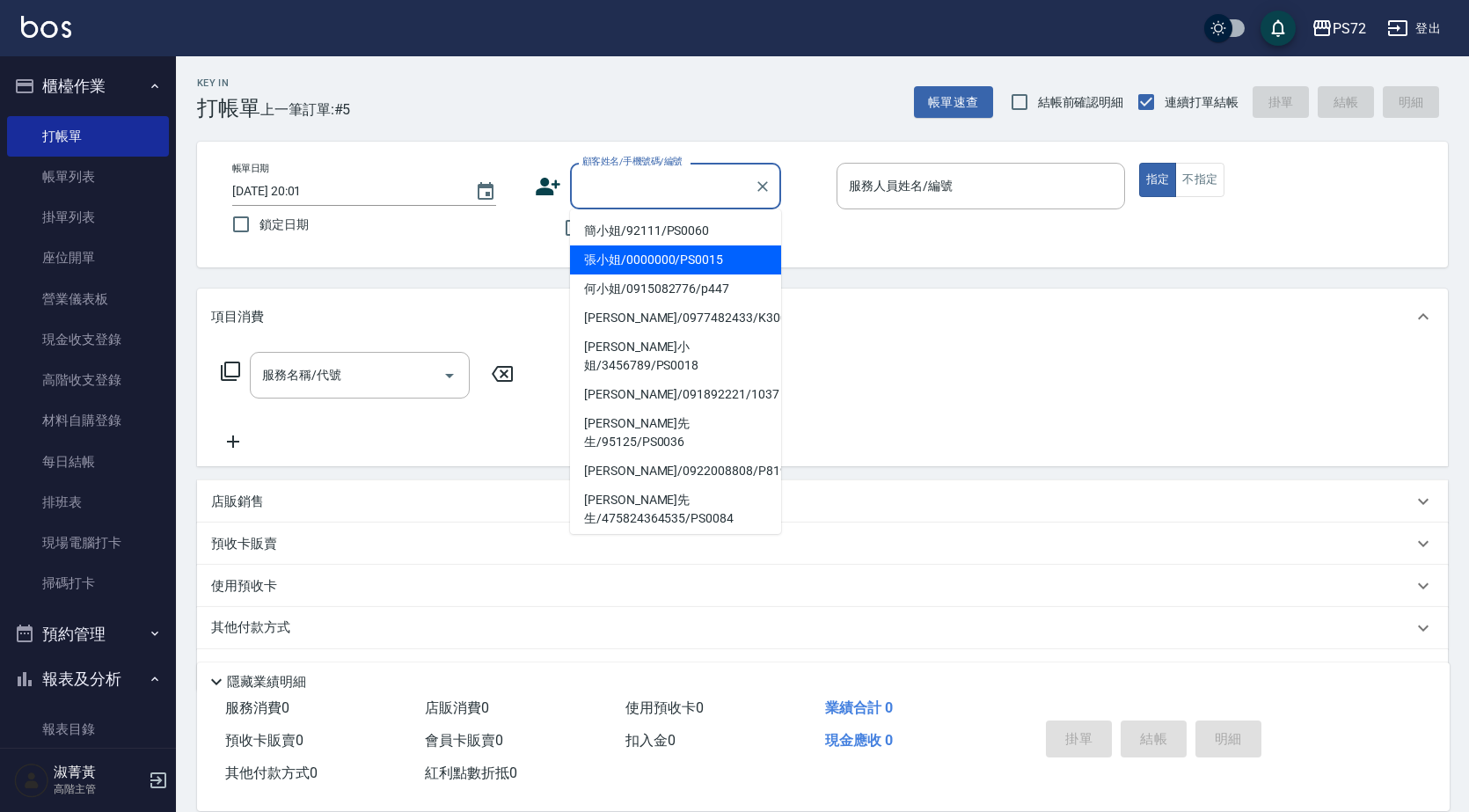
drag, startPoint x: 647, startPoint y: 255, endPoint x: 885, endPoint y: 226, distance: 239.8
click at [652, 253] on li "張小姐/0000000/PS0015" at bounding box center [675, 260] width 211 height 29
type input "張小姐/0000000/PS0015"
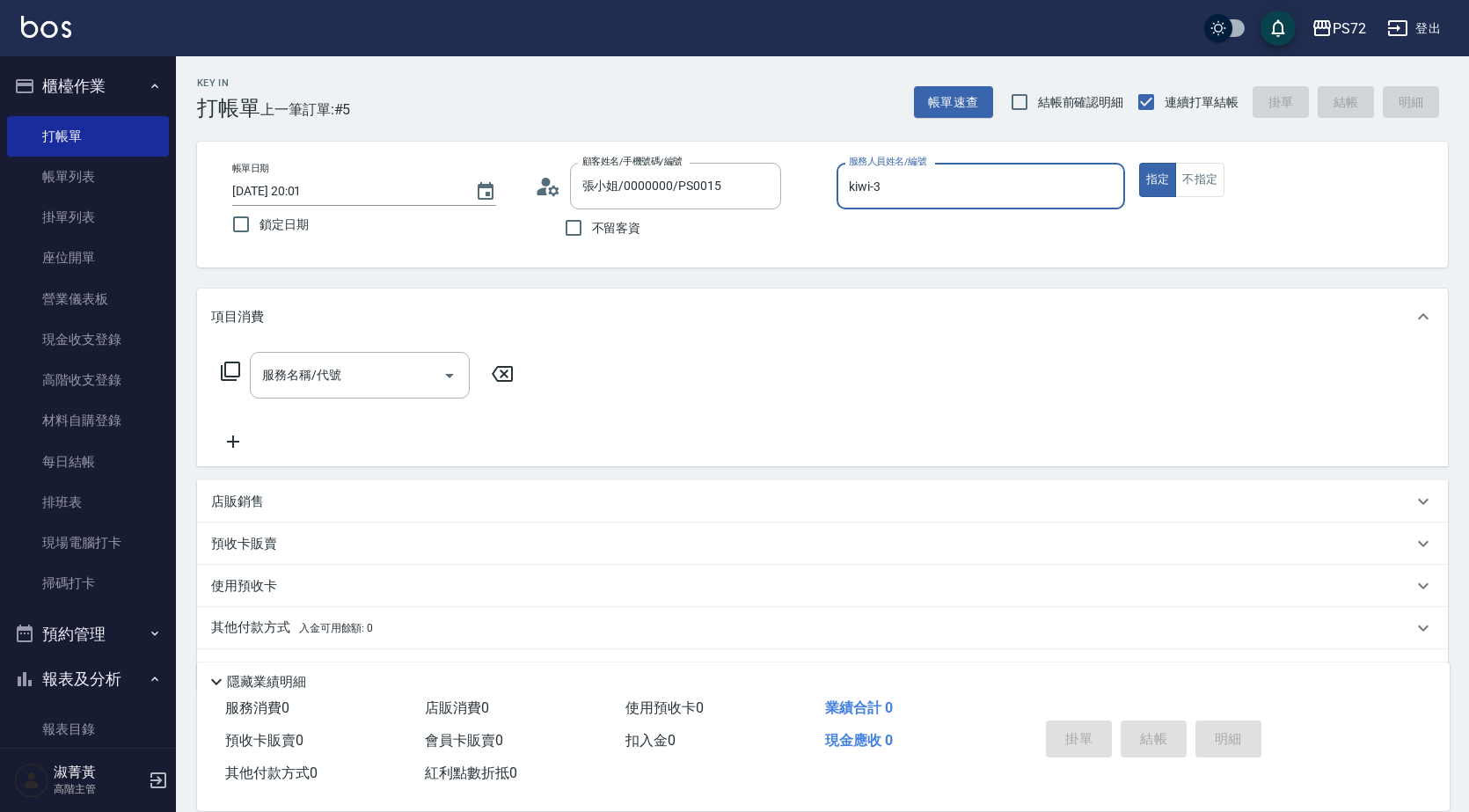
click at [901, 159] on label "服務人員姓名/編號" at bounding box center [888, 161] width 78 height 14
click at [901, 170] on input "kiwi-3" at bounding box center [981, 186] width 272 height 31
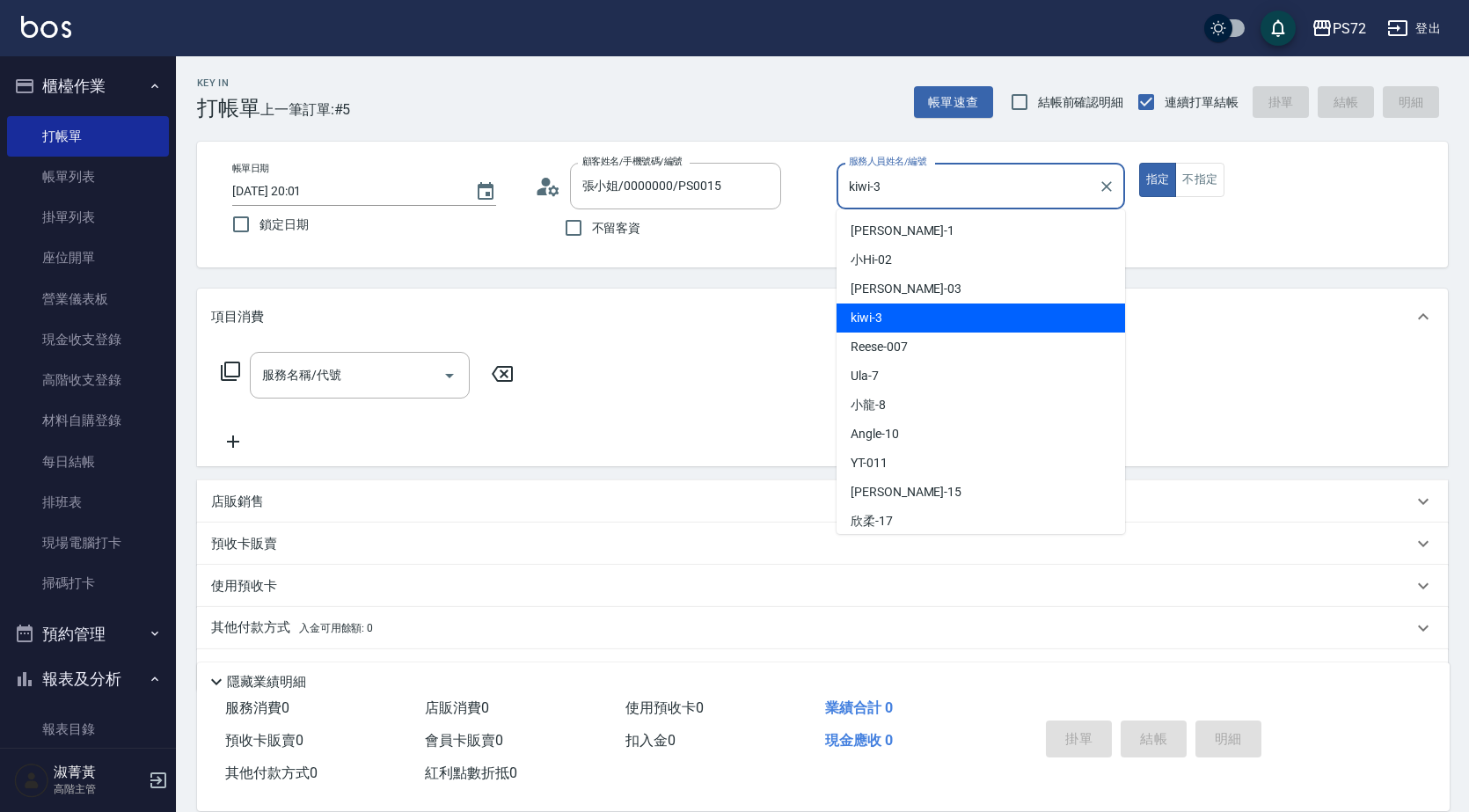
click at [919, 194] on input "kiwi-3" at bounding box center [967, 186] width 246 height 31
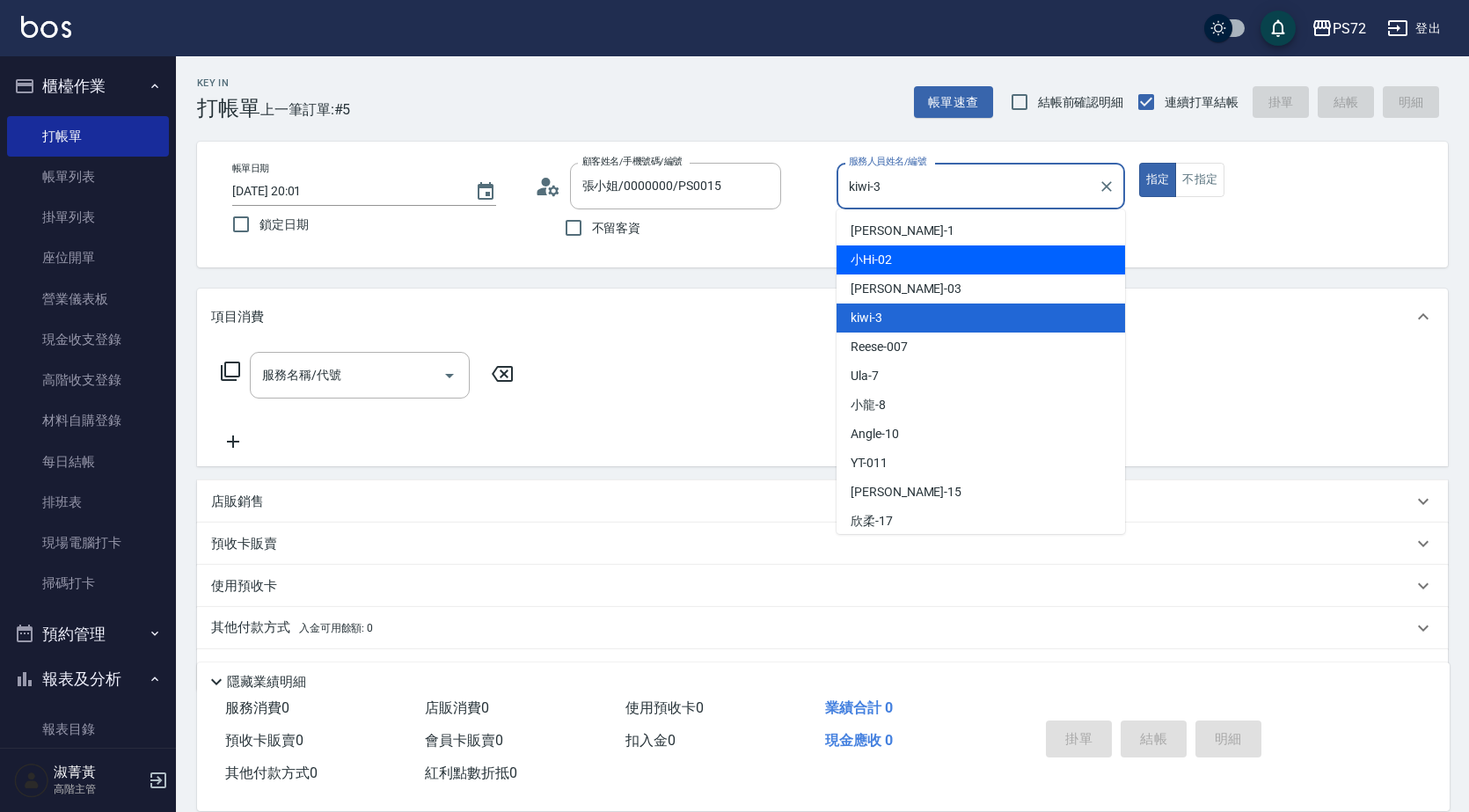
drag, startPoint x: 920, startPoint y: 254, endPoint x: 941, endPoint y: 234, distance: 29.0
click at [921, 252] on div "小Hi -02" at bounding box center [981, 260] width 289 height 29
type input "小Hi-02"
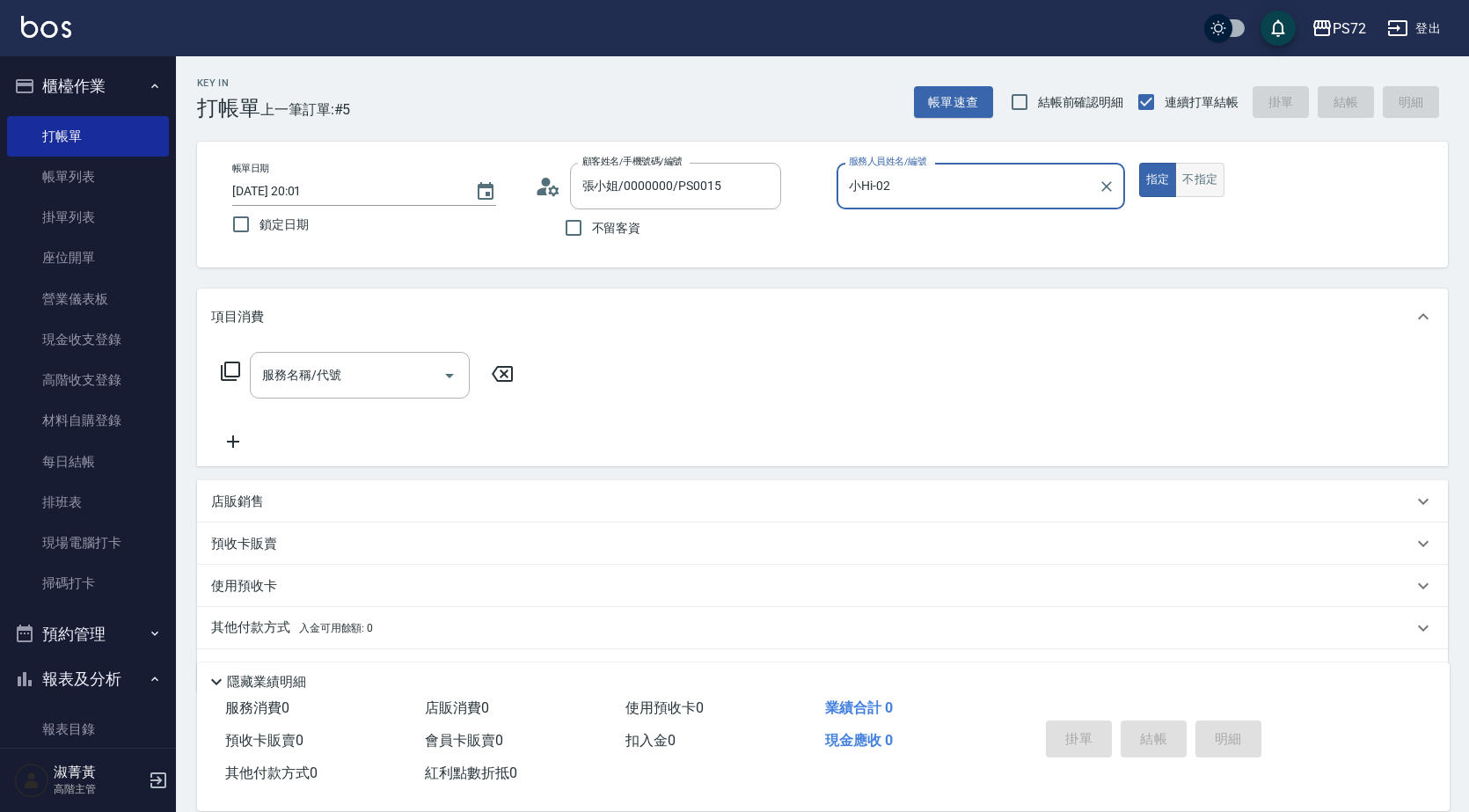
click at [1215, 171] on button "不指定" at bounding box center [1200, 179] width 50 height 34
click at [231, 369] on icon at bounding box center [231, 371] width 21 height 21
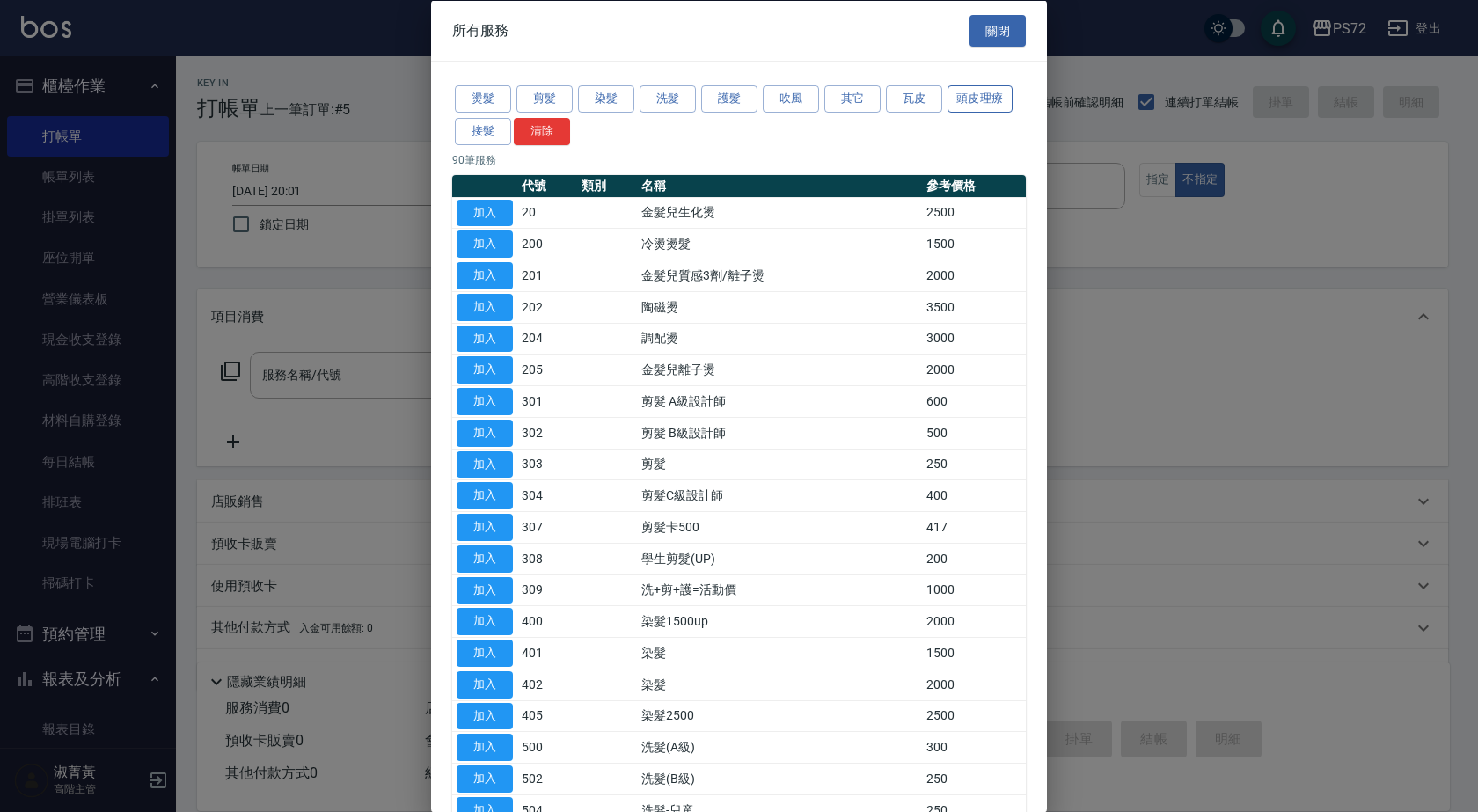
click at [975, 108] on button "頭皮理療" at bounding box center [980, 99] width 65 height 27
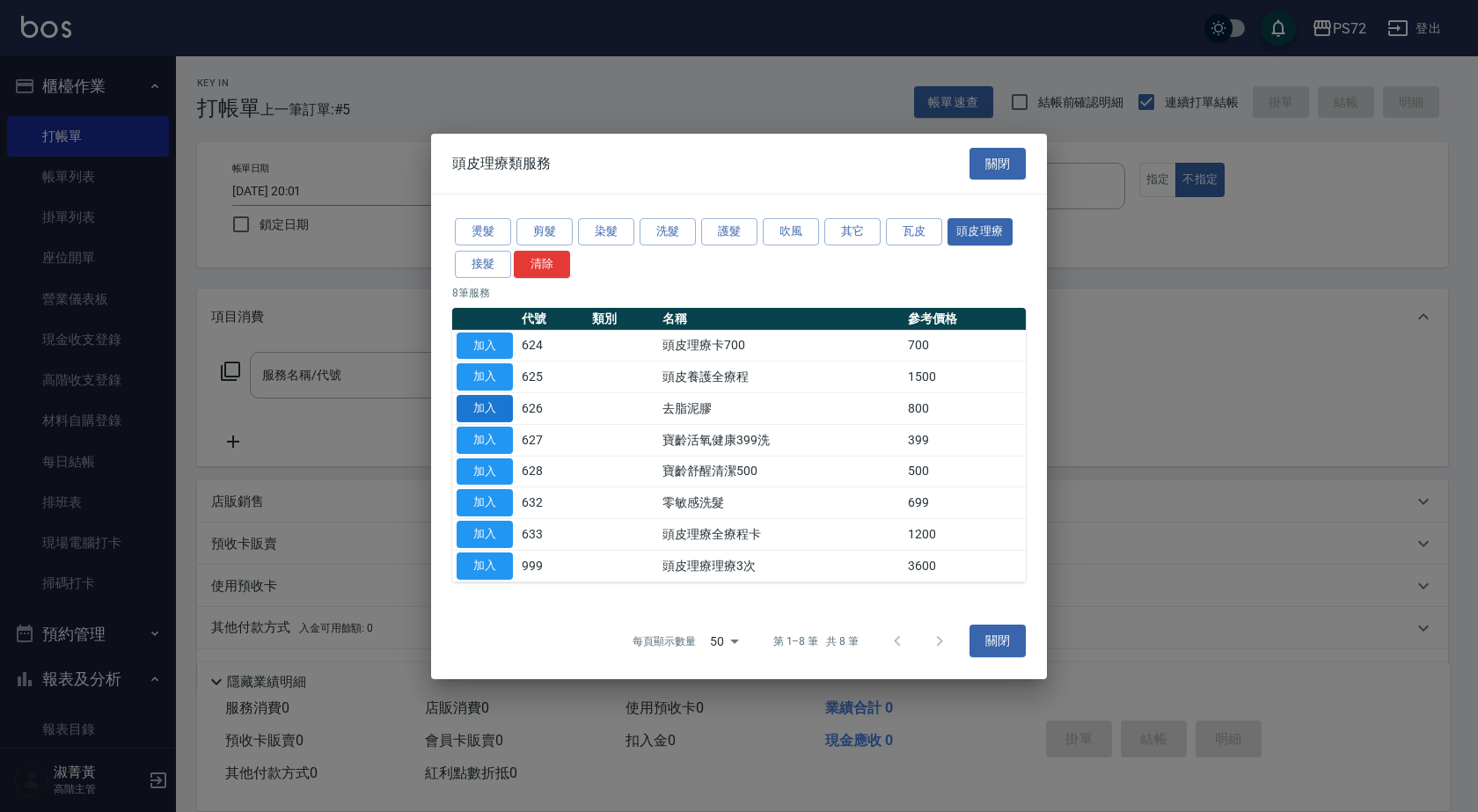
click at [502, 405] on button "加入" at bounding box center [485, 408] width 56 height 27
type input "去脂泥膠(626)"
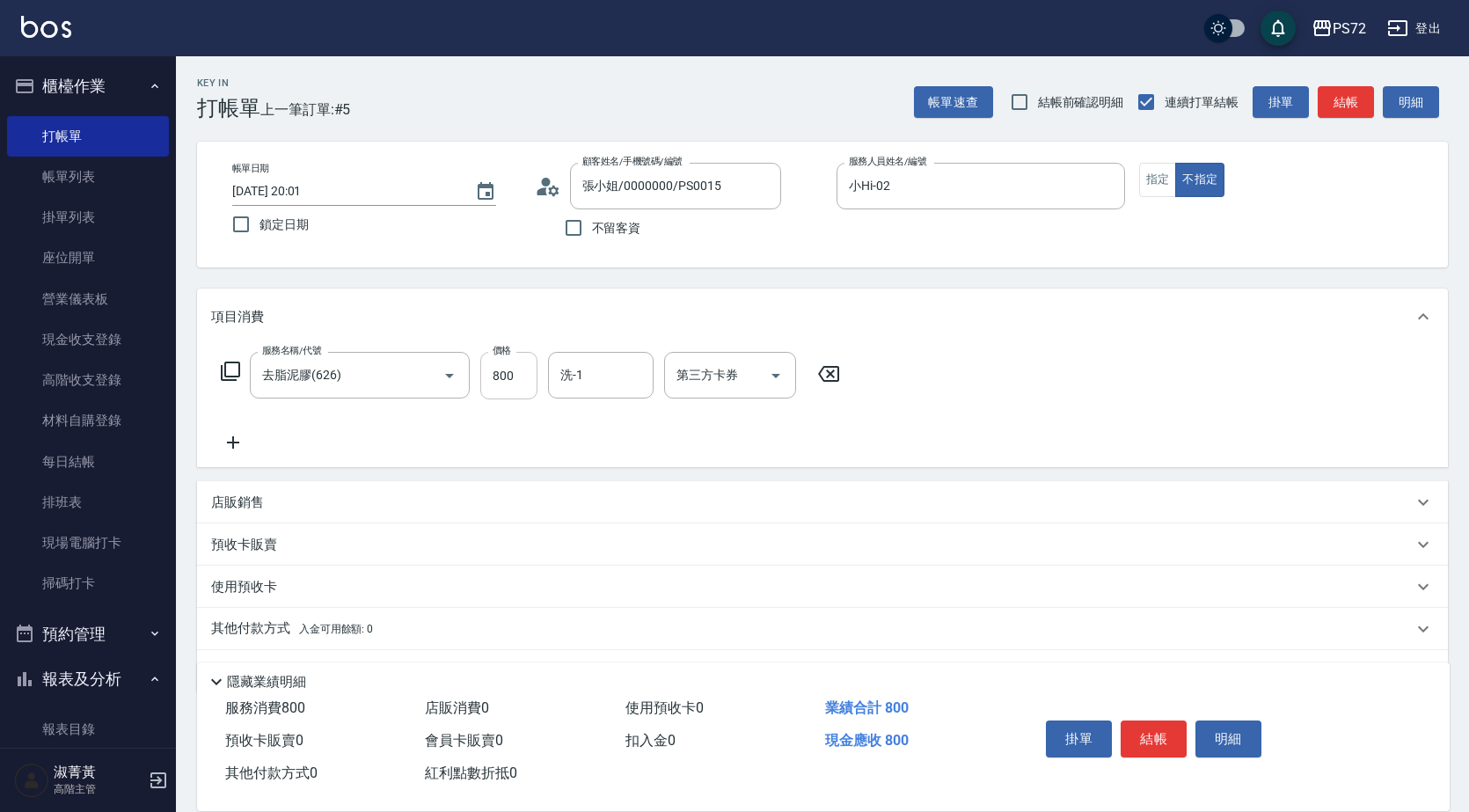
click at [517, 376] on input "800" at bounding box center [509, 375] width 57 height 48
type input "1000"
type input "[PERSON_NAME]-18"
click at [1152, 739] on button "結帳" at bounding box center [1154, 739] width 66 height 37
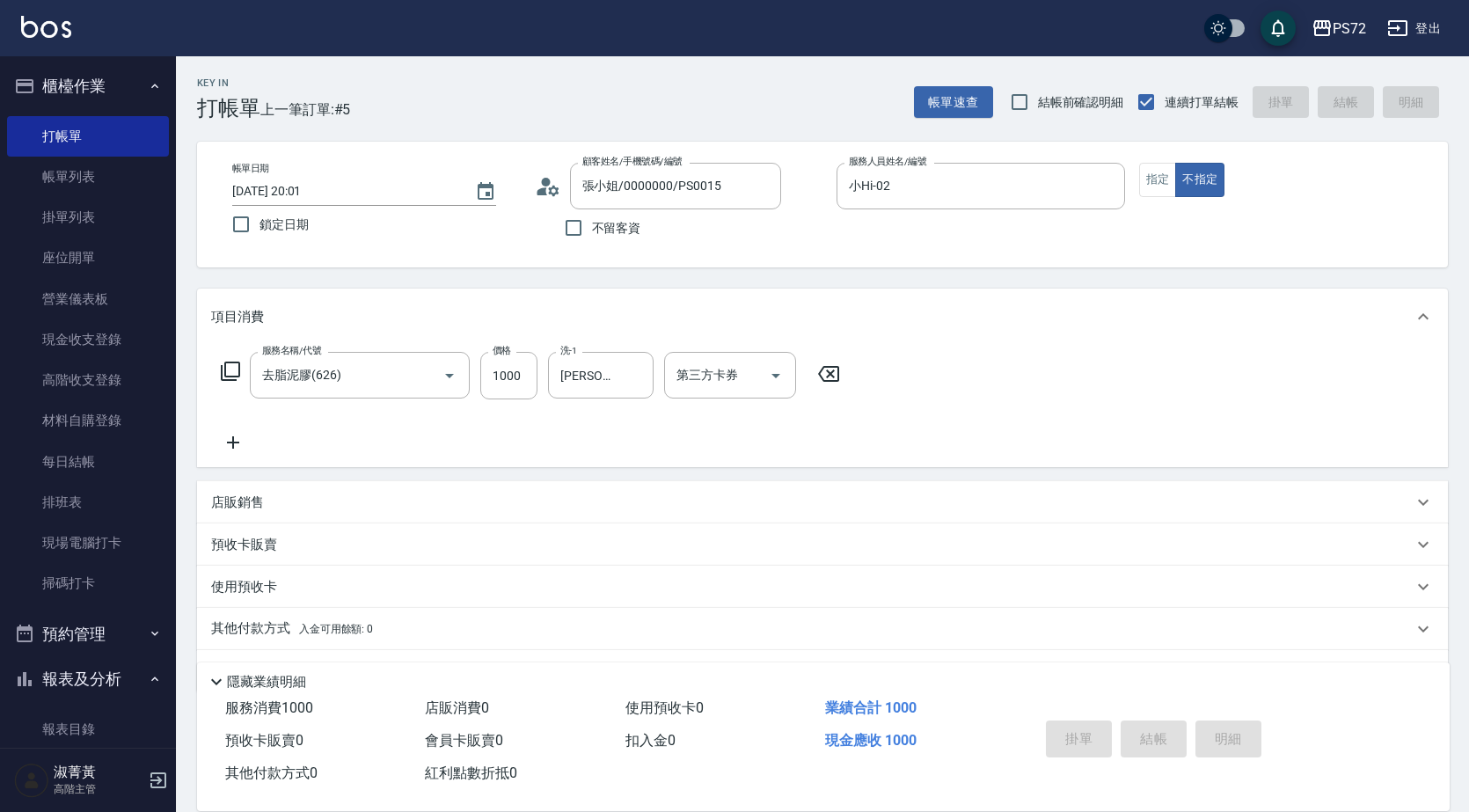
type input "[DATE] 20:09"
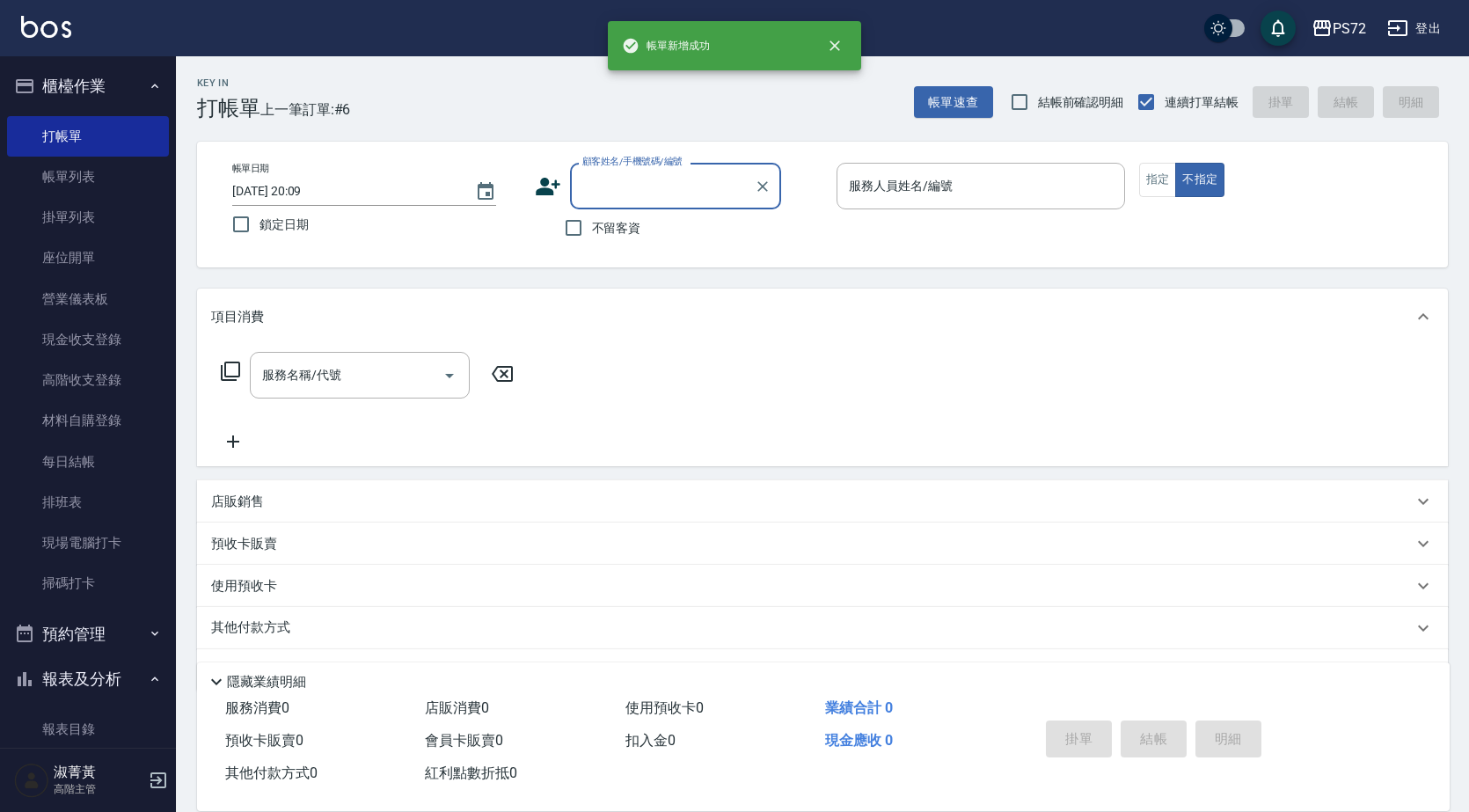
drag, startPoint x: 663, startPoint y: 185, endPoint x: 670, endPoint y: 198, distance: 14.8
click at [663, 185] on input "顧客姓名/手機號碼/編號" at bounding box center [663, 186] width 169 height 31
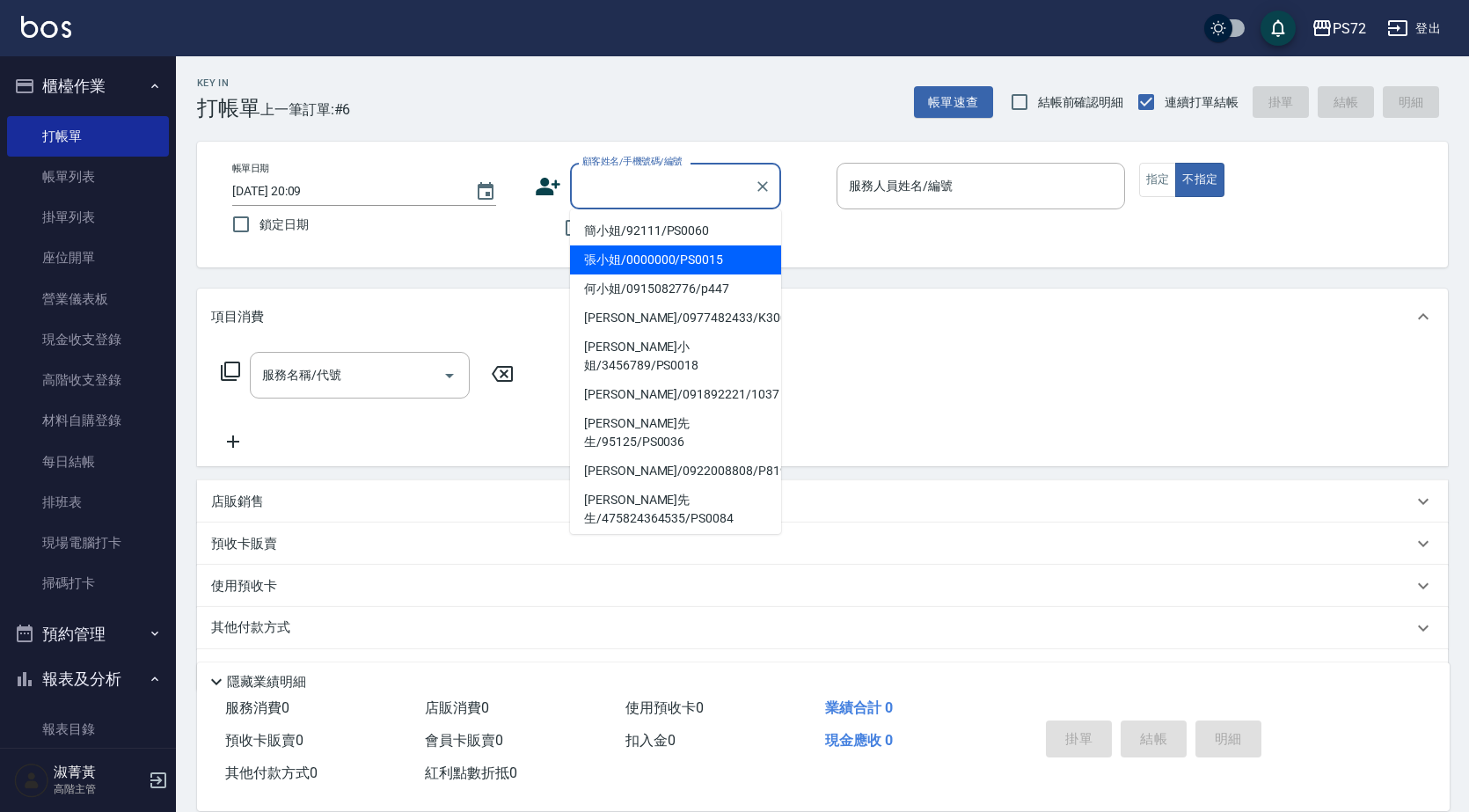
click at [676, 251] on li "張小姐/0000000/PS0015" at bounding box center [675, 260] width 211 height 29
type input "張小姐/0000000/PS0015"
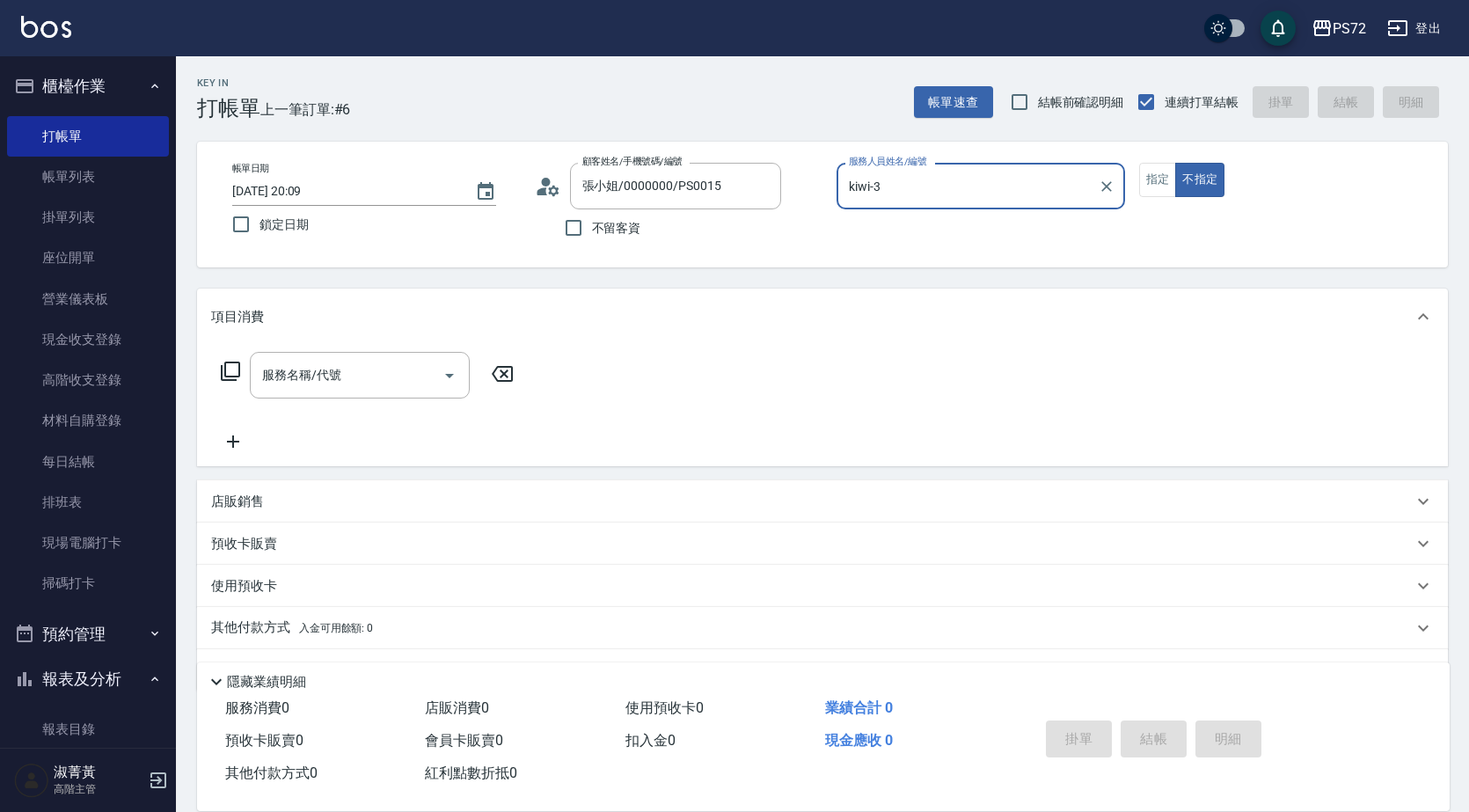
click at [907, 184] on input "kiwi-3" at bounding box center [967, 186] width 246 height 31
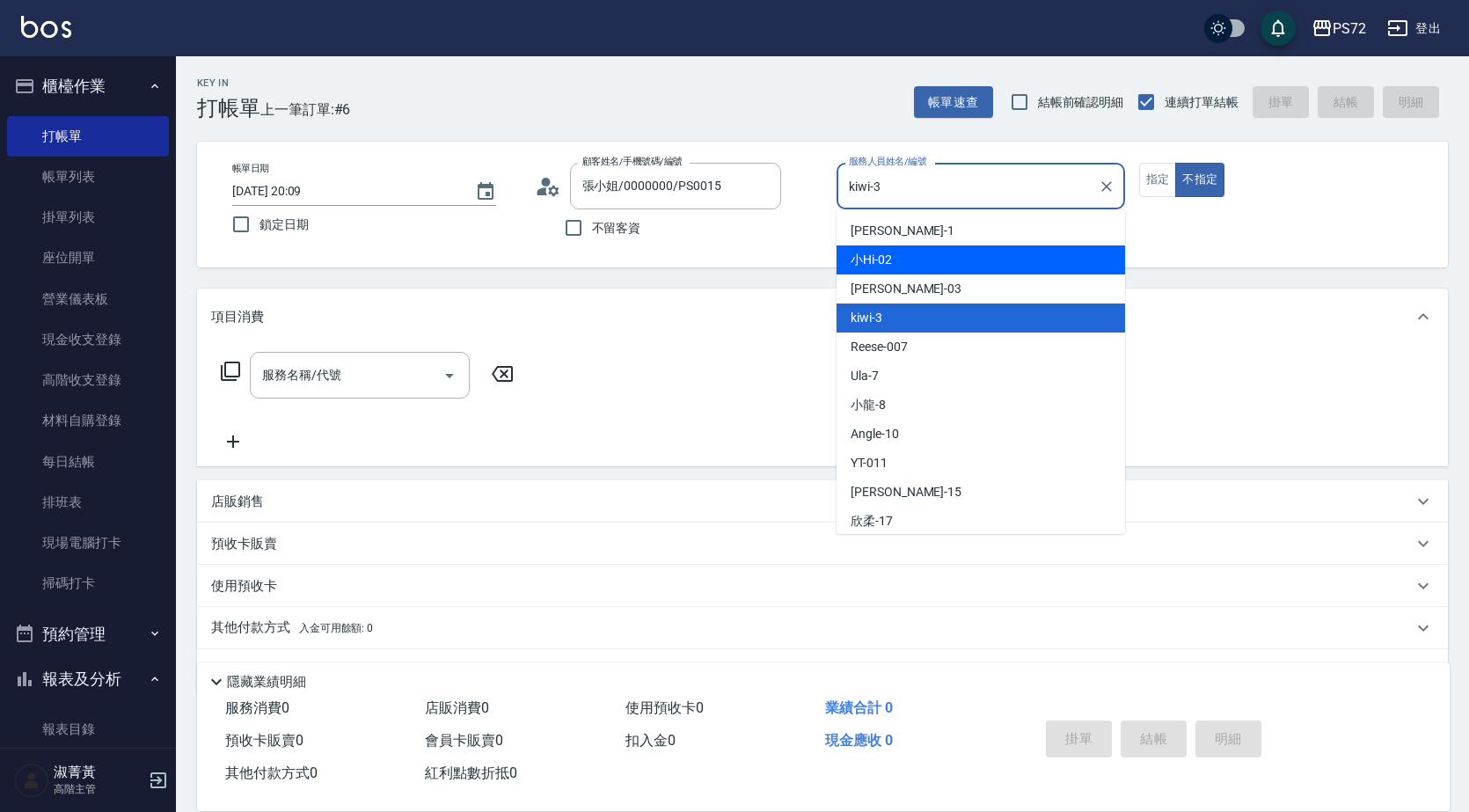
click at [906, 255] on div "小Hi -02" at bounding box center [981, 260] width 289 height 29
type input "小Hi-02"
click at [906, 255] on div "帳單日期 [DATE] 20:09 鎖定日期 顧客姓名/手機號碼/編號 張小姐/0000000/PS0015 顧客姓名/手機號碼/編號 不留客資 服務人員姓名…" at bounding box center [823, 204] width 1251 height 125
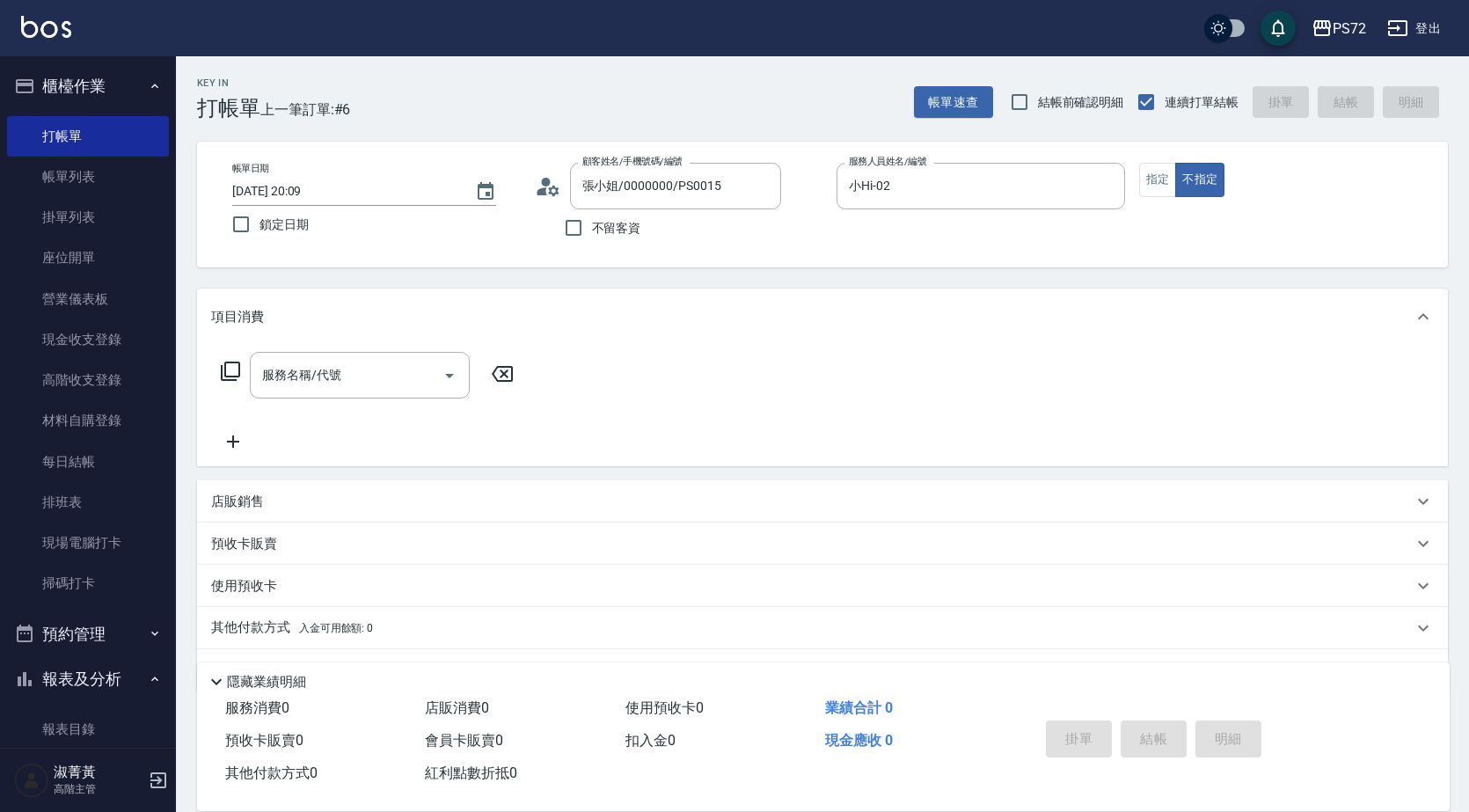
click at [237, 372] on icon at bounding box center [231, 371] width 21 height 21
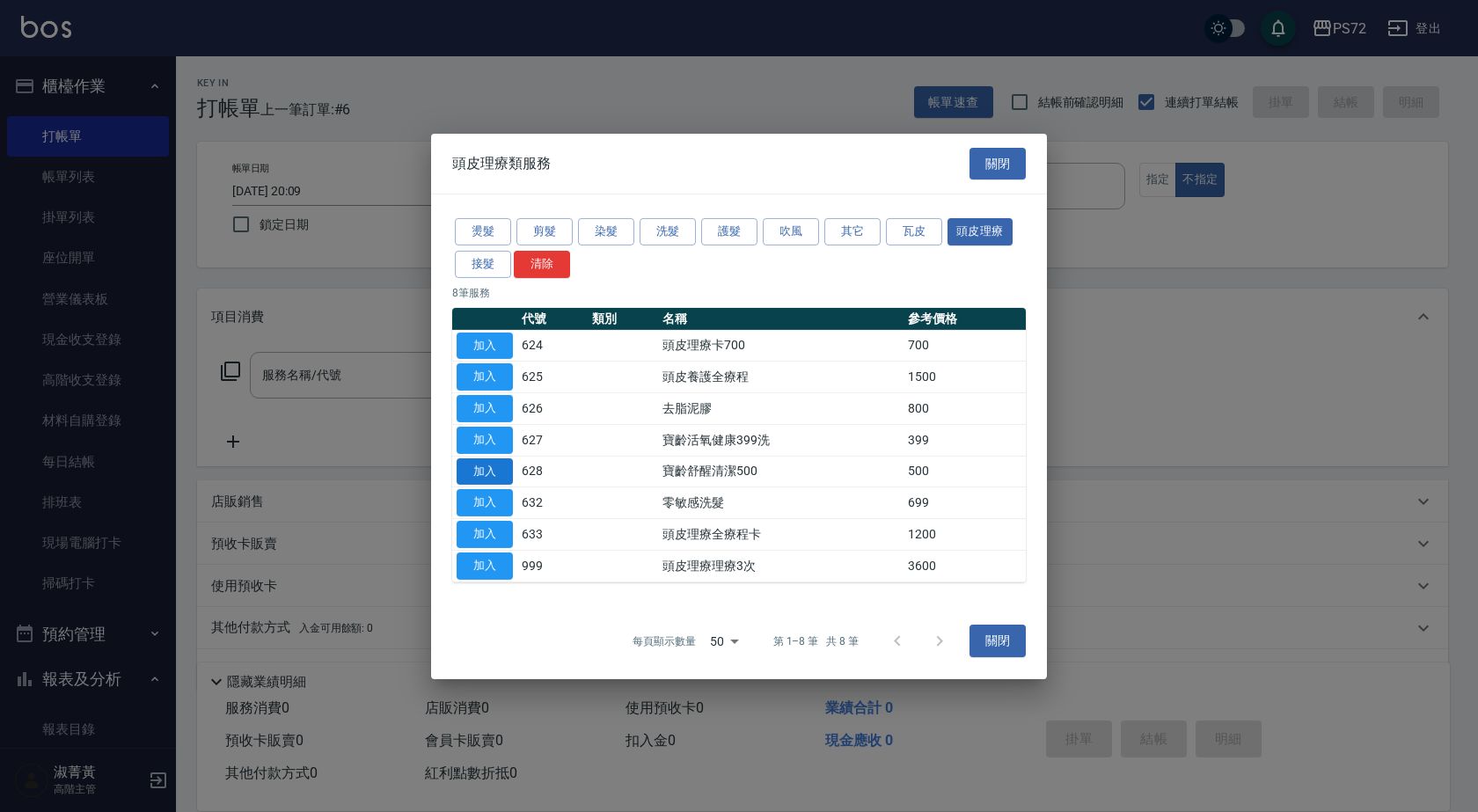
click at [500, 473] on button "加入" at bounding box center [485, 471] width 56 height 27
type input "寶齡舒醒清潔500(628)"
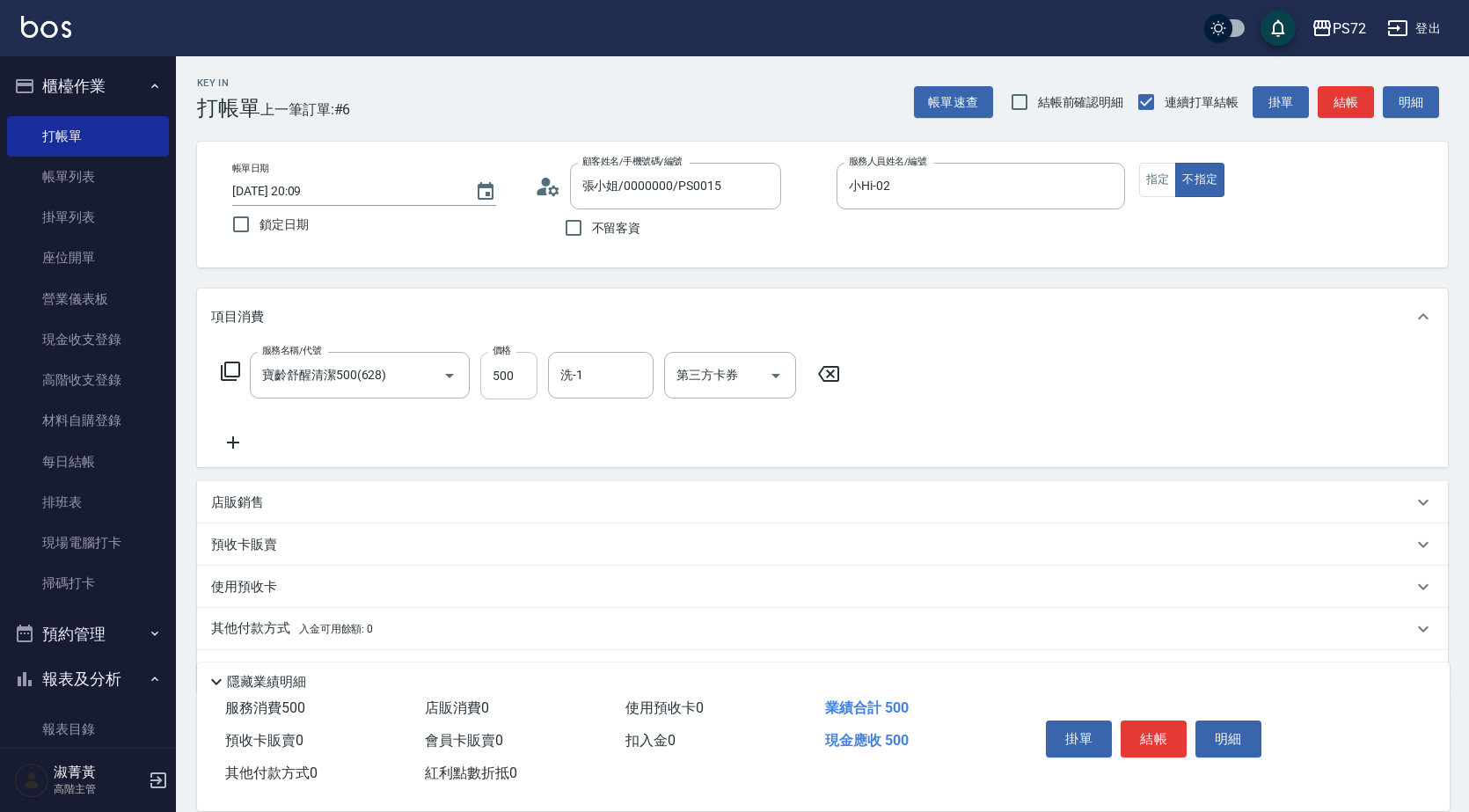
click at [501, 376] on input "500" at bounding box center [509, 375] width 57 height 48
type input "600"
click at [247, 444] on icon at bounding box center [233, 442] width 44 height 21
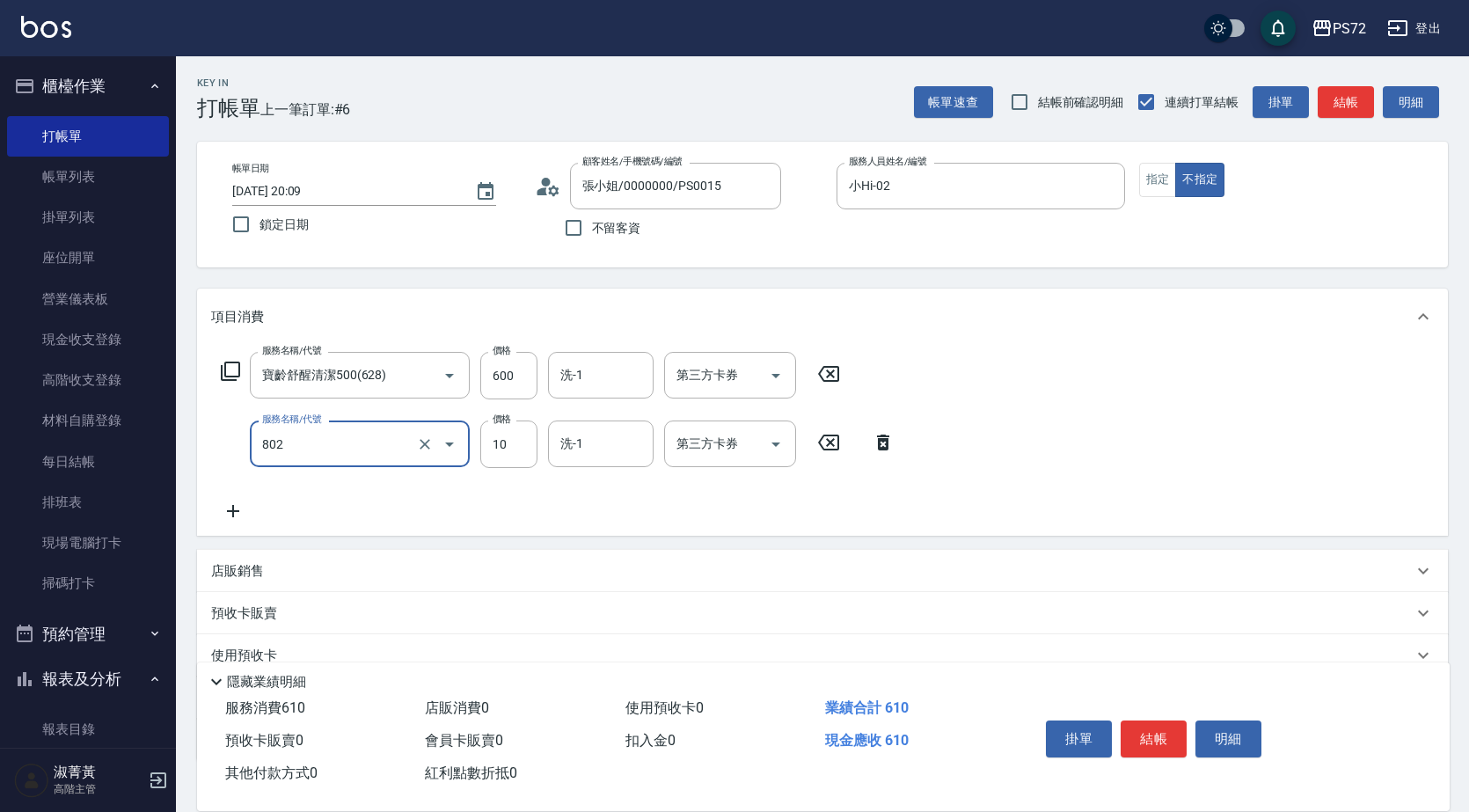
type input "潤絲(802)"
click at [1140, 724] on button "結帳" at bounding box center [1154, 739] width 66 height 37
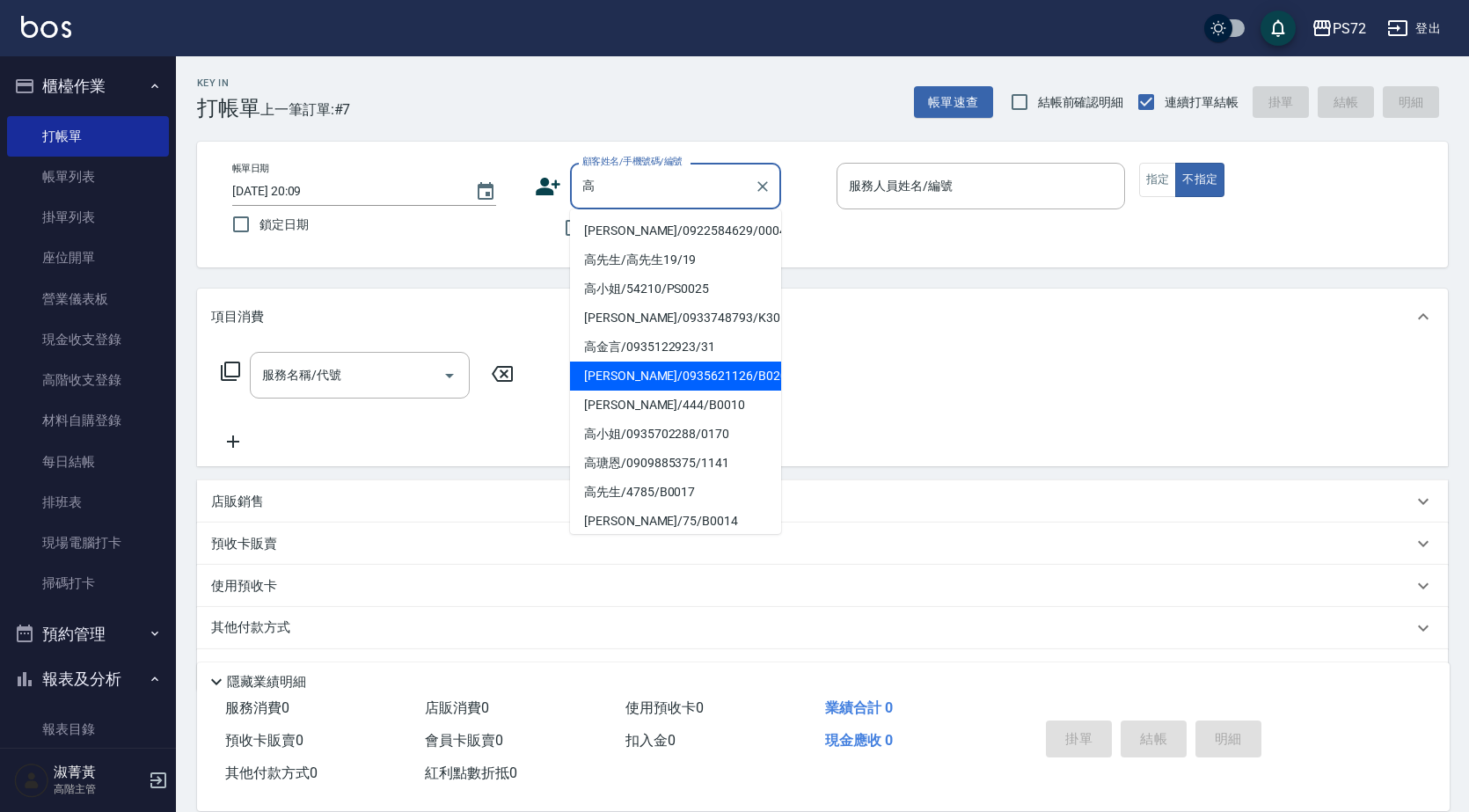
click at [671, 374] on li "[PERSON_NAME]/0935621126/B0201" at bounding box center [675, 376] width 211 height 29
type input "[PERSON_NAME]/0935621126/B0201"
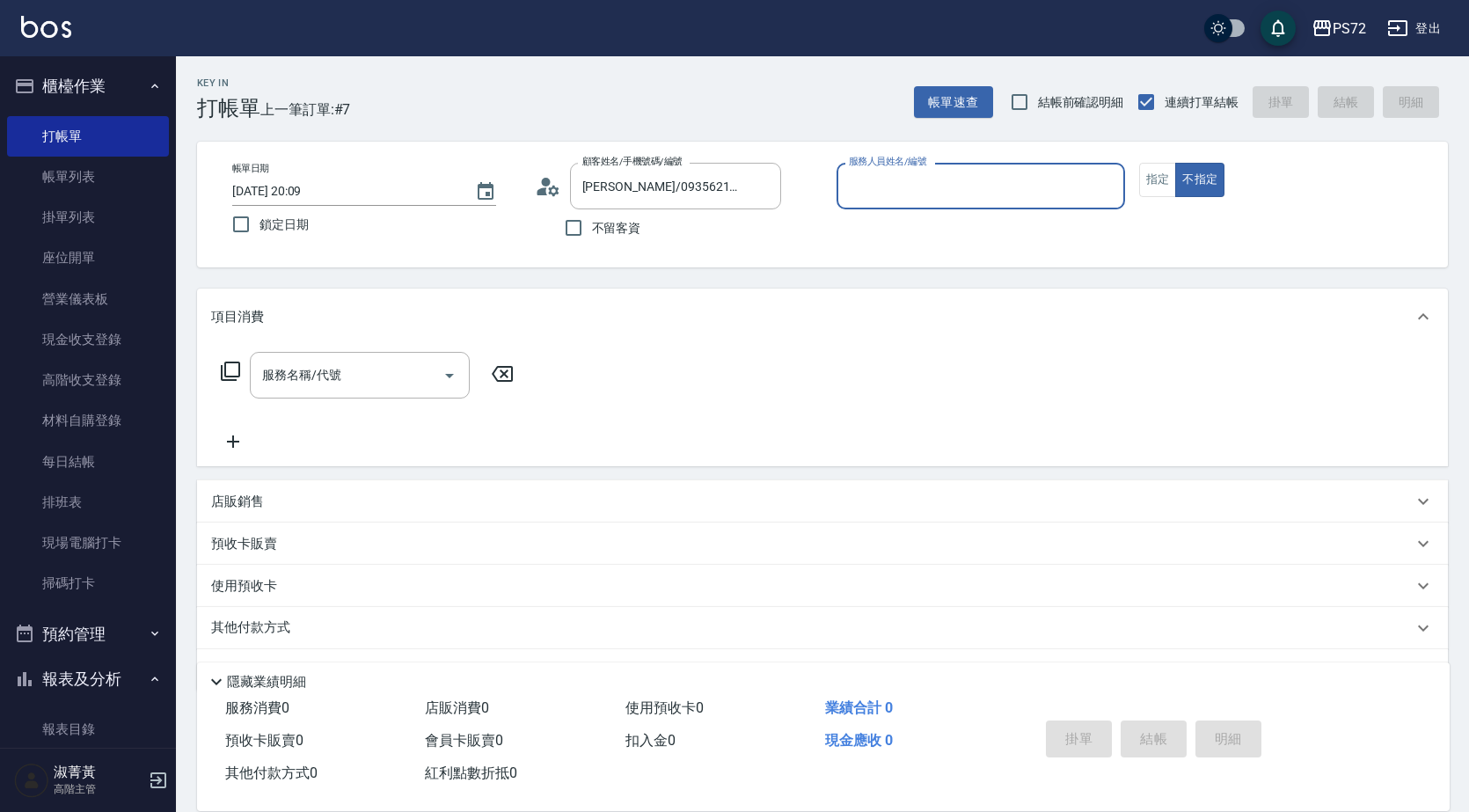
type input "小Hi-02"
click at [1160, 179] on button "指定" at bounding box center [1158, 179] width 38 height 34
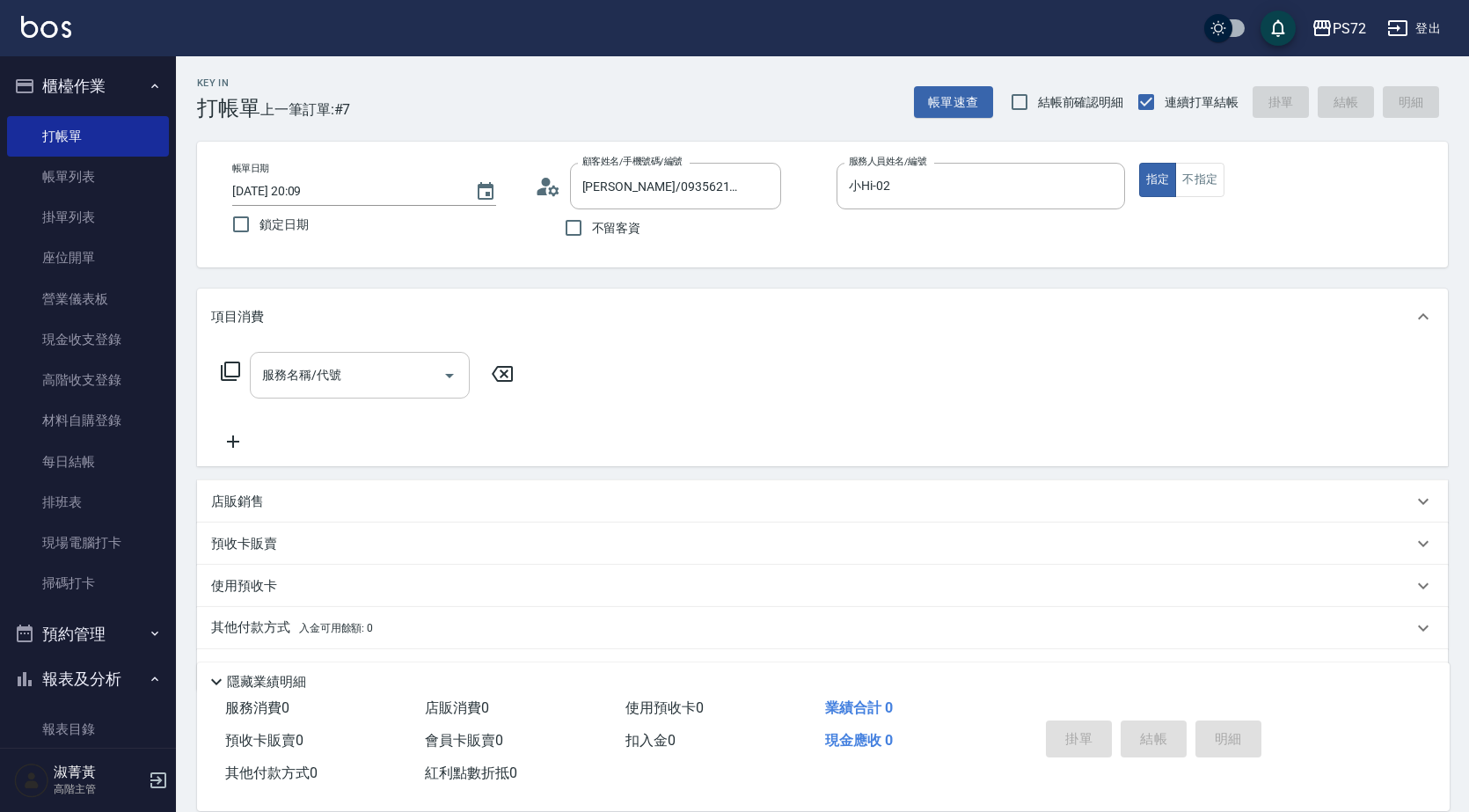
click at [278, 383] on div "服務名稱/代號 服務名稱/代號" at bounding box center [360, 375] width 220 height 47
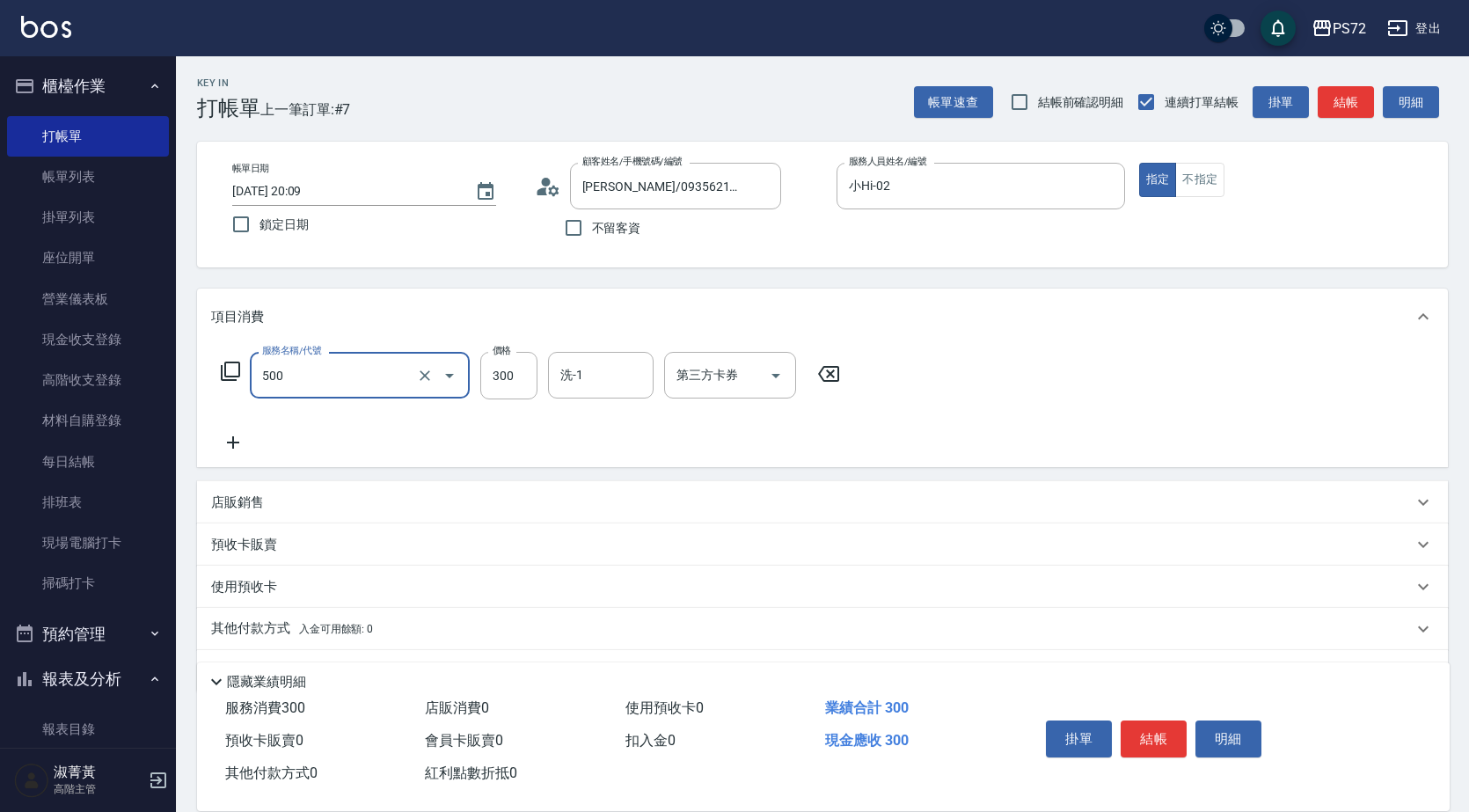
type input "洗髮(A級)(500)"
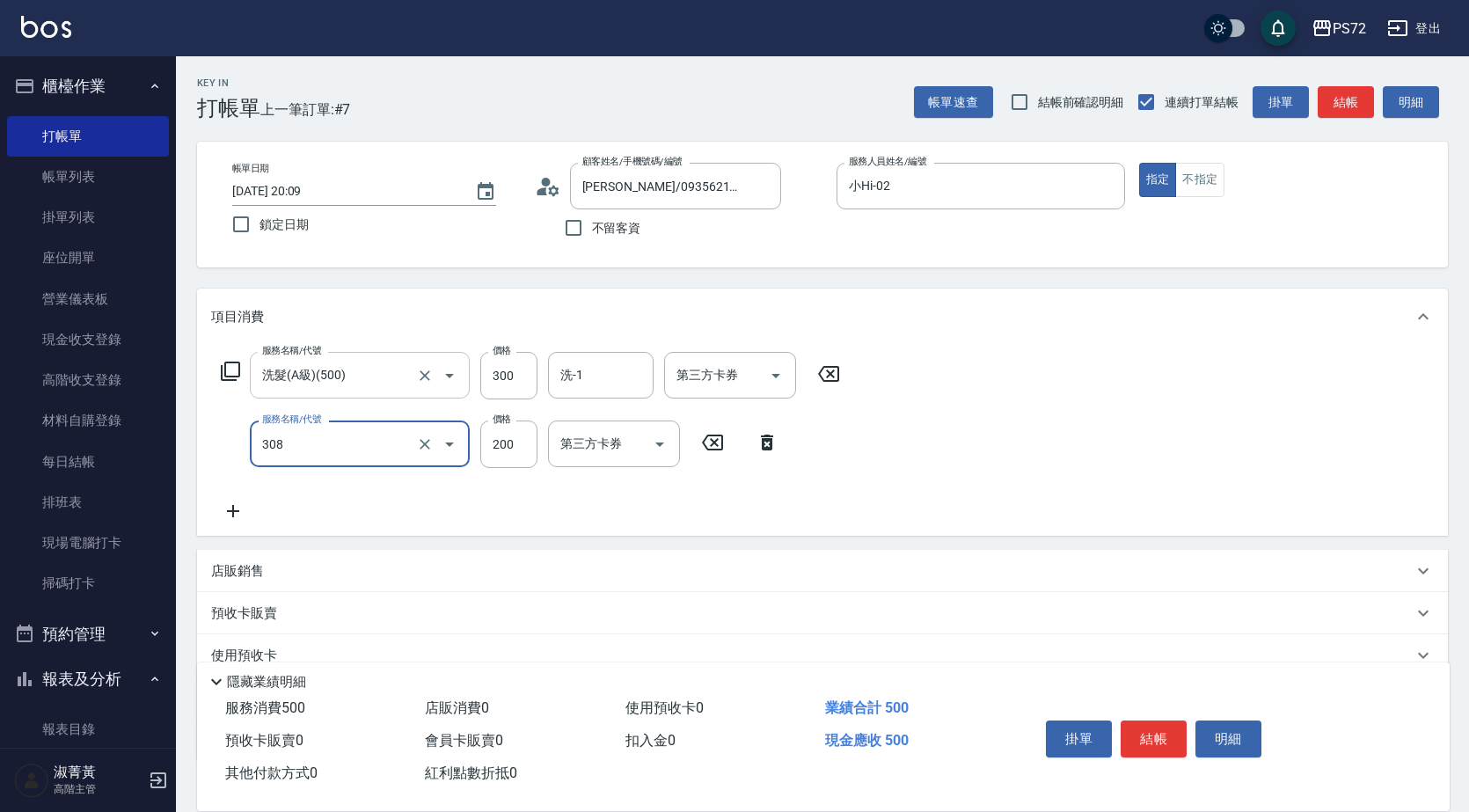
type input "學生剪髮(UP)(308)"
type input "350"
click at [1156, 737] on button "結帳" at bounding box center [1154, 739] width 66 height 37
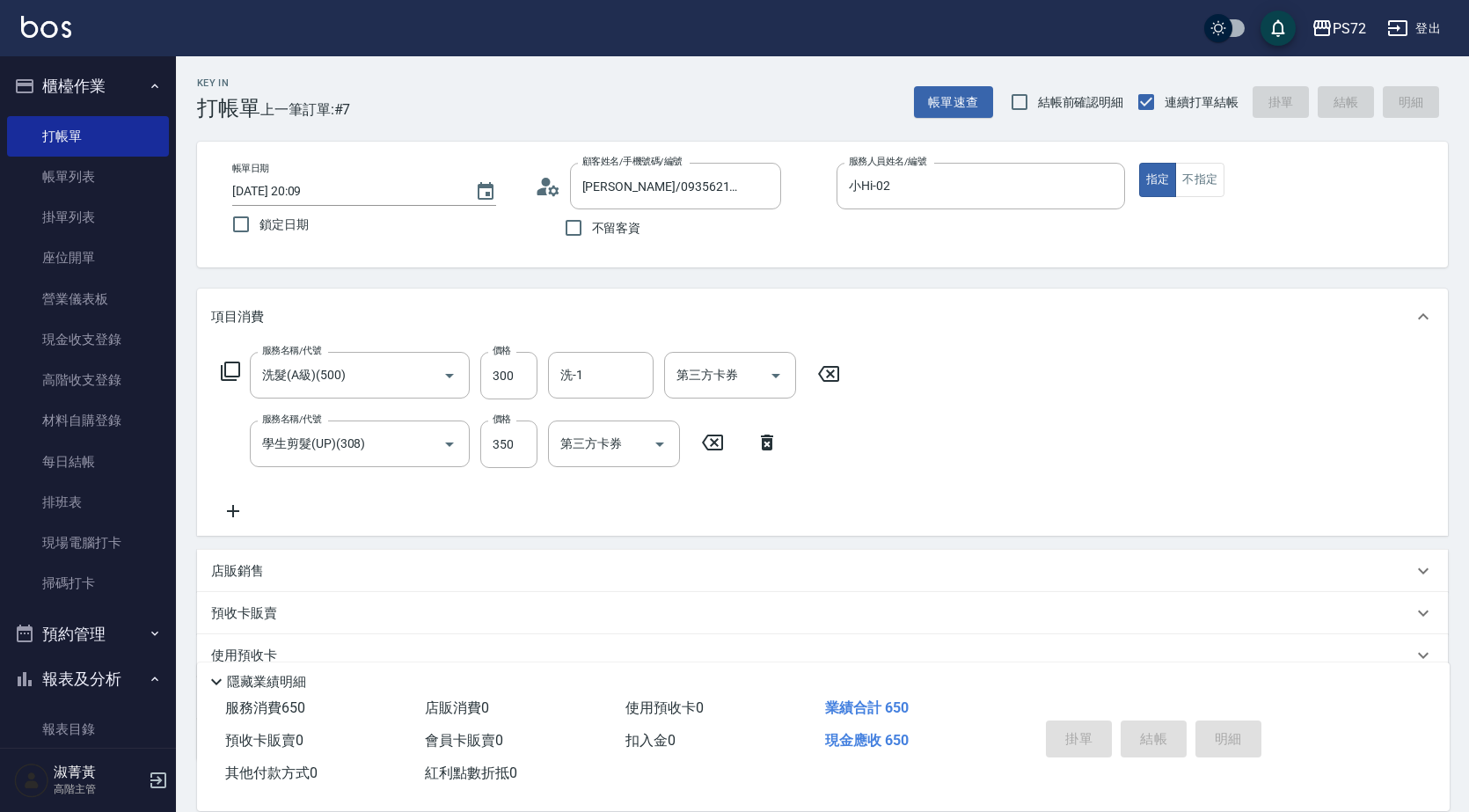
type input "[DATE] 20:10"
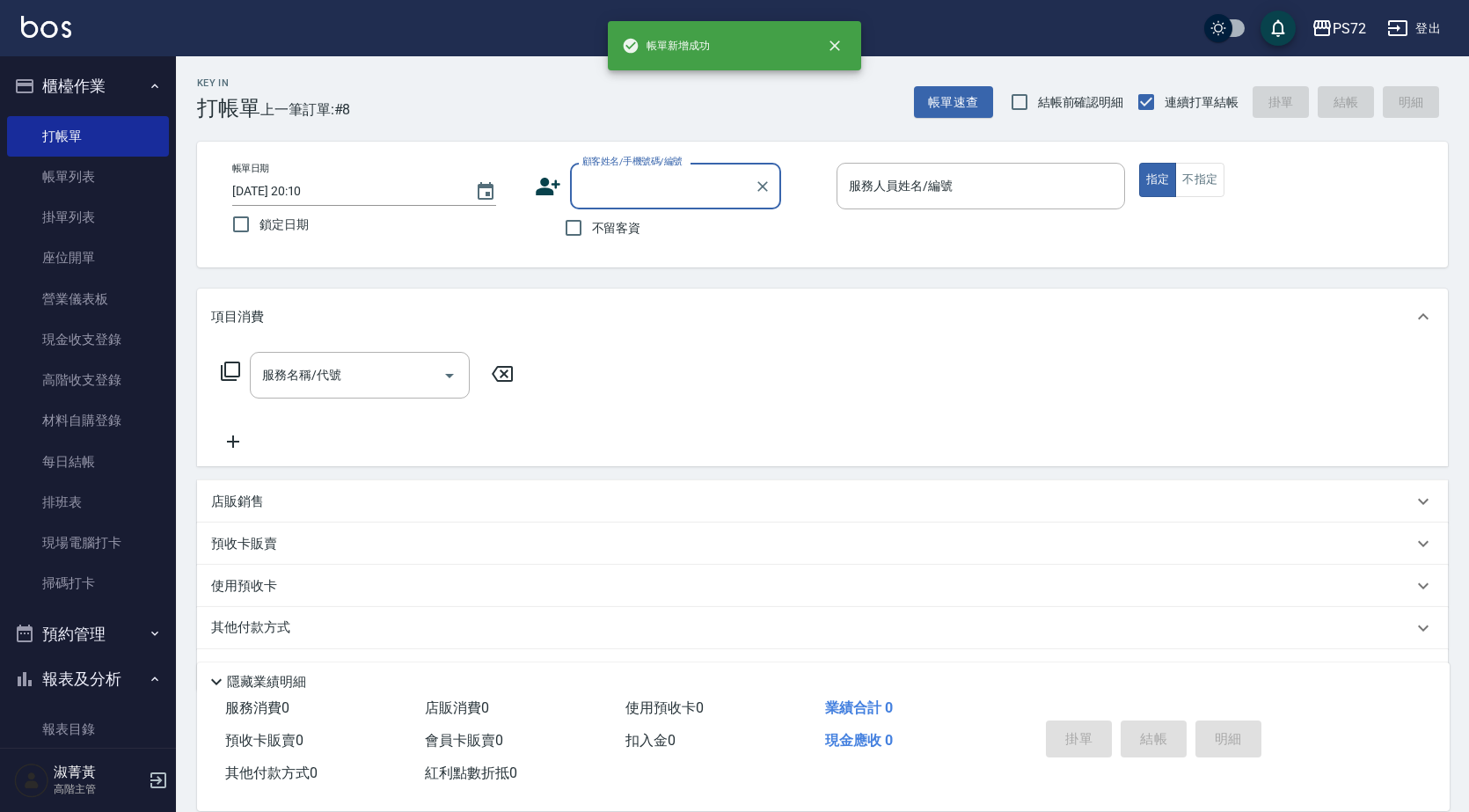
click at [664, 197] on input "顧客姓名/手機號碼/編號" at bounding box center [663, 186] width 169 height 31
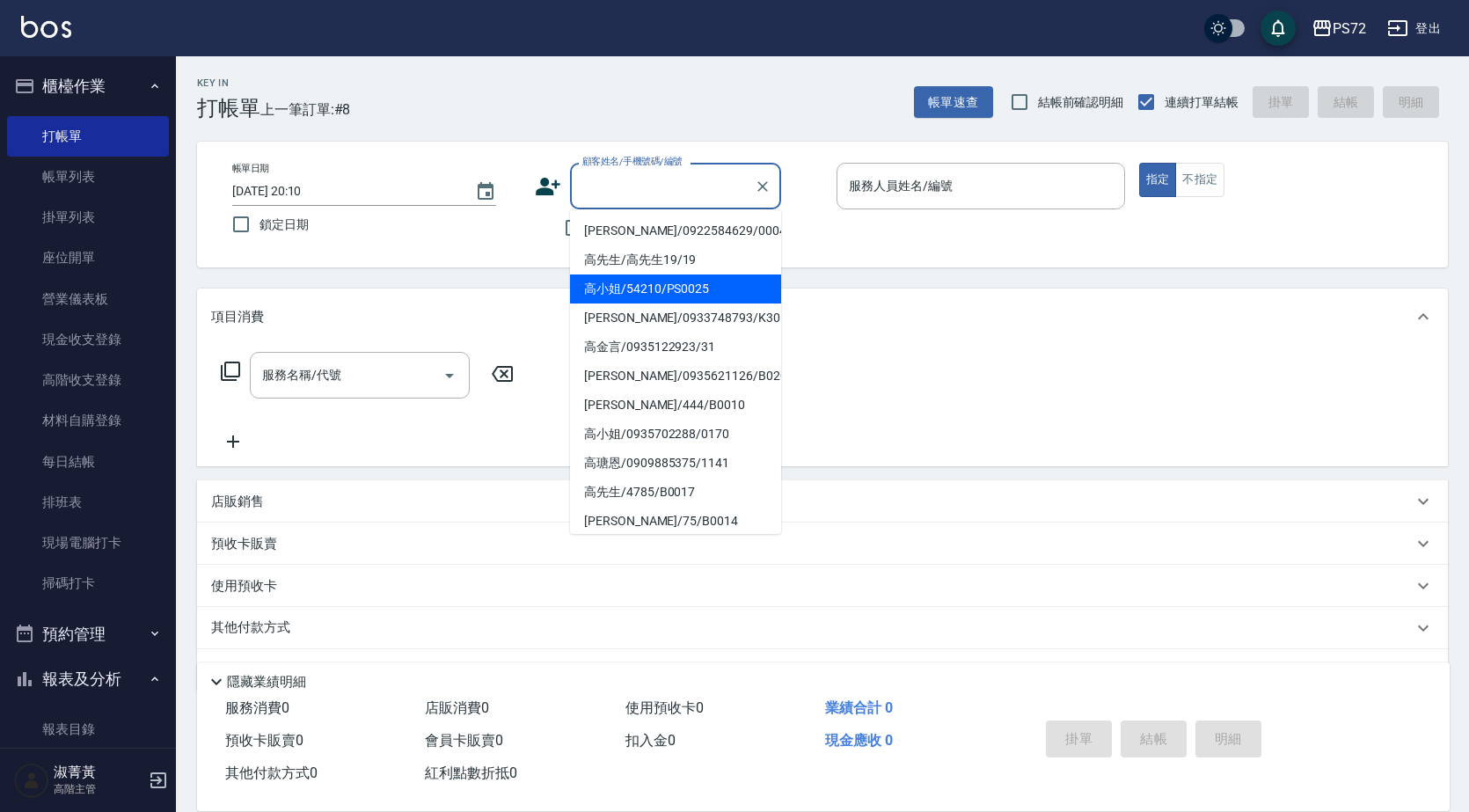
drag, startPoint x: 670, startPoint y: 285, endPoint x: 700, endPoint y: 280, distance: 30.4
click at [671, 285] on li "高小姐/54210/PS0025" at bounding box center [675, 289] width 211 height 29
type input "高小姐/54210/PS0025"
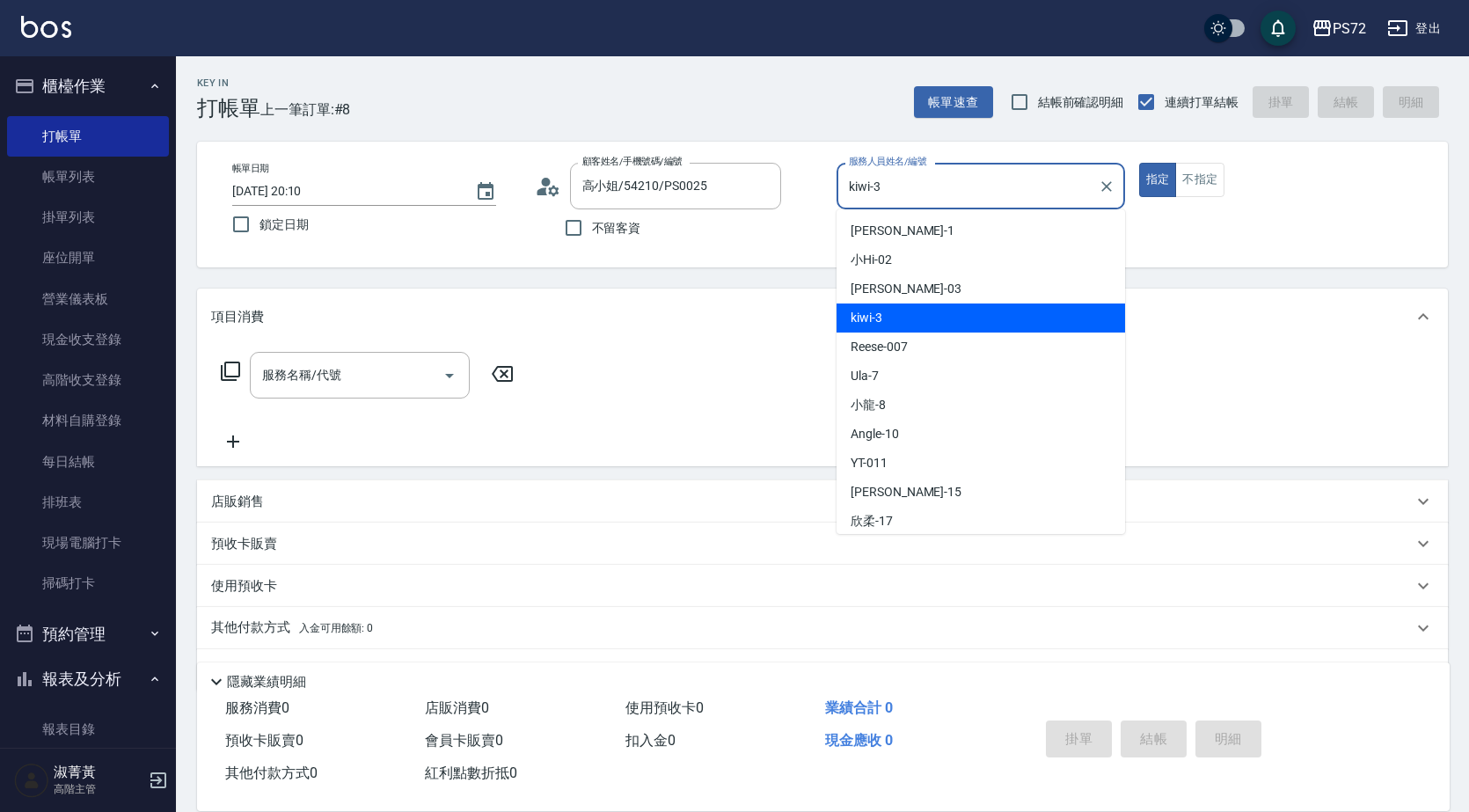
click at [938, 193] on input "kiwi-3" at bounding box center [967, 186] width 246 height 31
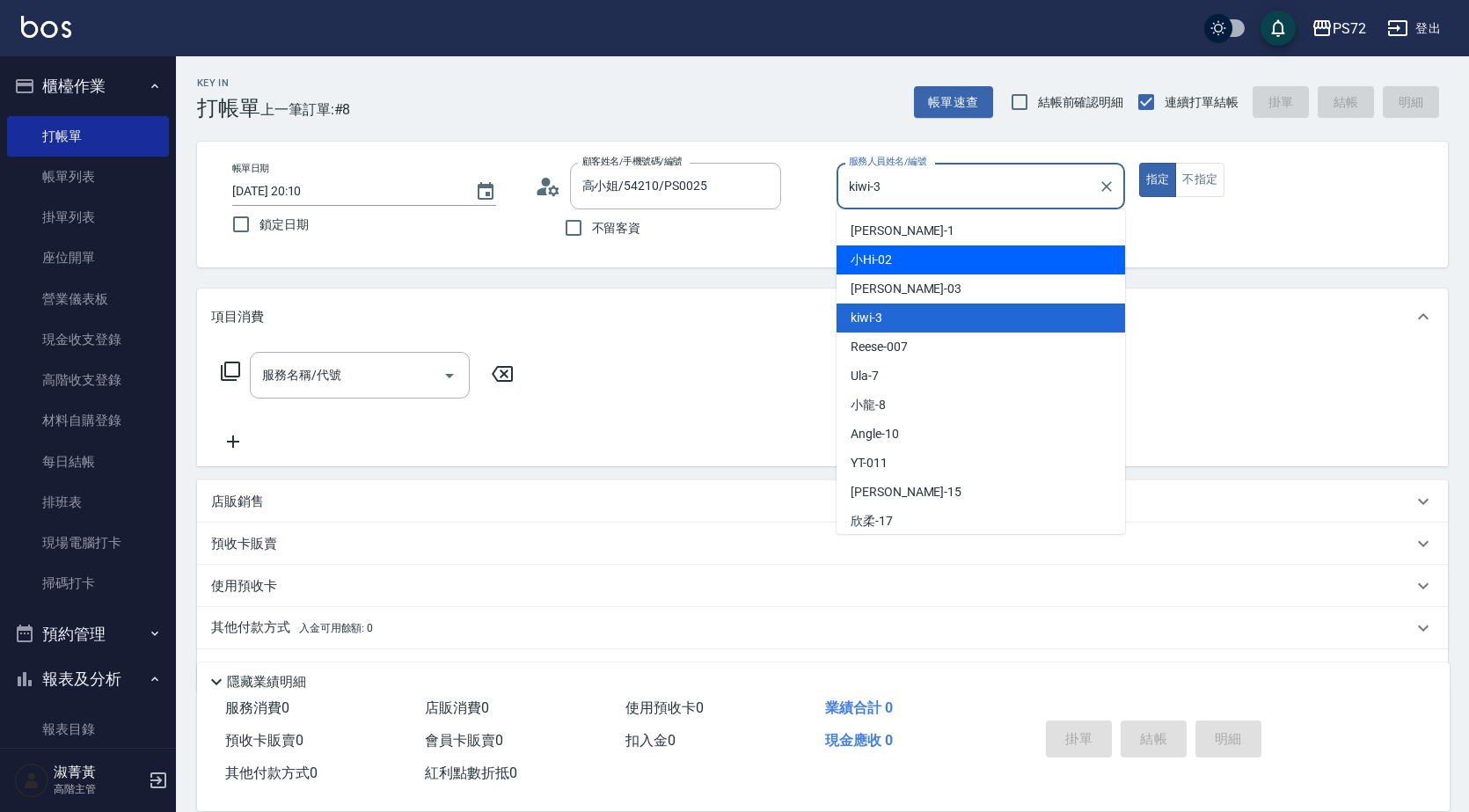
click at [946, 266] on div "小Hi -02" at bounding box center [981, 260] width 289 height 29
type input "小Hi-02"
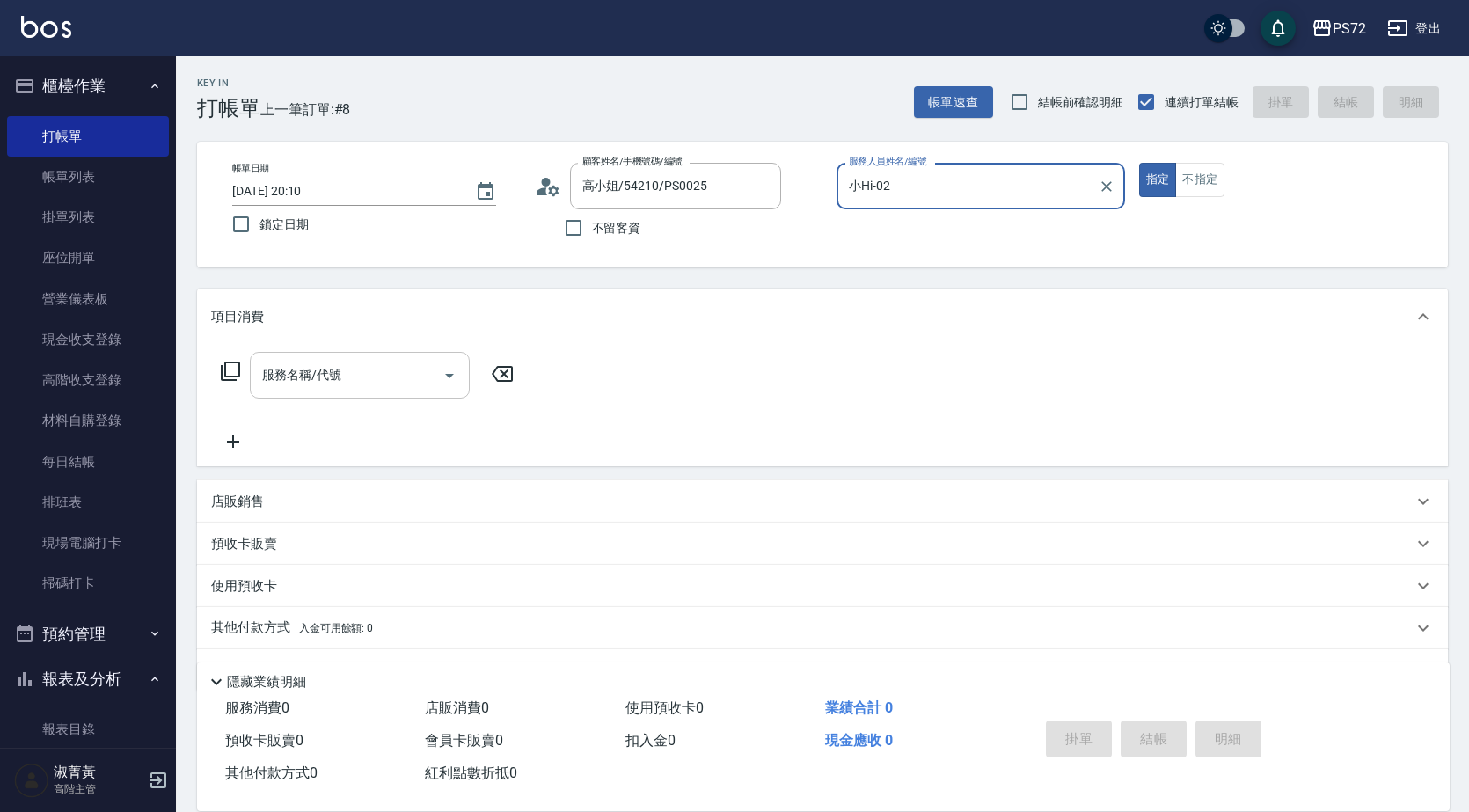
drag, startPoint x: 369, startPoint y: 380, endPoint x: 378, endPoint y: 370, distance: 13.5
click at [370, 377] on input "服務名稱/代號" at bounding box center [346, 375] width 178 height 31
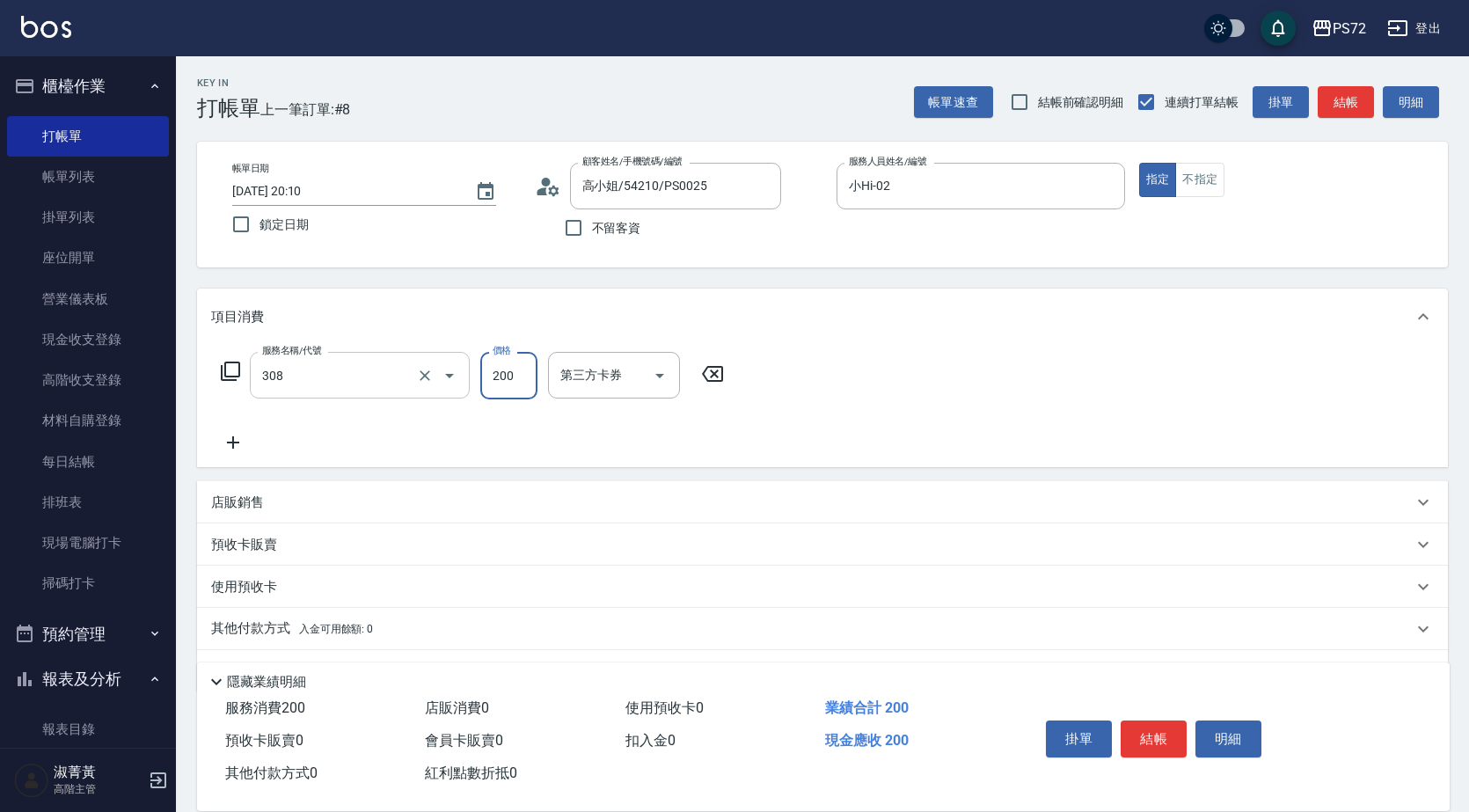
type input "學生剪髮(UP)(308)"
type input "350"
click at [1145, 732] on button "結帳" at bounding box center [1154, 739] width 66 height 37
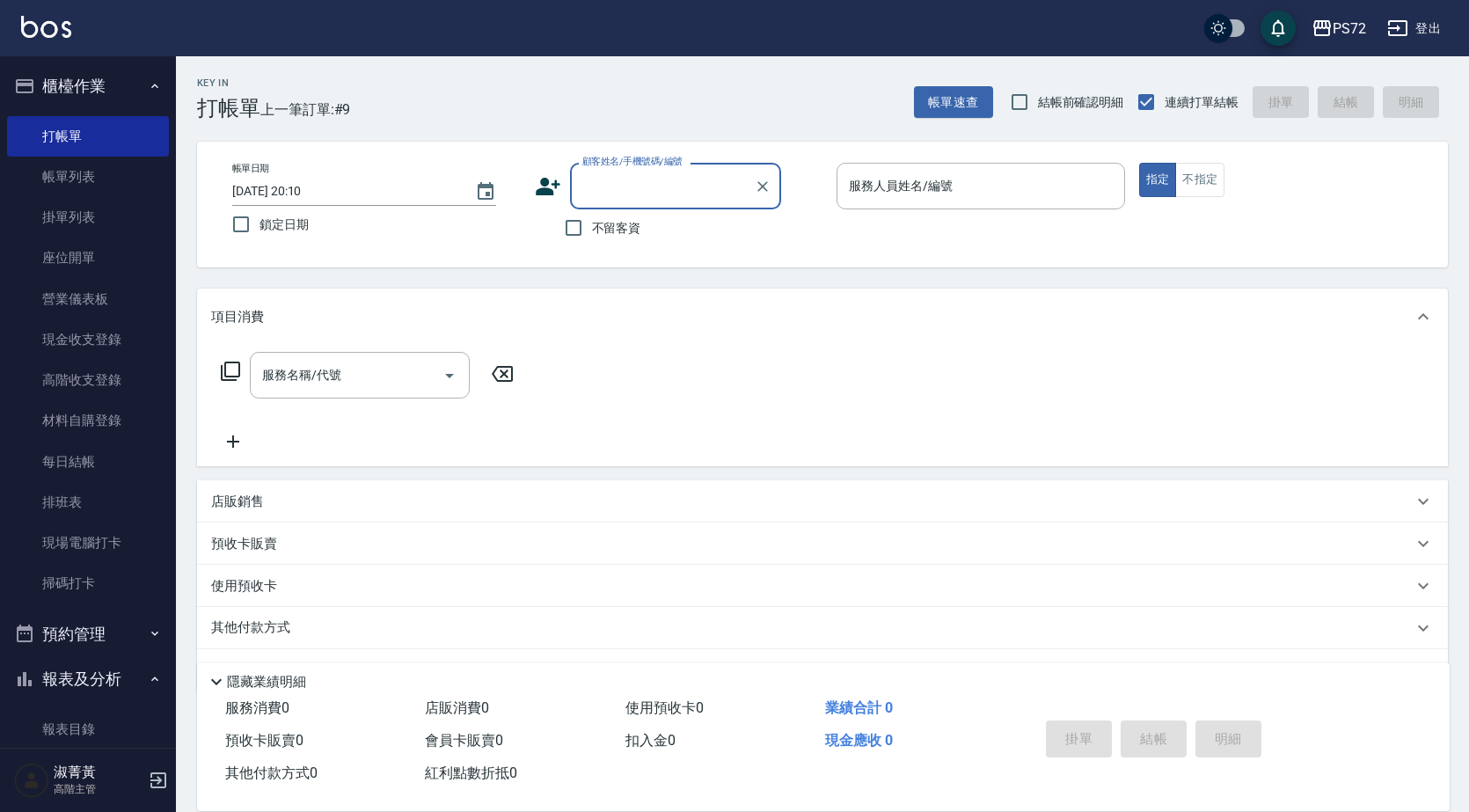
scroll to position [352, 0]
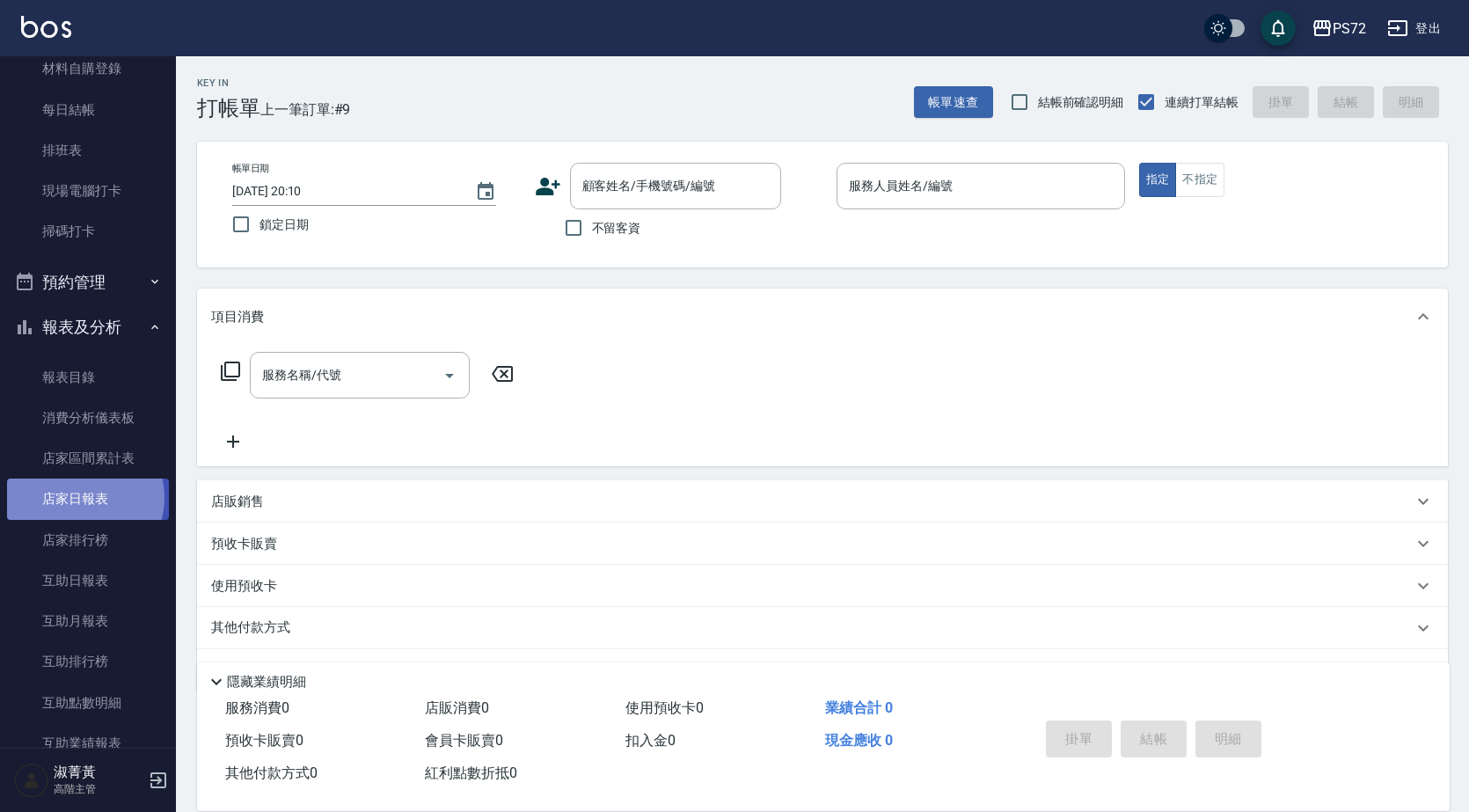
click at [79, 497] on link "店家日報表" at bounding box center [88, 499] width 161 height 41
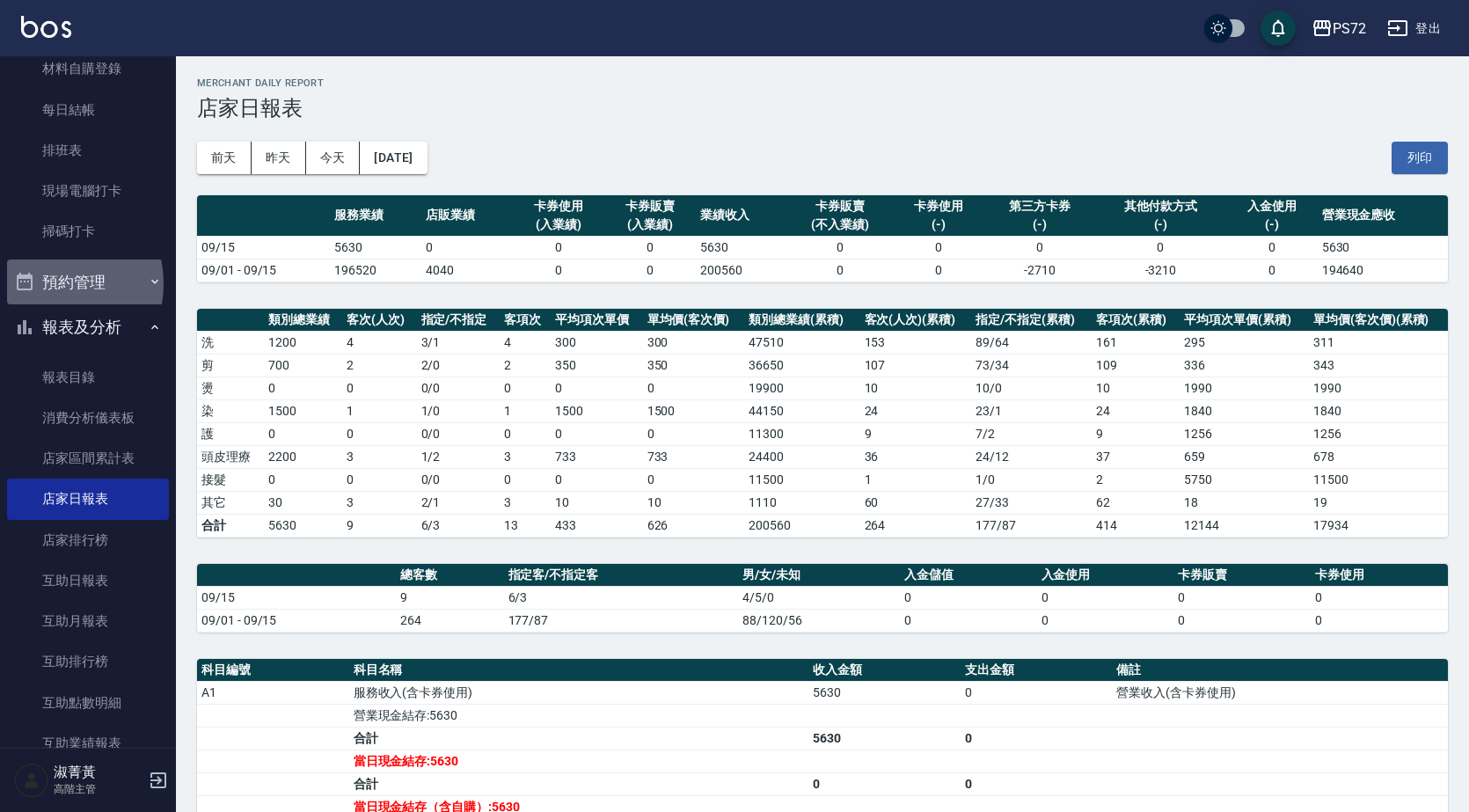
drag, startPoint x: 51, startPoint y: 289, endPoint x: 73, endPoint y: 335, distance: 51.0
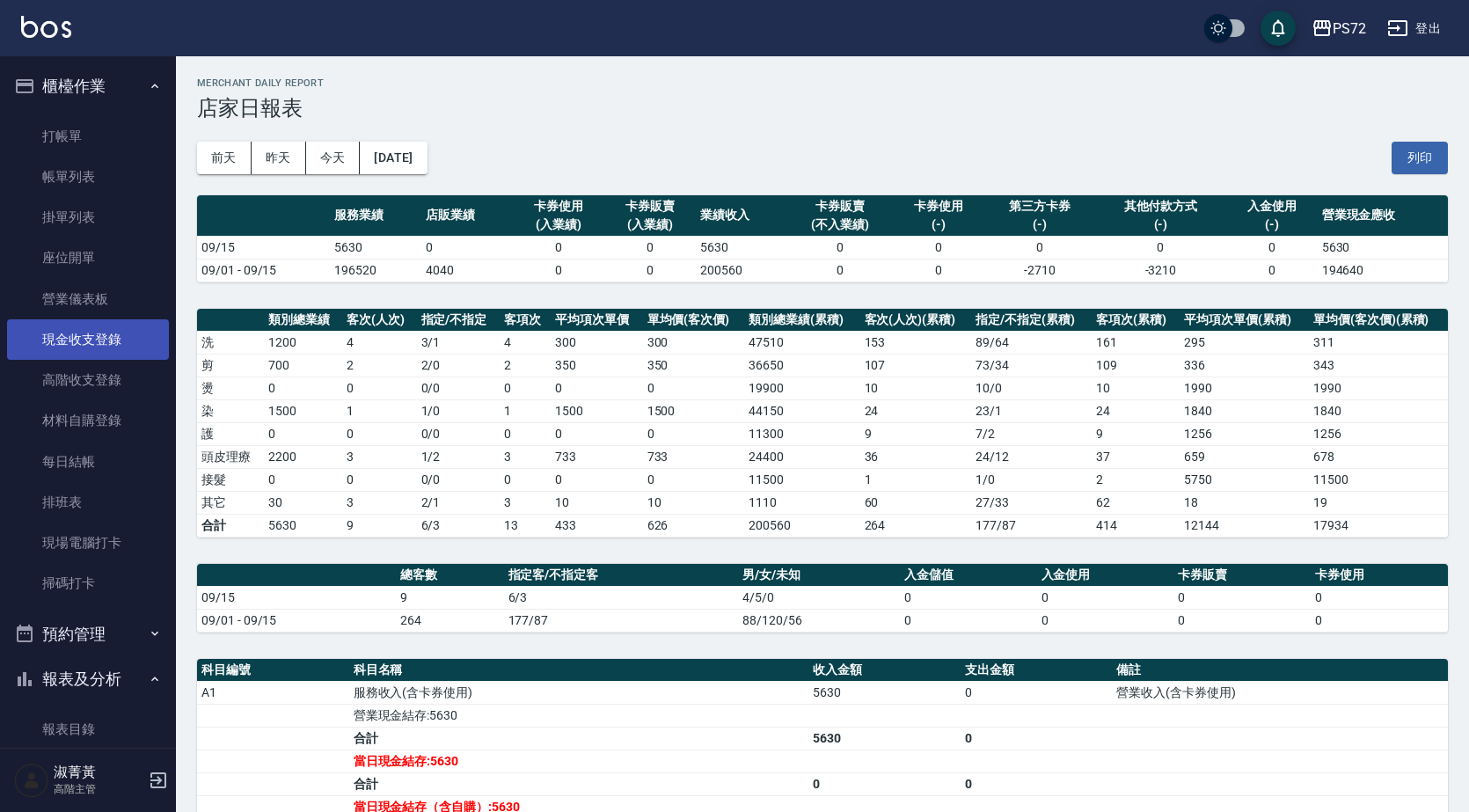
click at [124, 350] on link "現金收支登錄" at bounding box center [88, 339] width 161 height 41
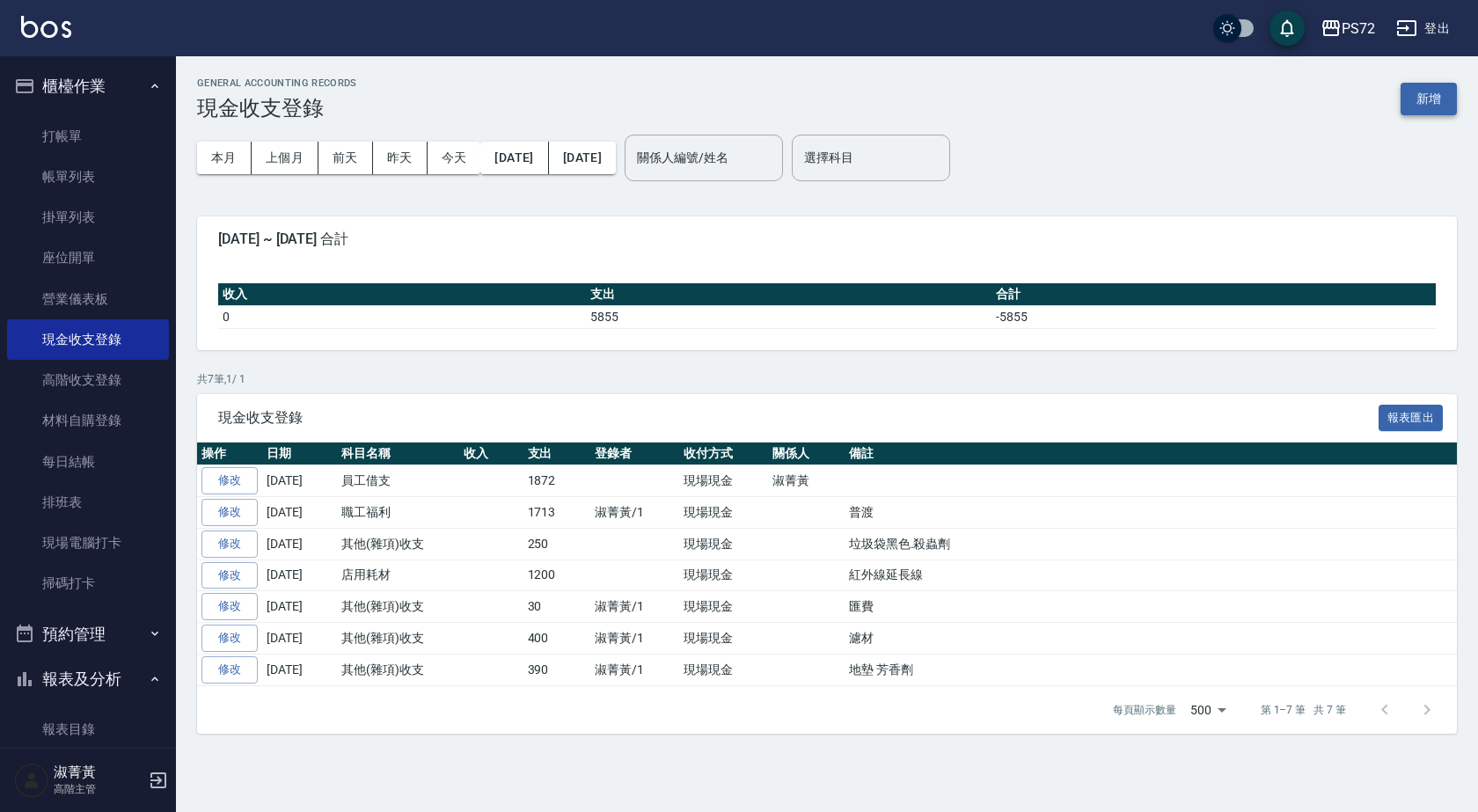
click at [1424, 97] on button "新增" at bounding box center [1429, 98] width 56 height 32
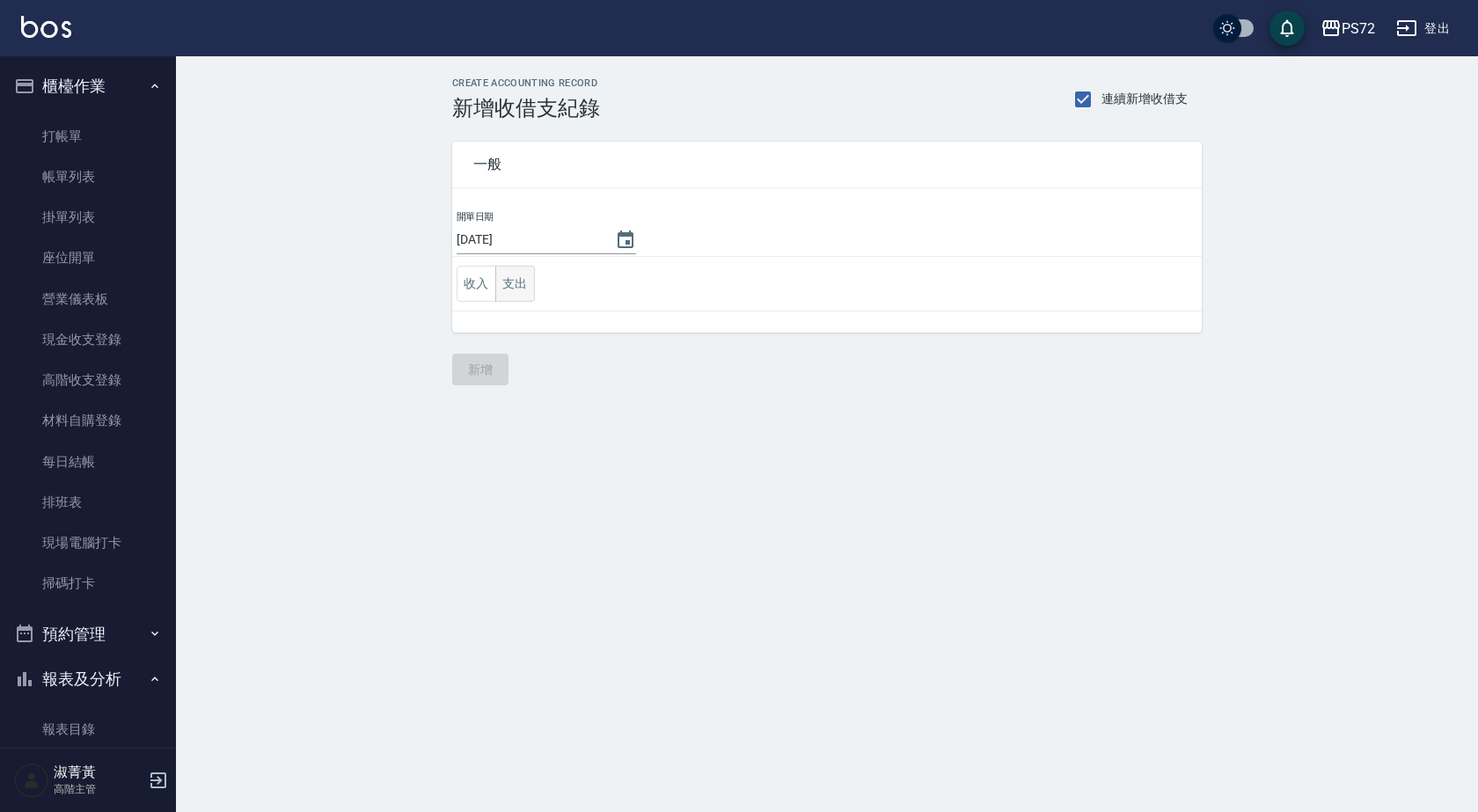
click at [534, 292] on button "支出" at bounding box center [515, 283] width 40 height 36
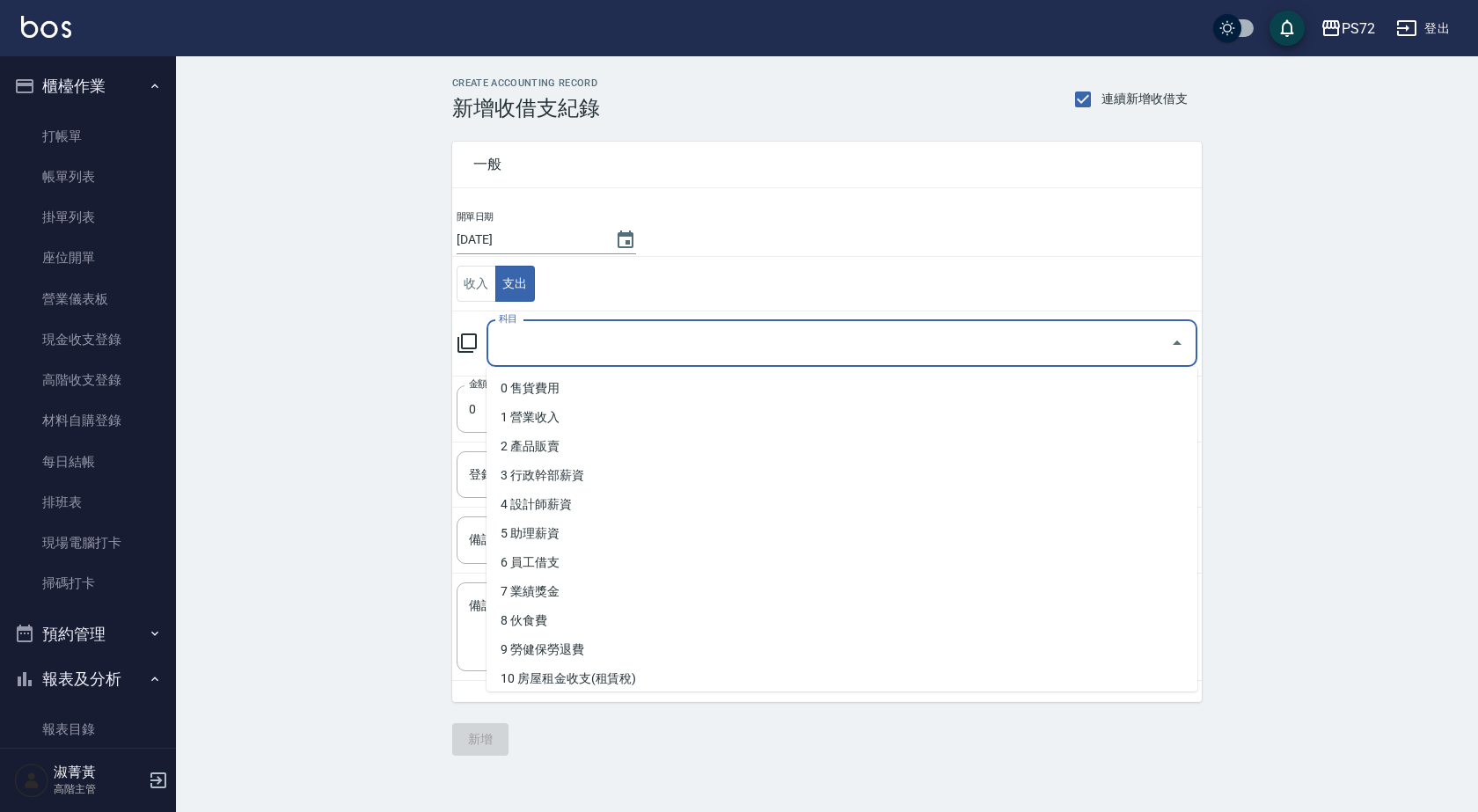
click at [547, 340] on input "科目" at bounding box center [828, 343] width 668 height 31
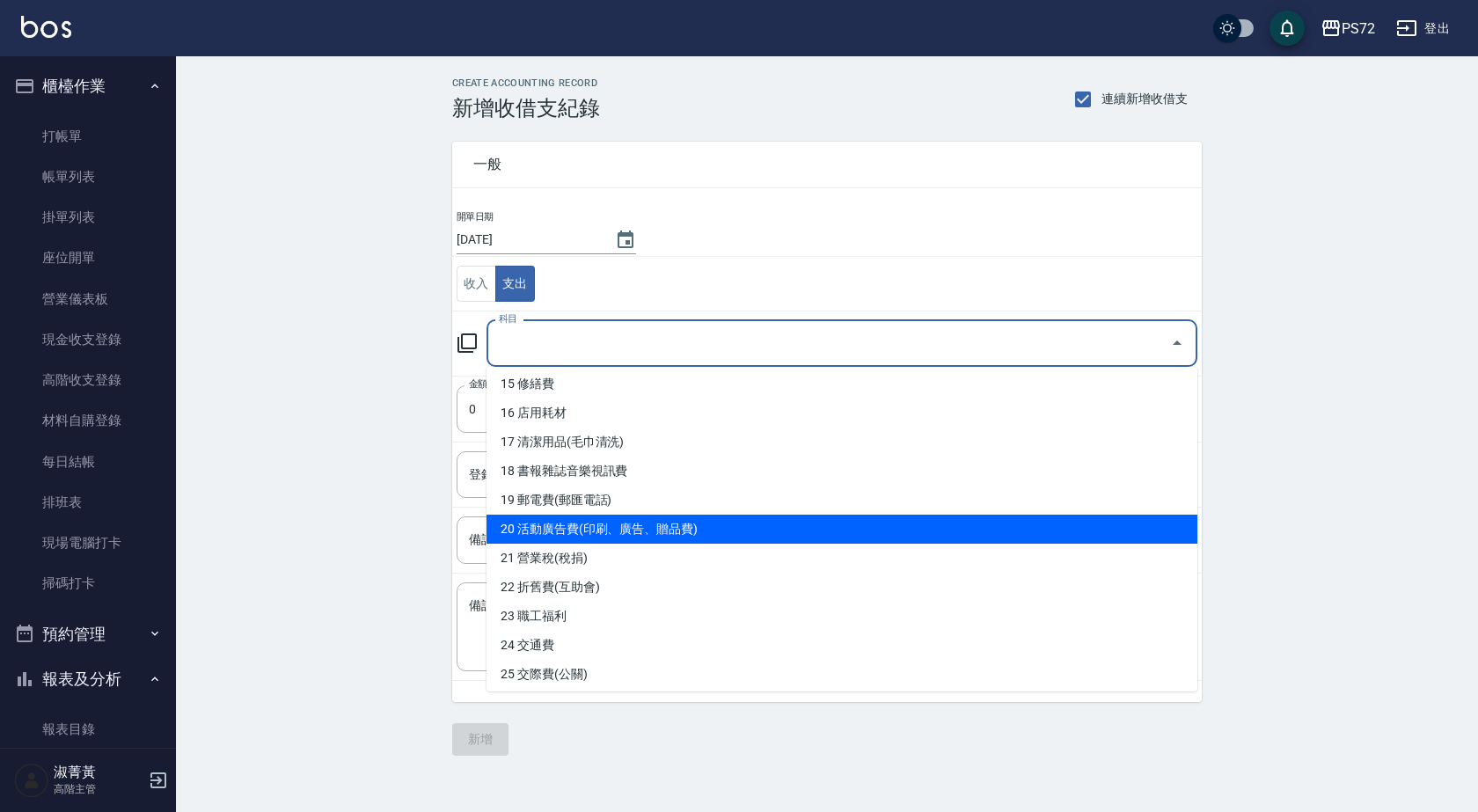
scroll to position [616, 0]
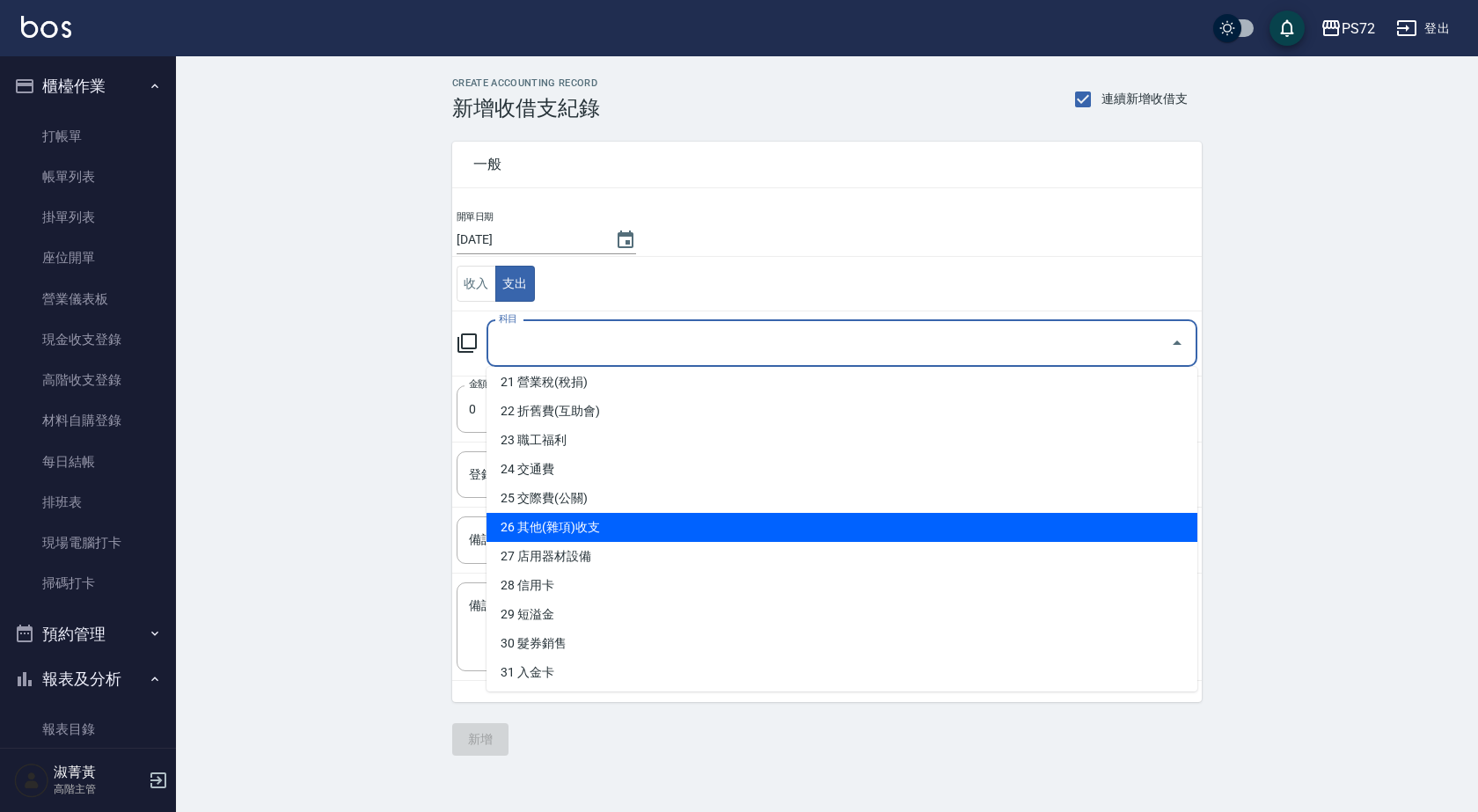
click at [621, 521] on li "26 其他(雜項)收支" at bounding box center [842, 527] width 711 height 29
type input "26 其他(雜項)收支"
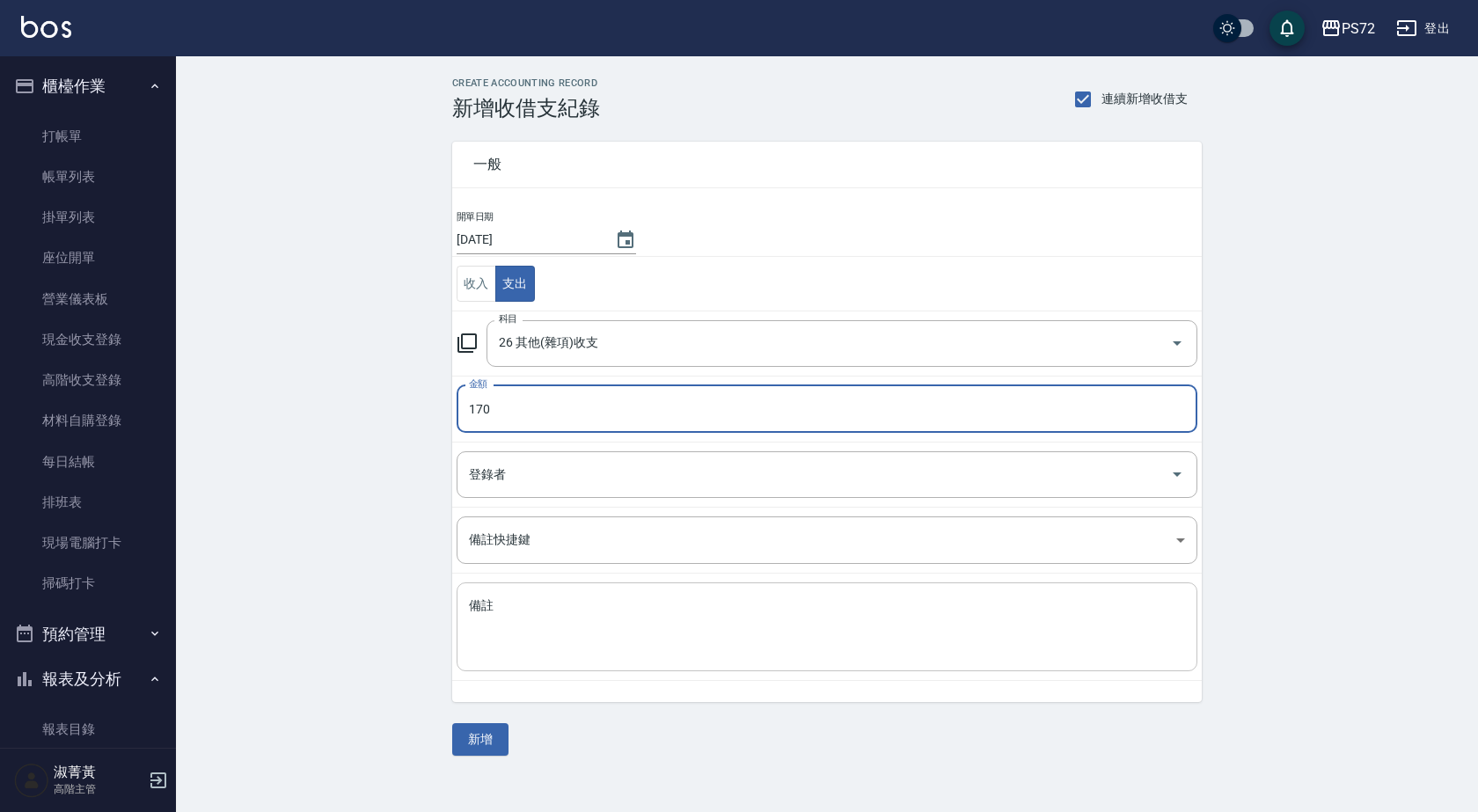
type input "170"
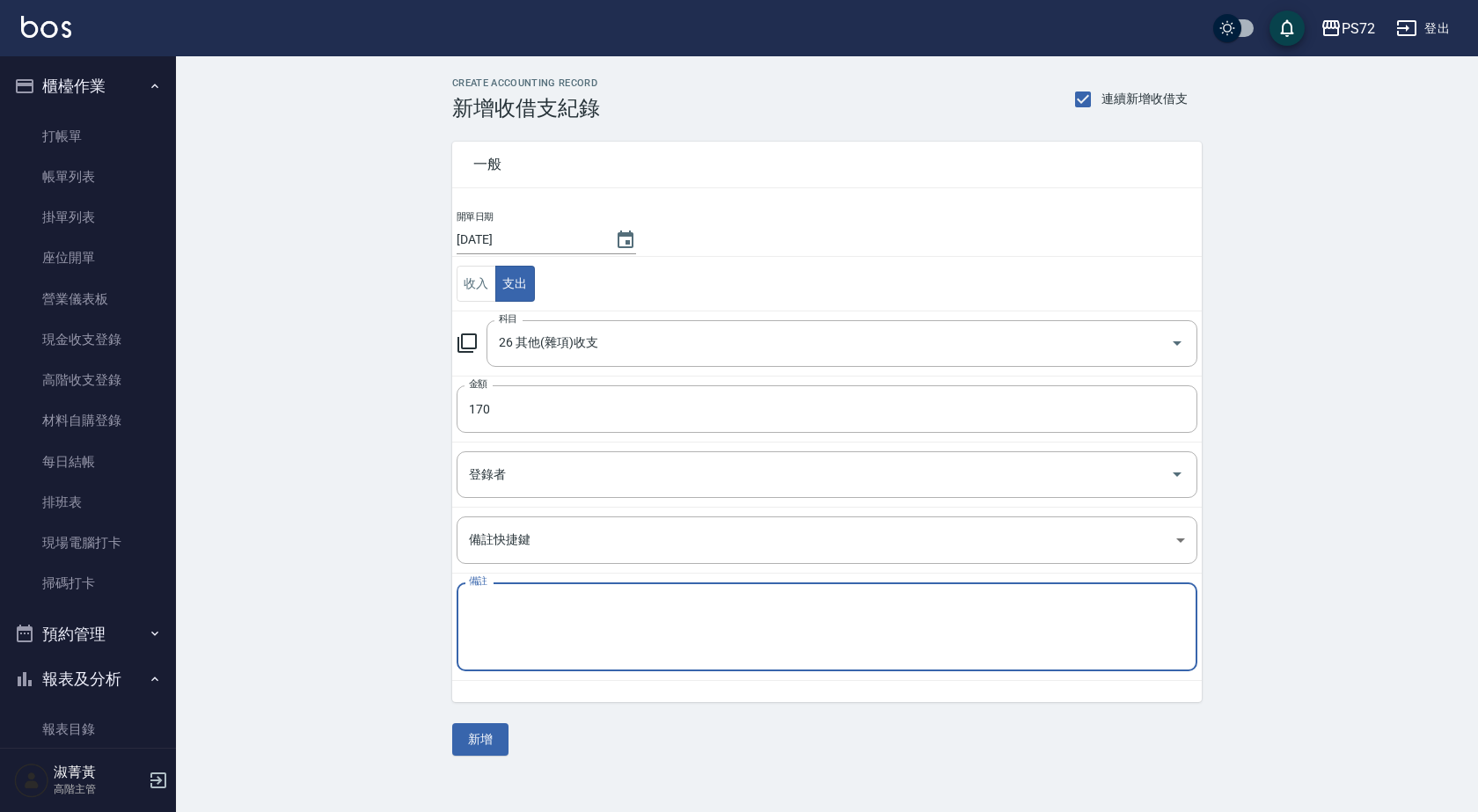
drag, startPoint x: 522, startPoint y: 621, endPoint x: 496, endPoint y: 663, distance: 49.4
click at [508, 637] on textarea "備註" at bounding box center [827, 626] width 716 height 59
type textarea "地墊"
click at [492, 740] on button "新增" at bounding box center [481, 738] width 56 height 32
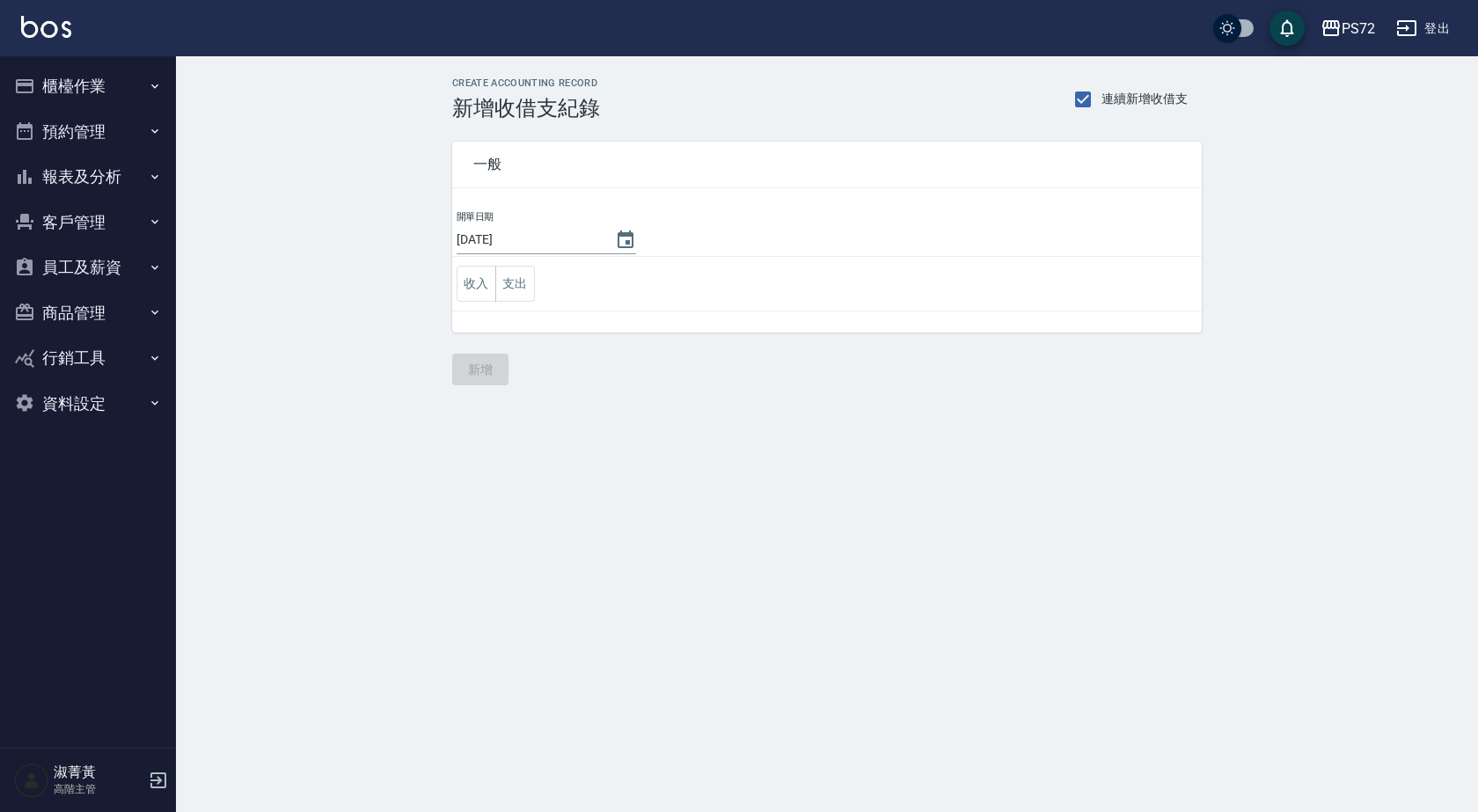
click at [126, 172] on button "報表及分析" at bounding box center [88, 176] width 162 height 46
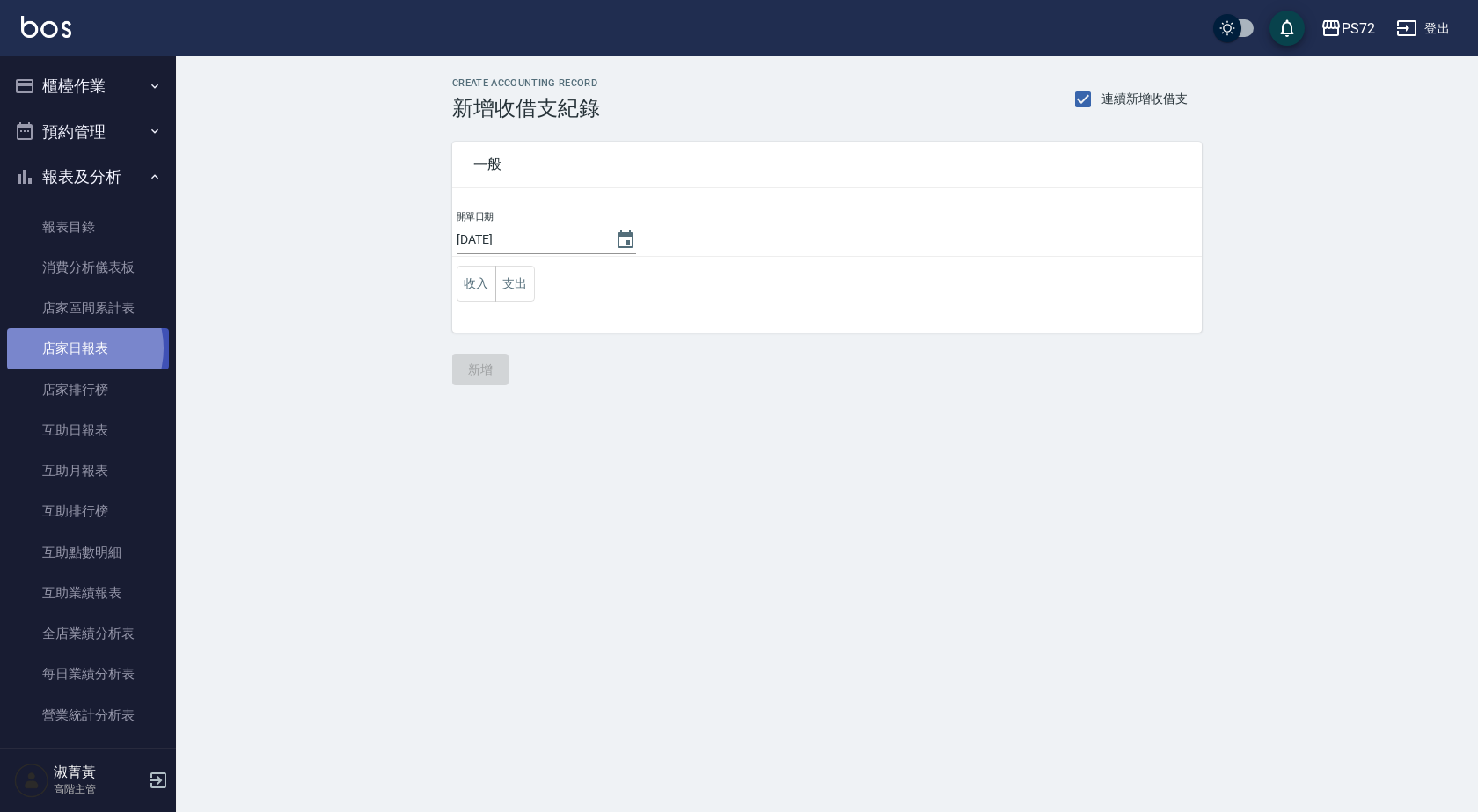
click at [73, 348] on link "店家日報表" at bounding box center [88, 348] width 162 height 41
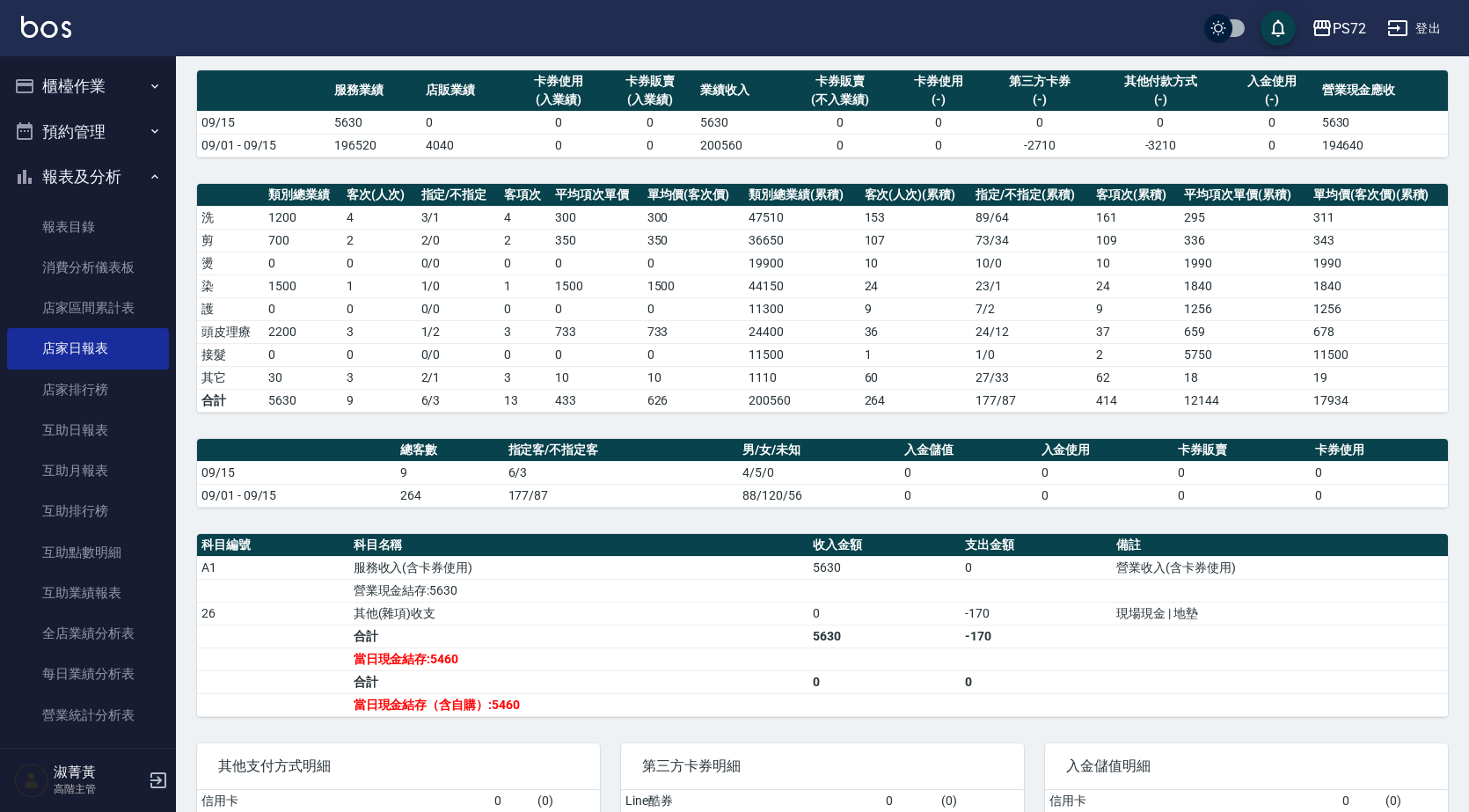
scroll to position [260, 0]
